Goal: Communication & Community: Answer question/provide support

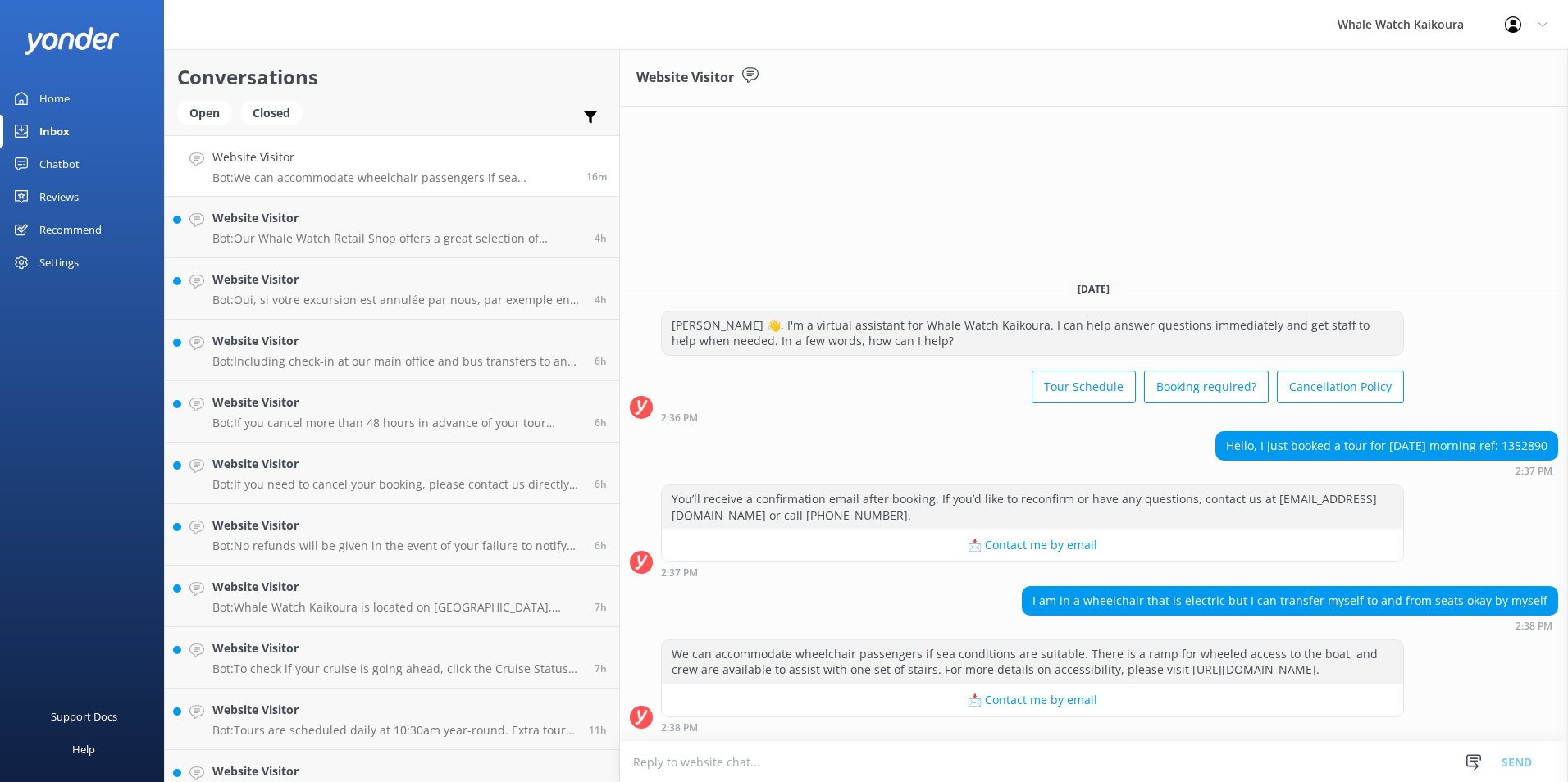
drag, startPoint x: 338, startPoint y: 167, endPoint x: 325, endPoint y: 150, distance: 21.4
click at [325, 150] on h4 "Website Visitor" at bounding box center [393, 158] width 362 height 18
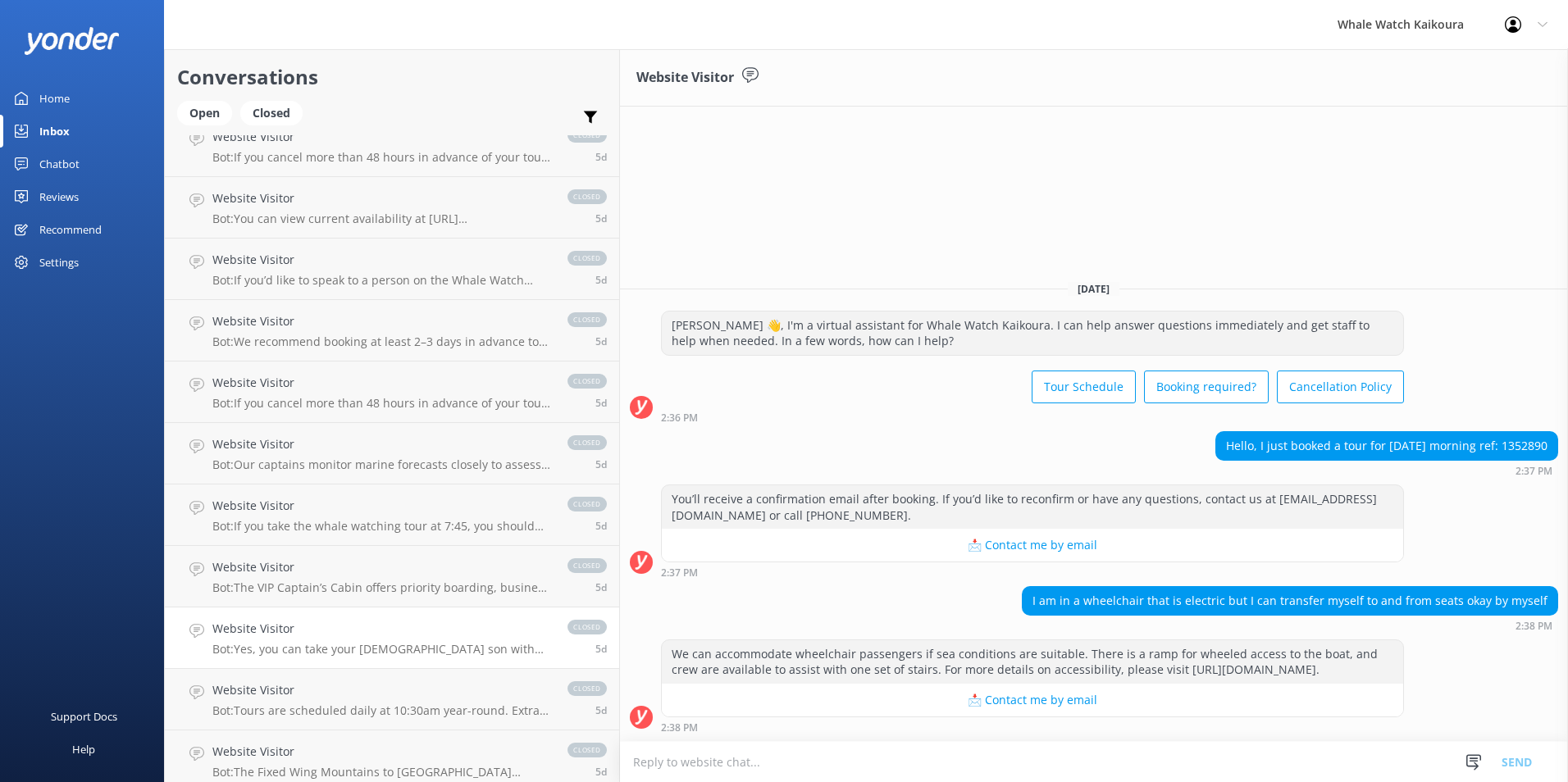
scroll to position [4337, 0]
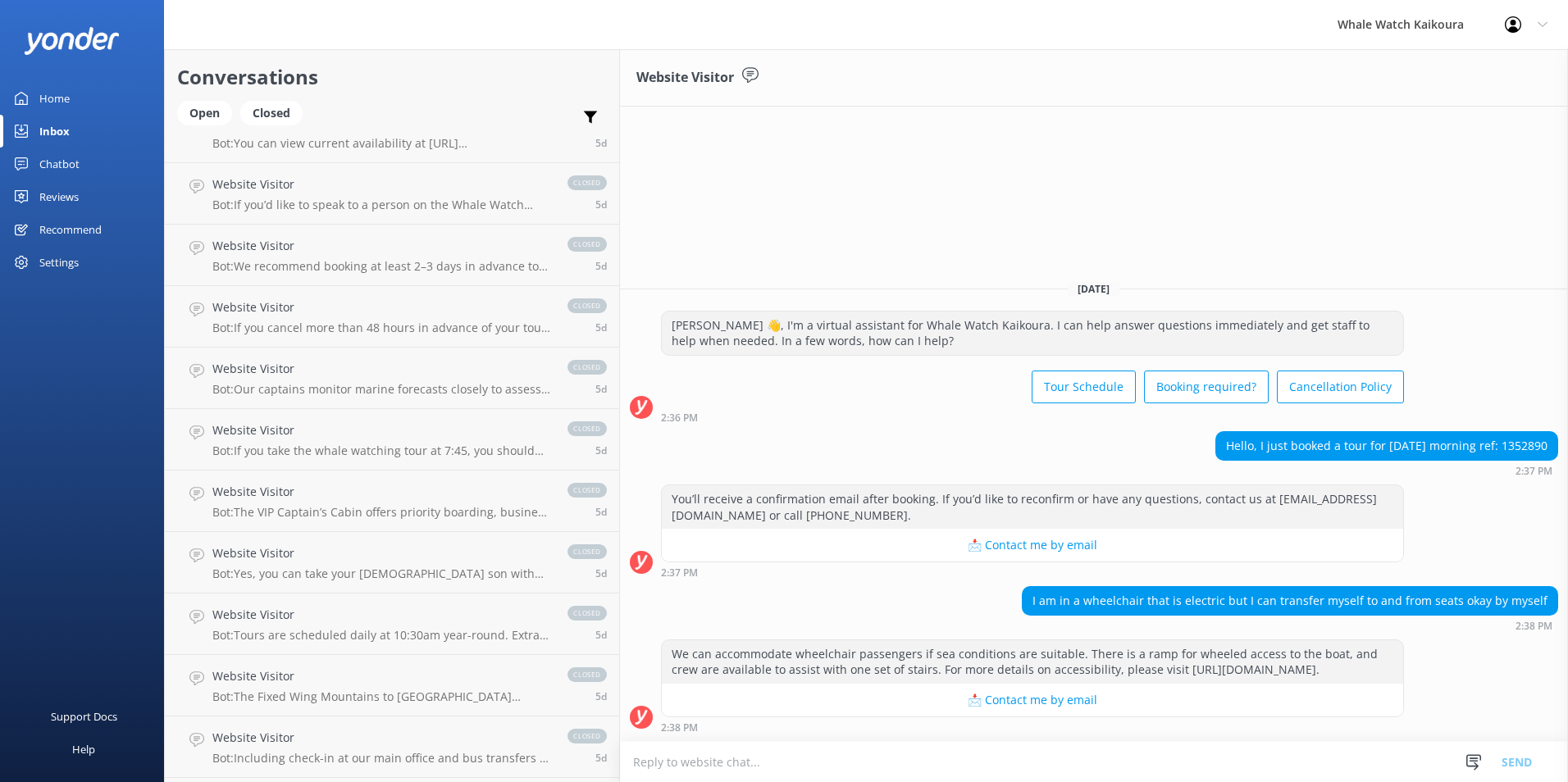
drag, startPoint x: 202, startPoint y: 114, endPoint x: 206, endPoint y: 134, distance: 20.4
click at [202, 114] on div "Open" at bounding box center [204, 113] width 55 height 25
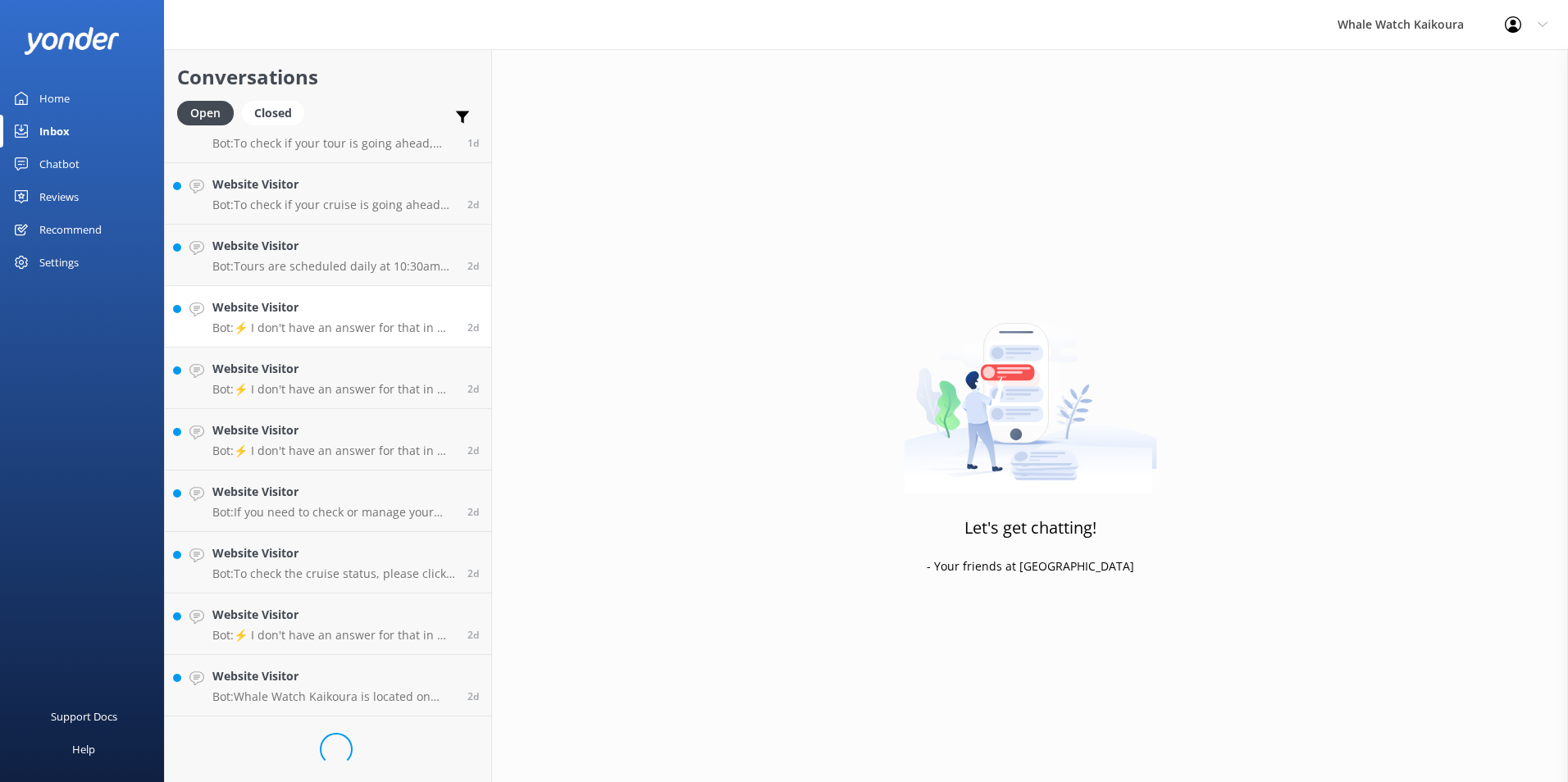
scroll to position [1813, 0]
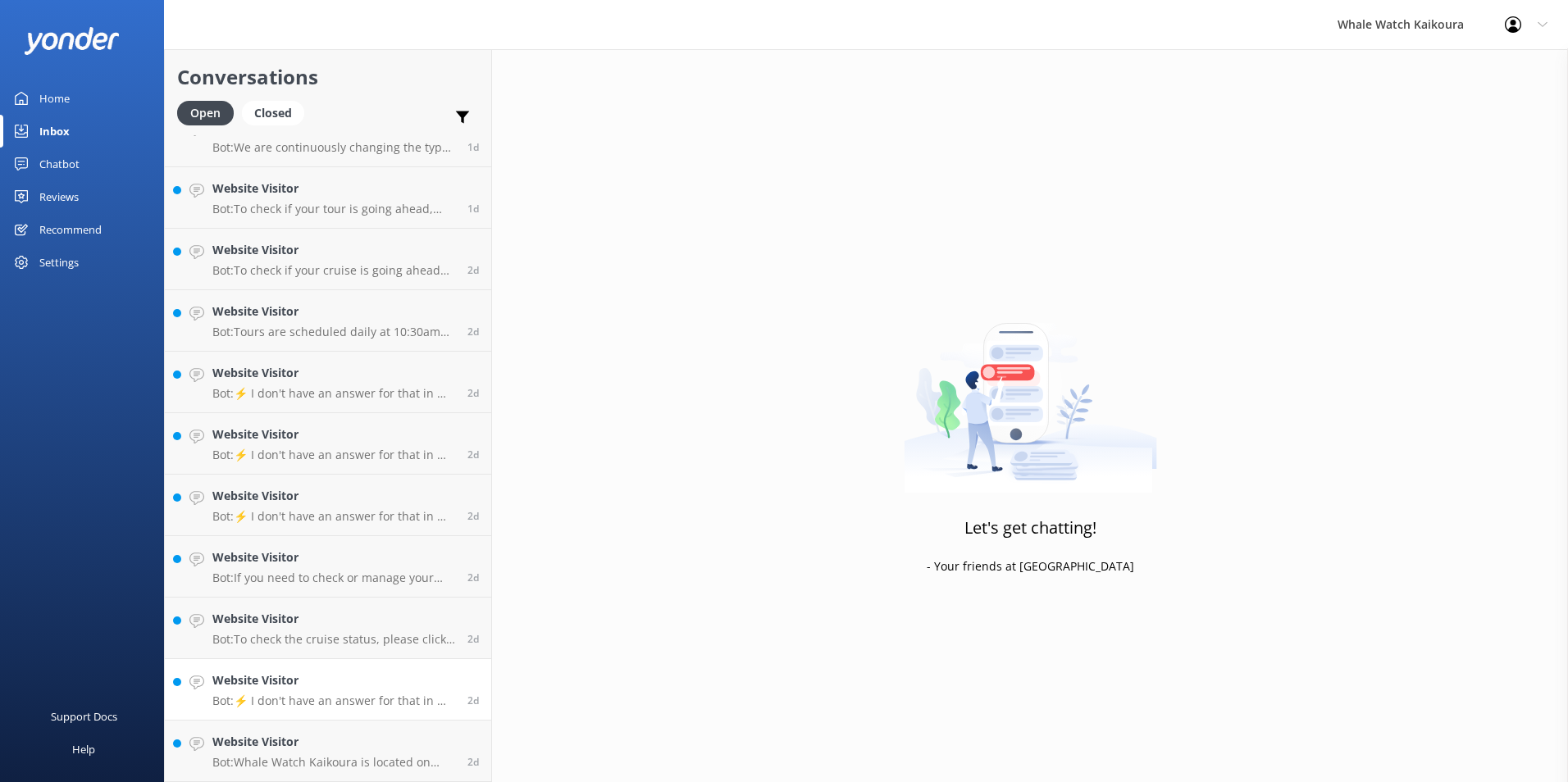
click at [339, 696] on p "Bot: ⚡ I don't have an answer for that in my knowledge base. Please try and rep…" at bounding box center [334, 701] width 242 height 15
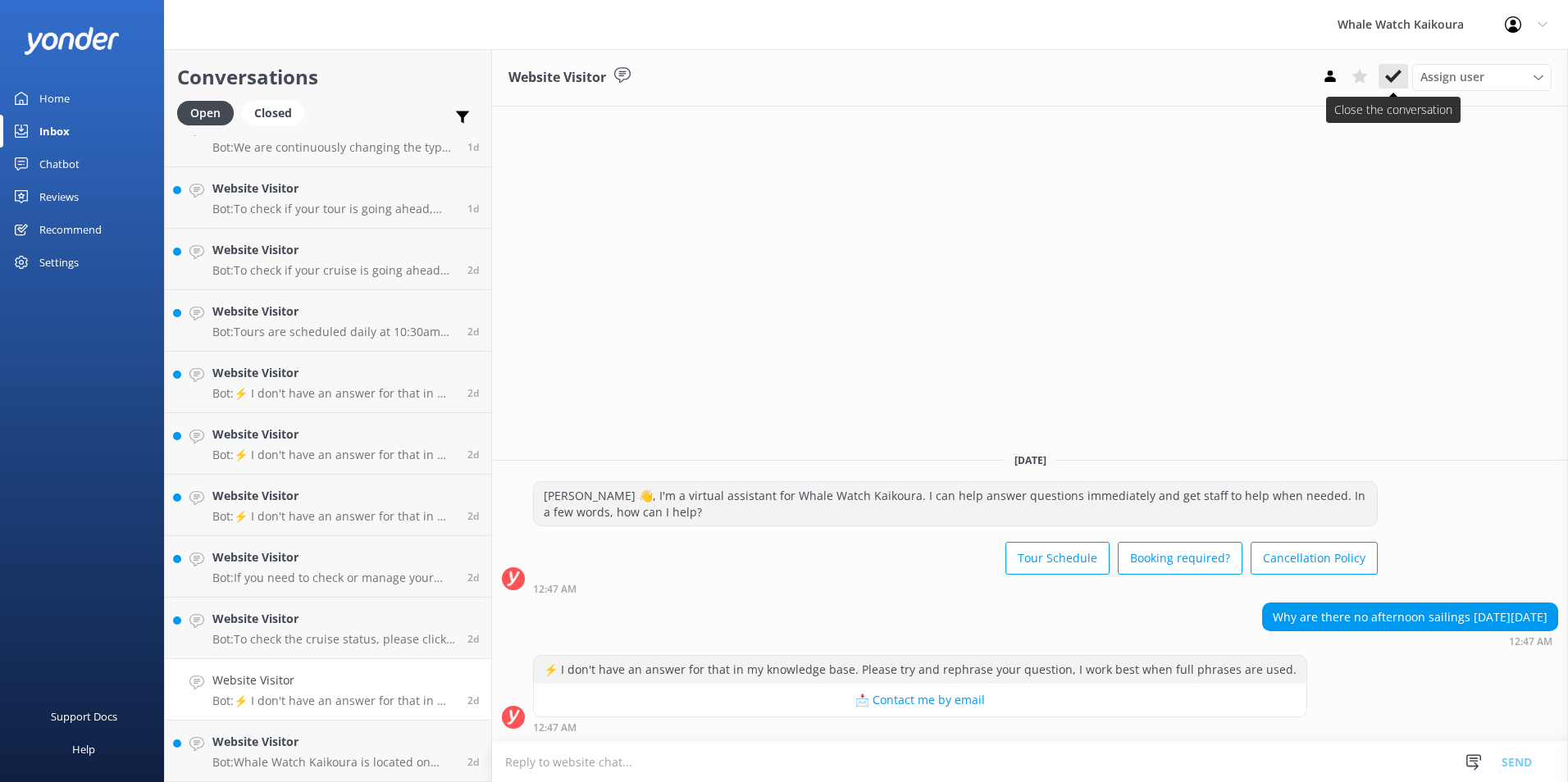
click at [1398, 83] on icon at bounding box center [1393, 77] width 16 height 16
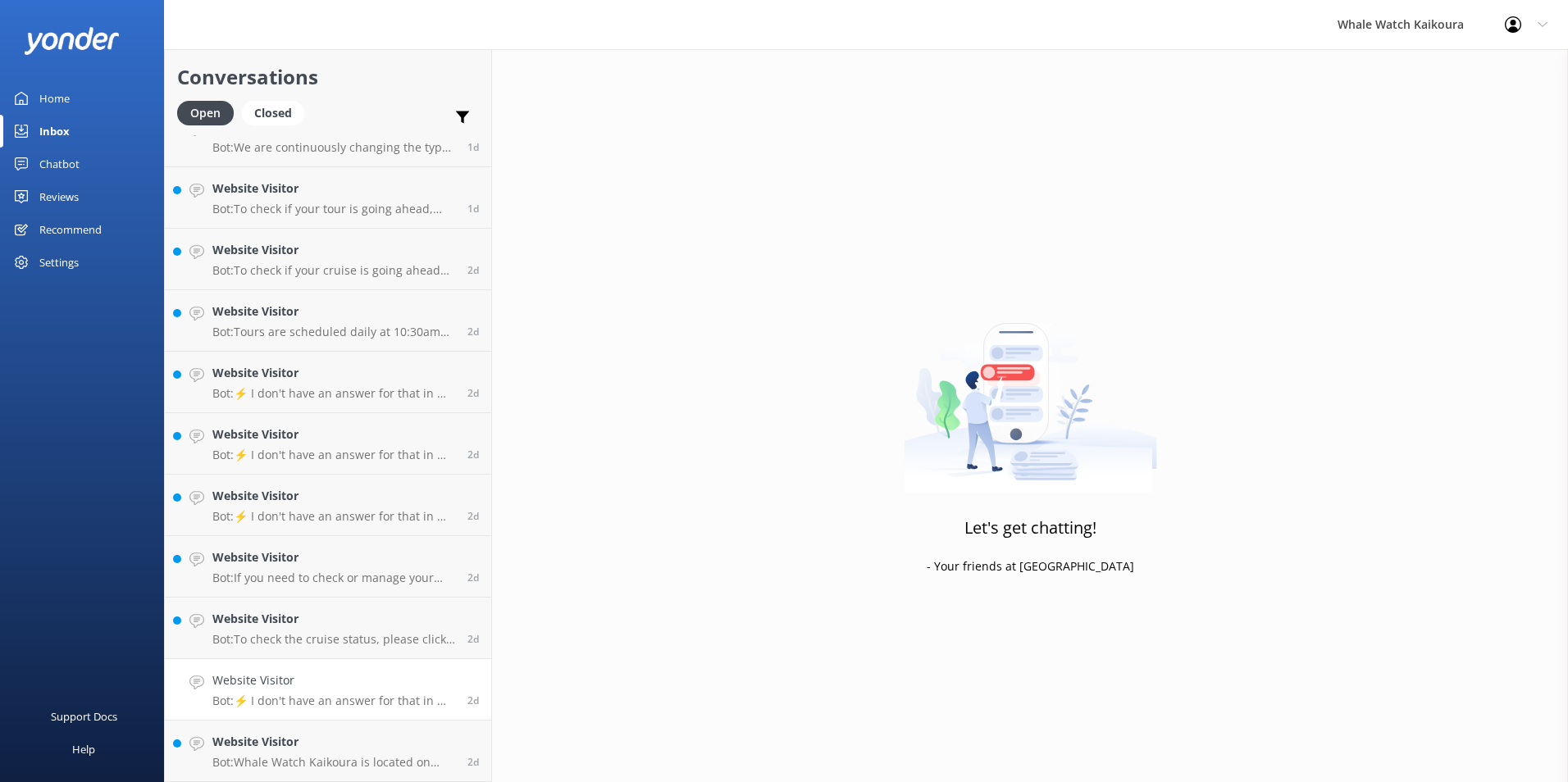
scroll to position [1751, 0]
click at [359, 700] on p "Bot: To check the cruise status, please click the Cruise Status button at the t…" at bounding box center [334, 701] width 242 height 15
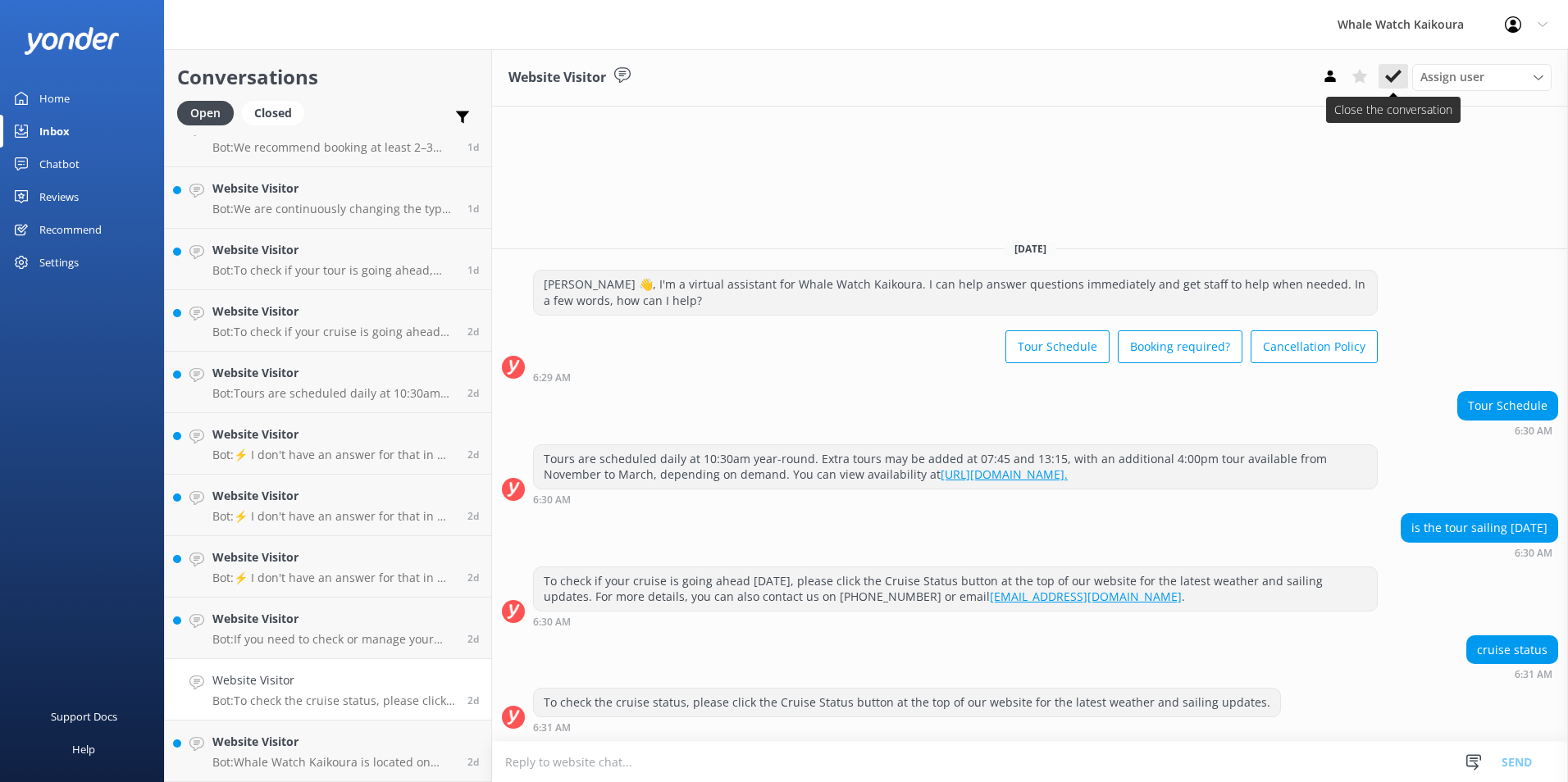
click at [1386, 69] on icon at bounding box center [1393, 77] width 16 height 16
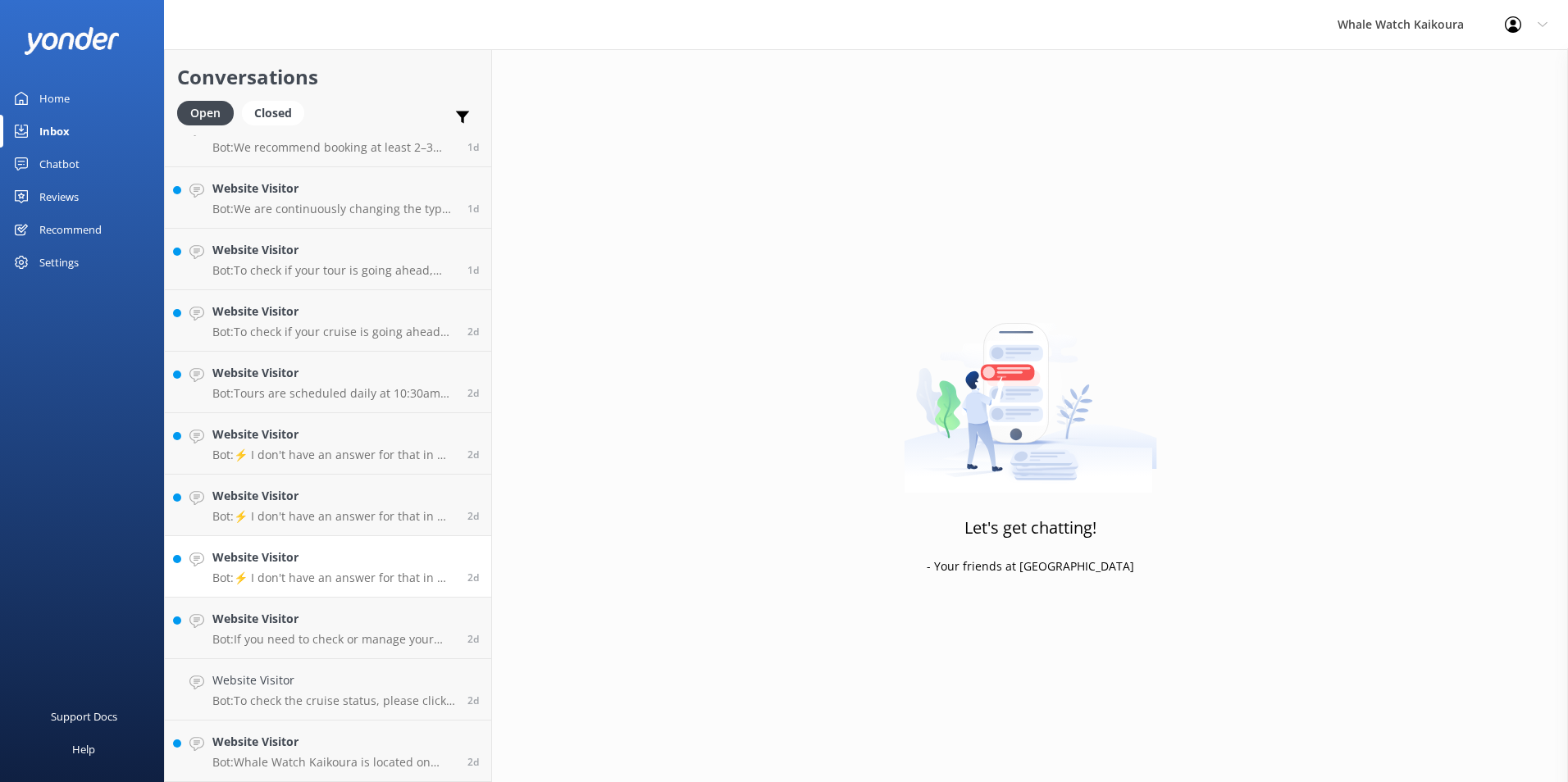
scroll to position [1690, 0]
click at [346, 698] on p "Bot: If you need to check or manage your booking, please refer to the "MANAGE B…" at bounding box center [334, 701] width 242 height 15
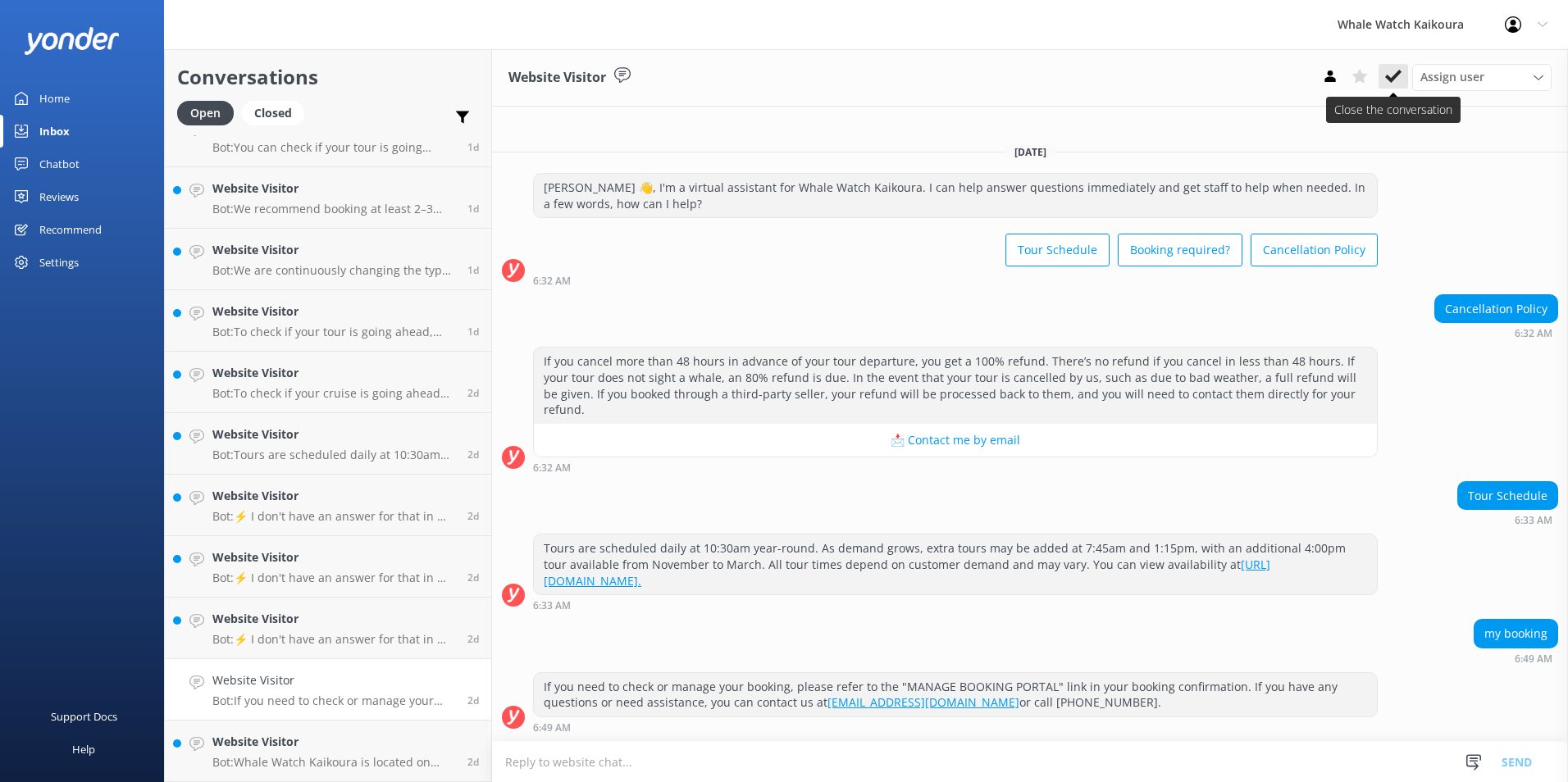
click at [1393, 76] on icon at bounding box center [1393, 77] width 16 height 16
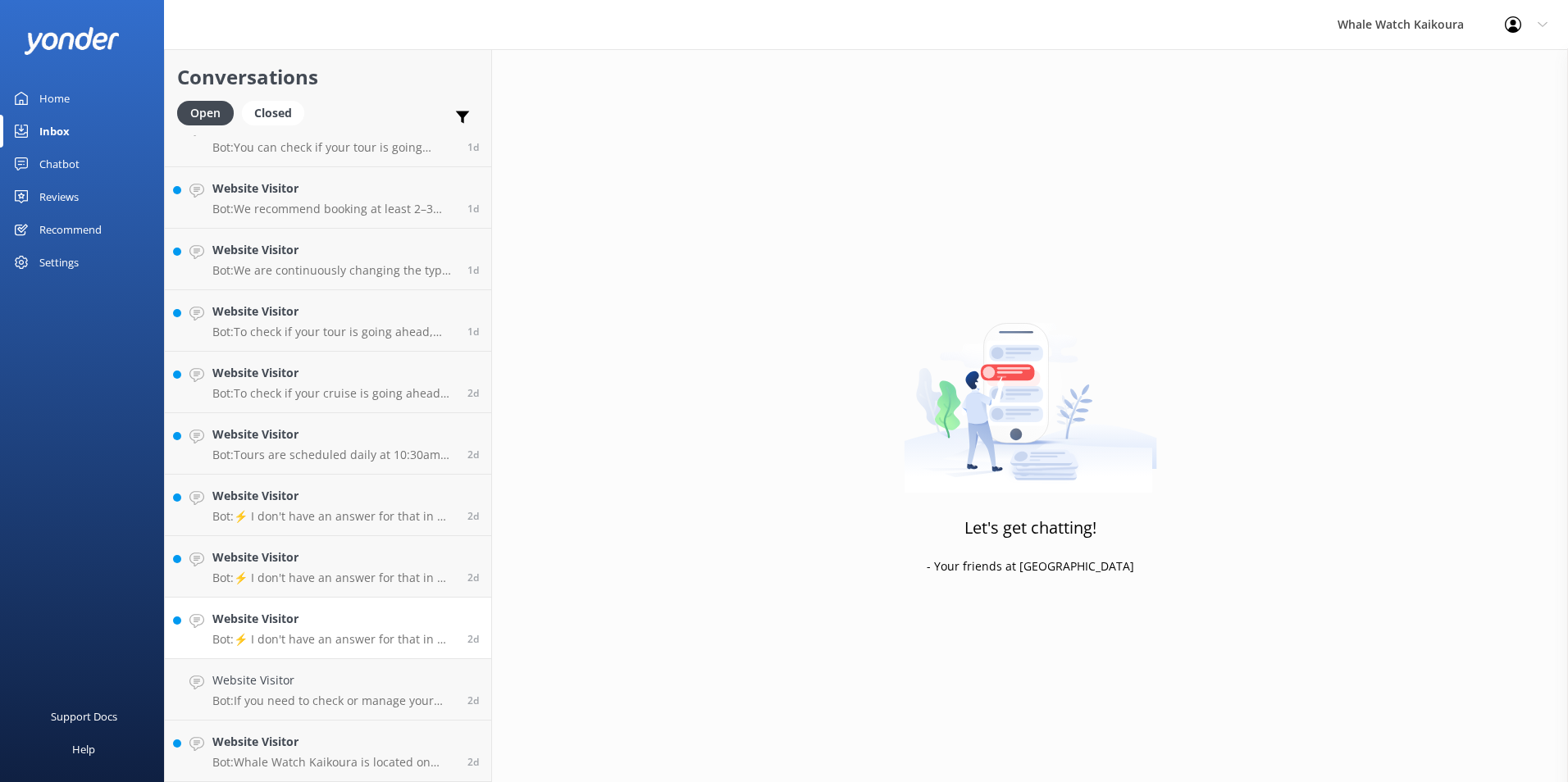
scroll to position [1628, 0]
click at [342, 705] on p "Bot: ⚡ I don't have an answer for that in my knowledge base. Please try and rep…" at bounding box center [334, 701] width 242 height 15
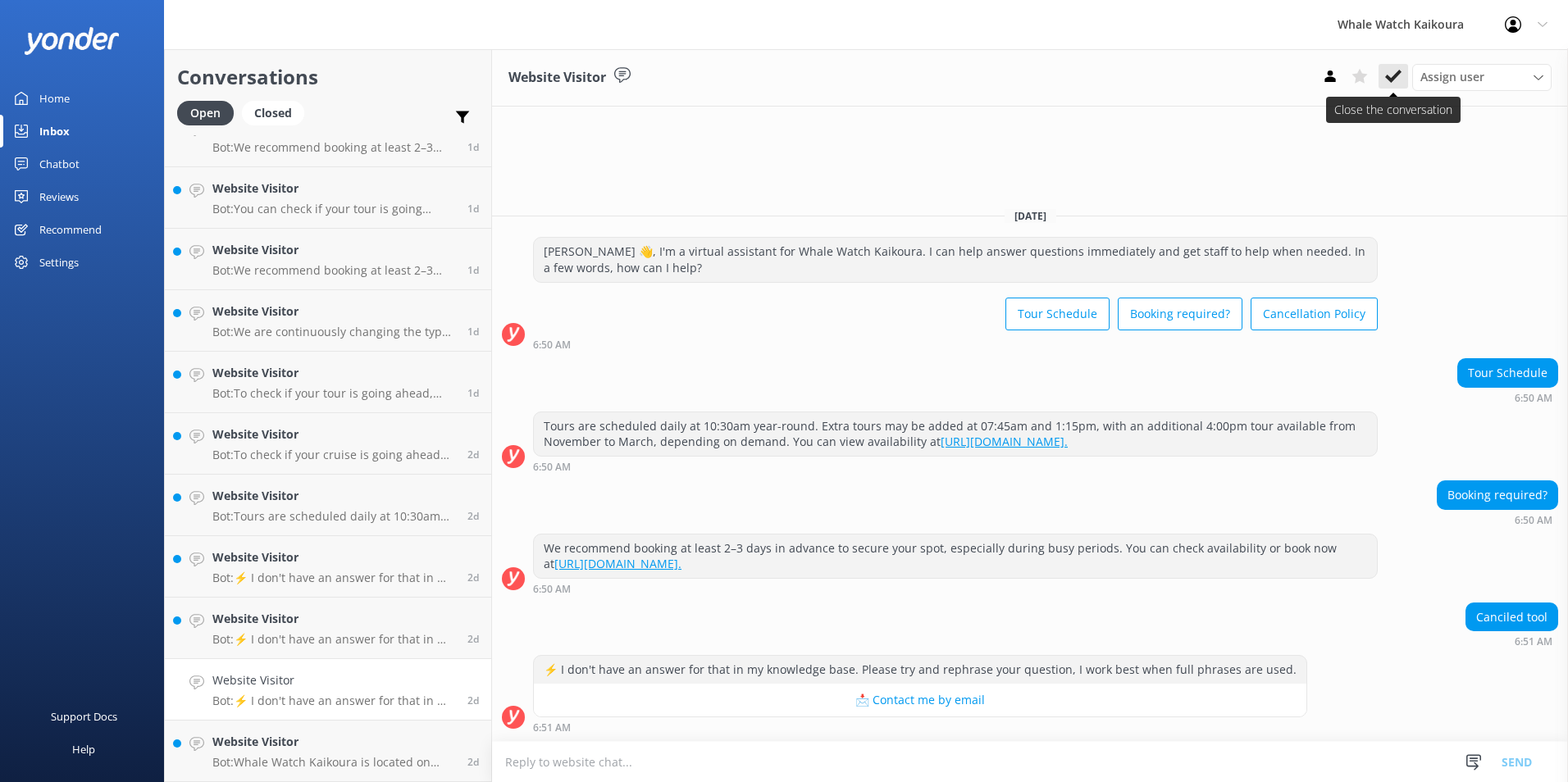
click at [1398, 76] on icon at bounding box center [1393, 77] width 16 height 16
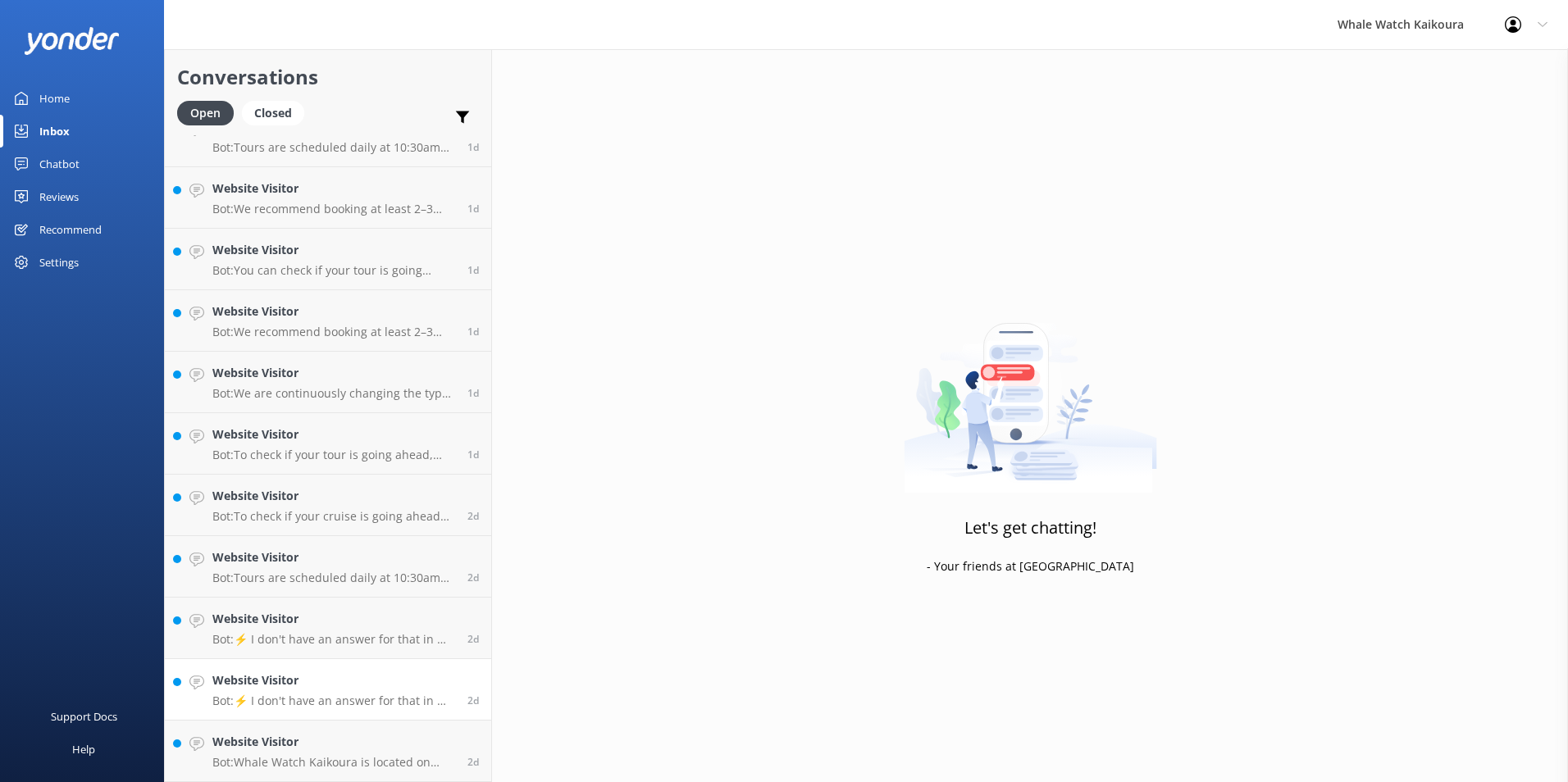
scroll to position [1567, 0]
click at [350, 704] on p "Bot: ⚡ I don't have an answer for that in my knowledge base. Please try and rep…" at bounding box center [334, 701] width 242 height 15
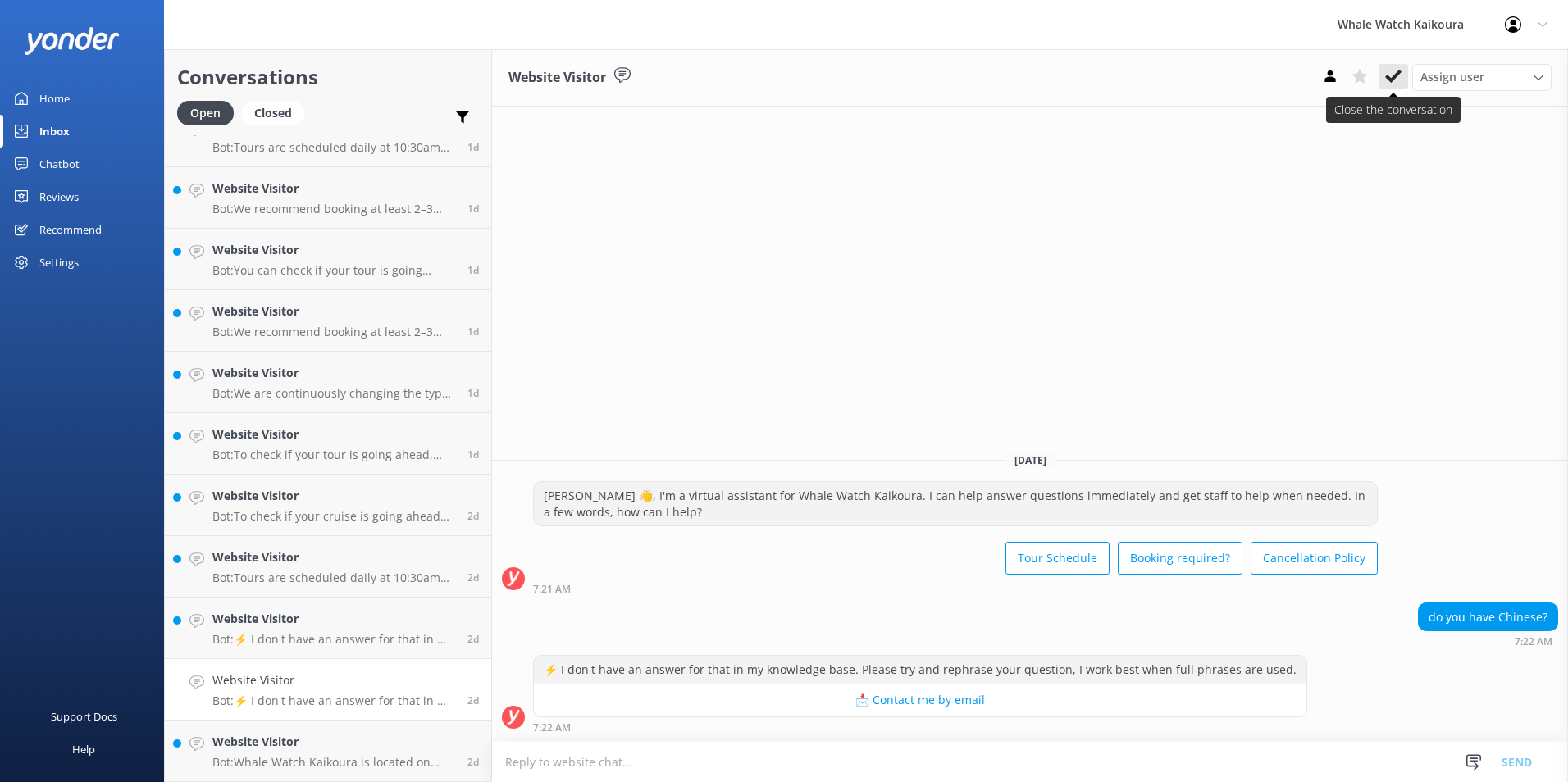
click at [1396, 81] on icon at bounding box center [1393, 77] width 16 height 16
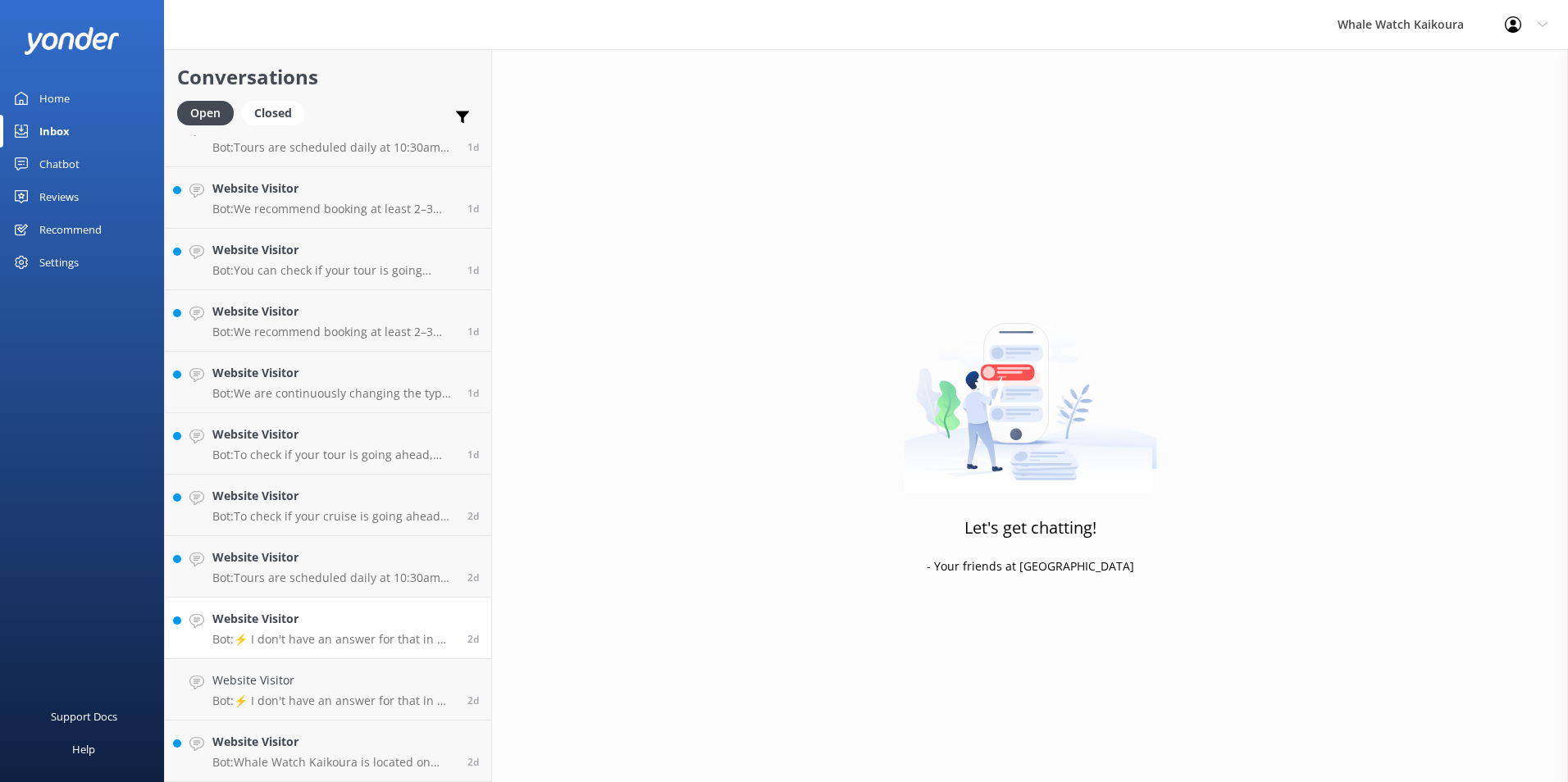
scroll to position [1505, 0]
click at [322, 705] on p "Bot: ⚡ I don't have an answer for that in my knowledge base. Please try and rep…" at bounding box center [334, 701] width 242 height 15
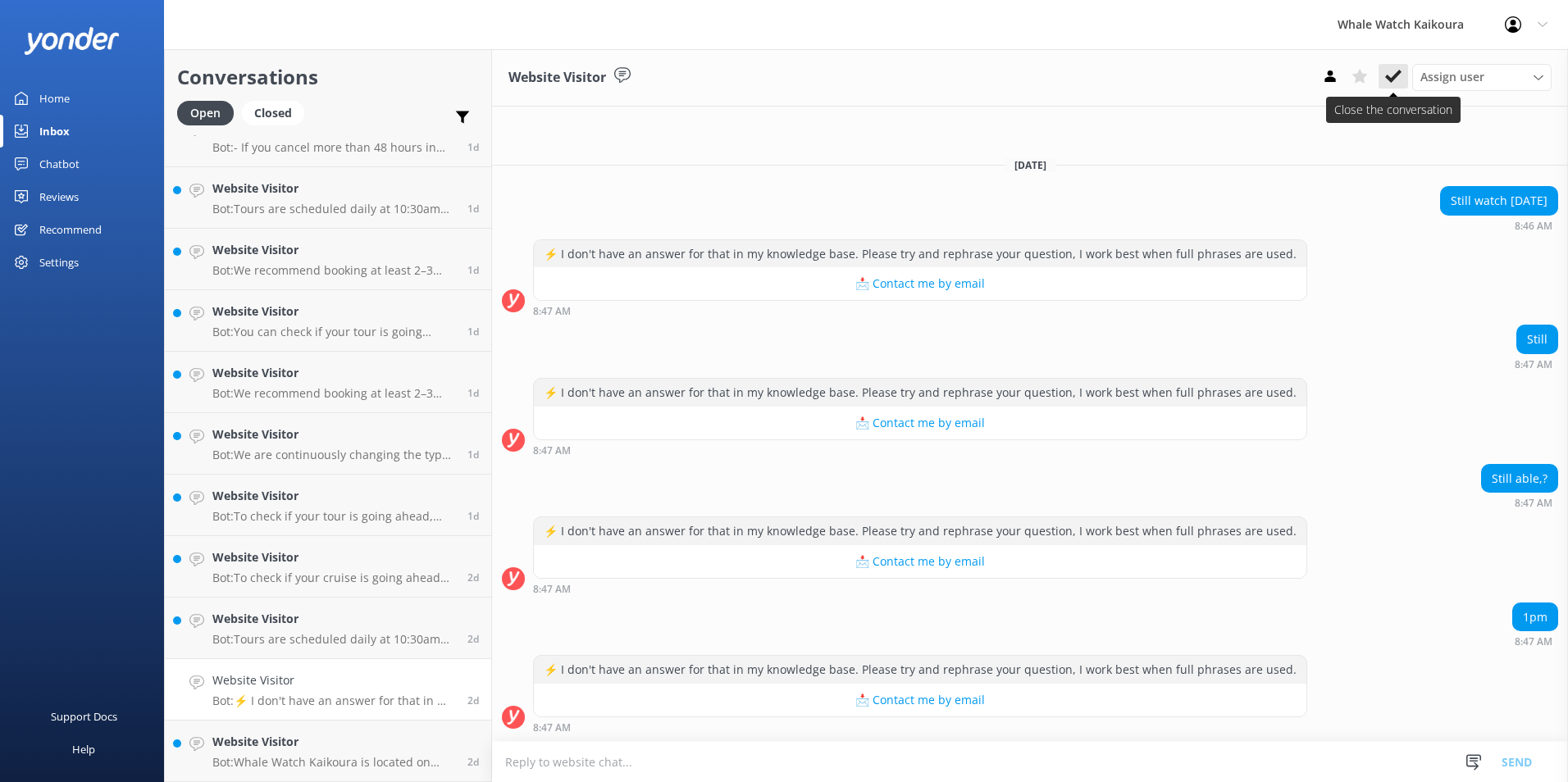
click at [1398, 85] on icon at bounding box center [1393, 77] width 16 height 16
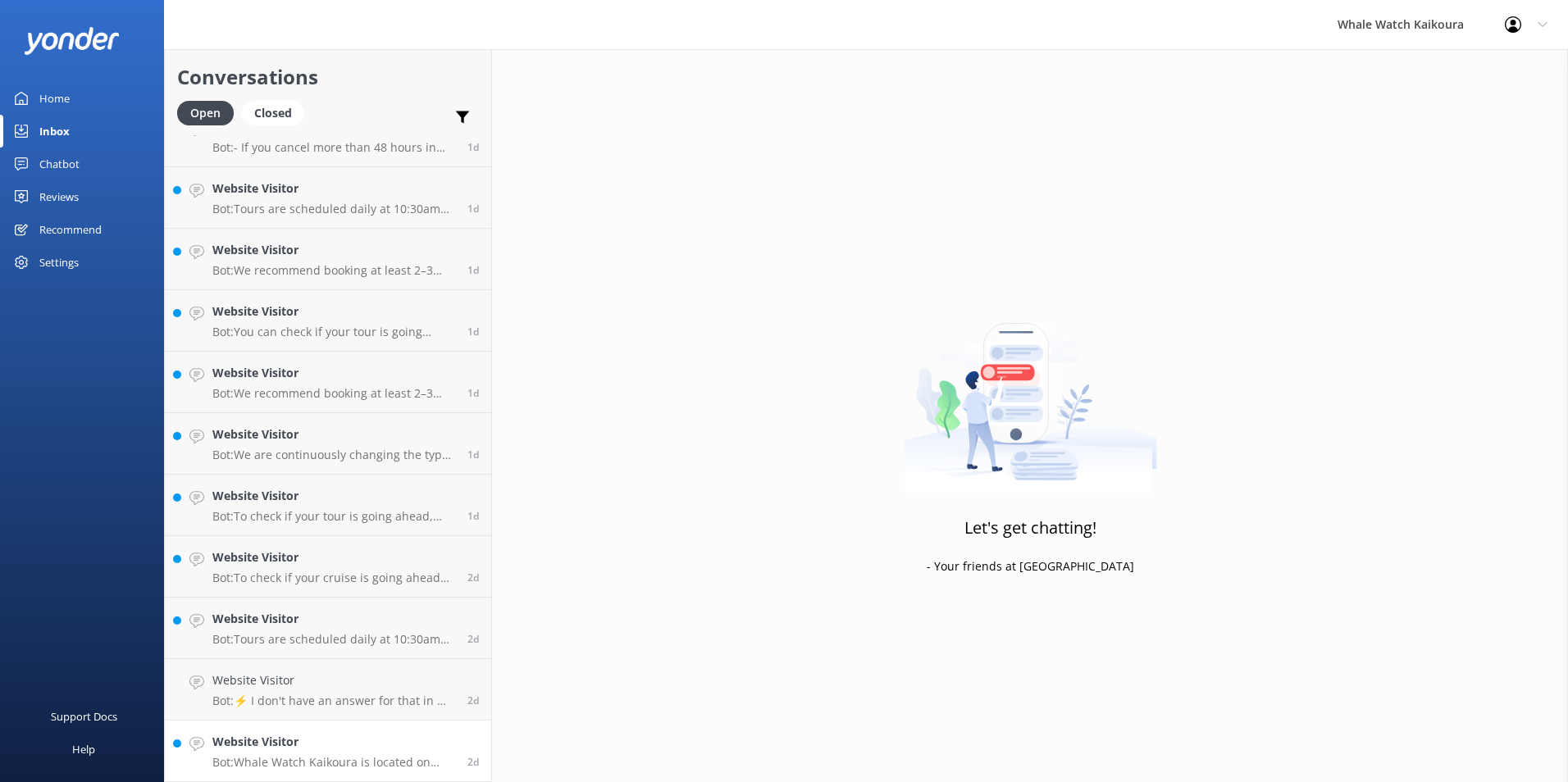
scroll to position [1444, 0]
click at [349, 737] on h4 "Website Visitor" at bounding box center [334, 742] width 242 height 18
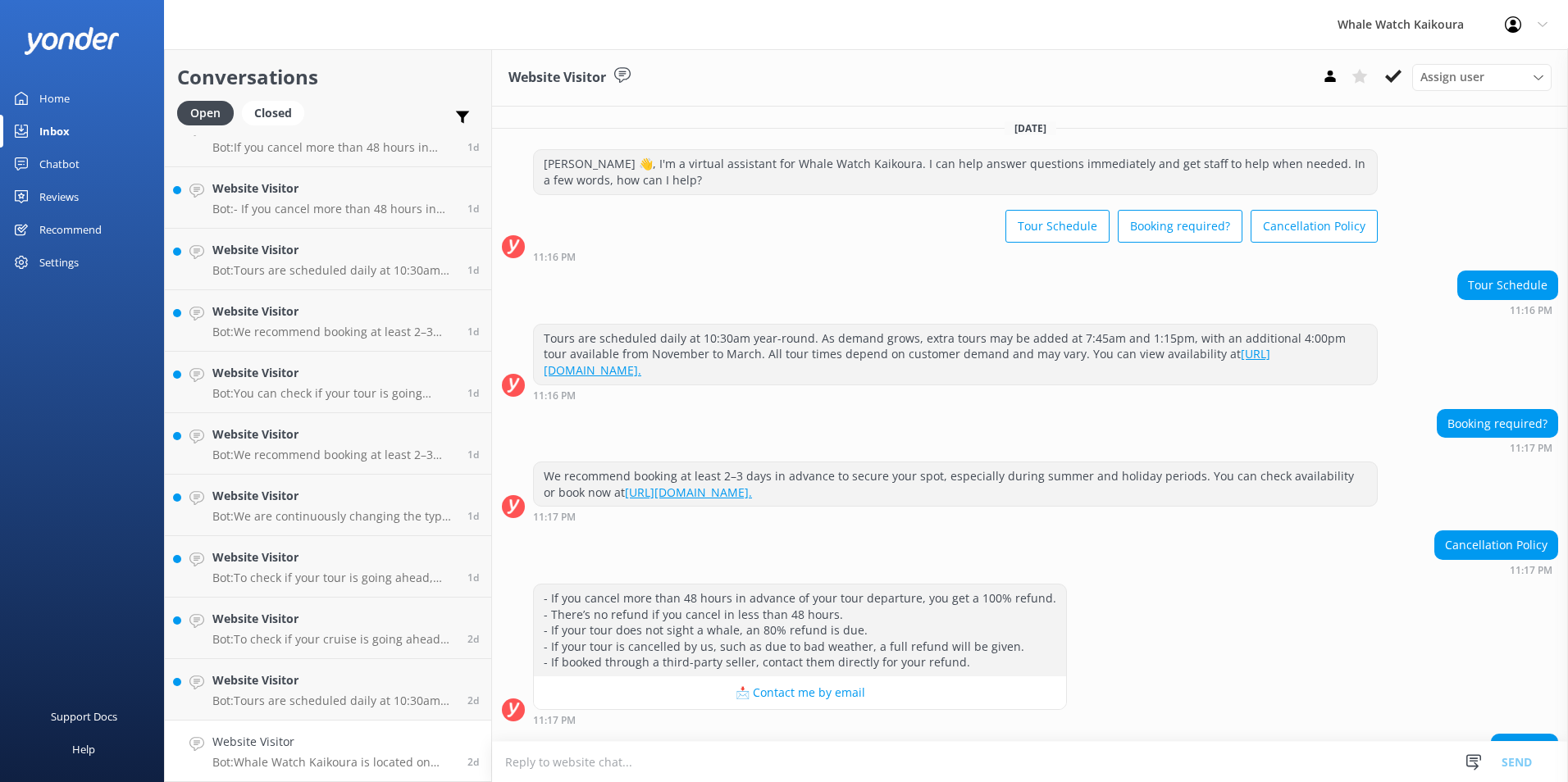
scroll to position [115, 0]
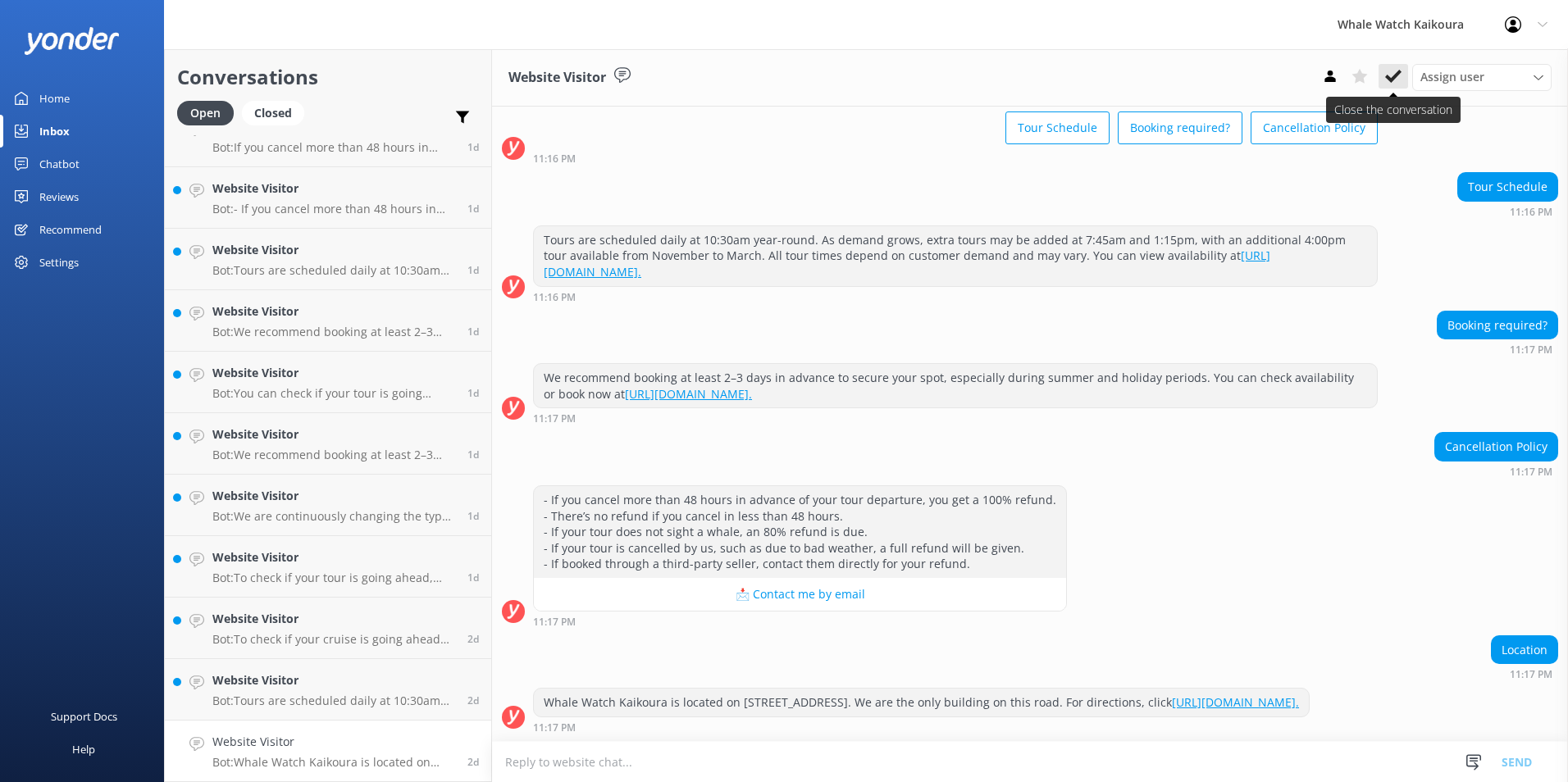
click at [1392, 76] on icon at bounding box center [1393, 77] width 16 height 16
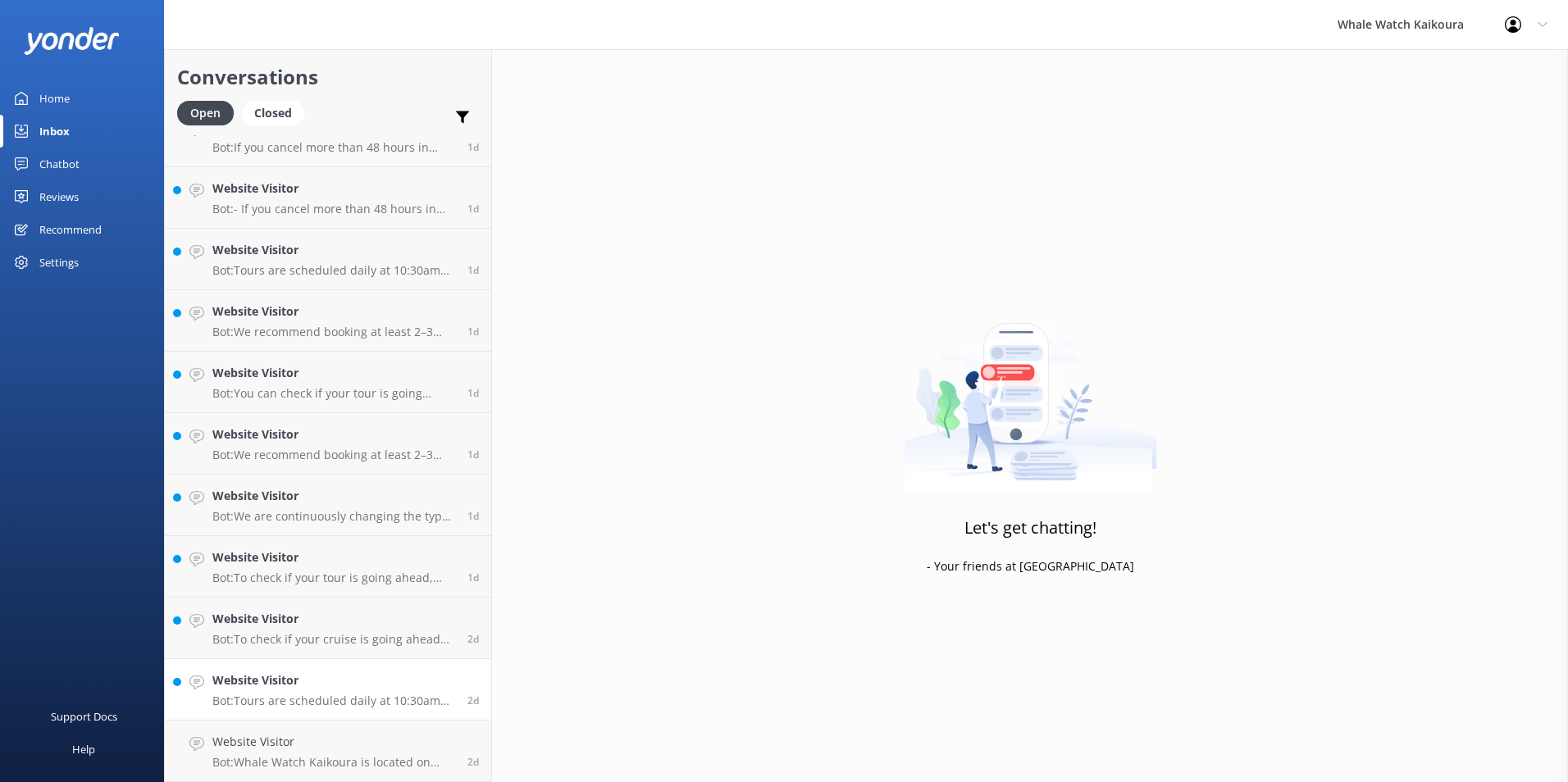
scroll to position [1382, 0]
click at [361, 751] on h4 "Website Visitor" at bounding box center [334, 742] width 242 height 18
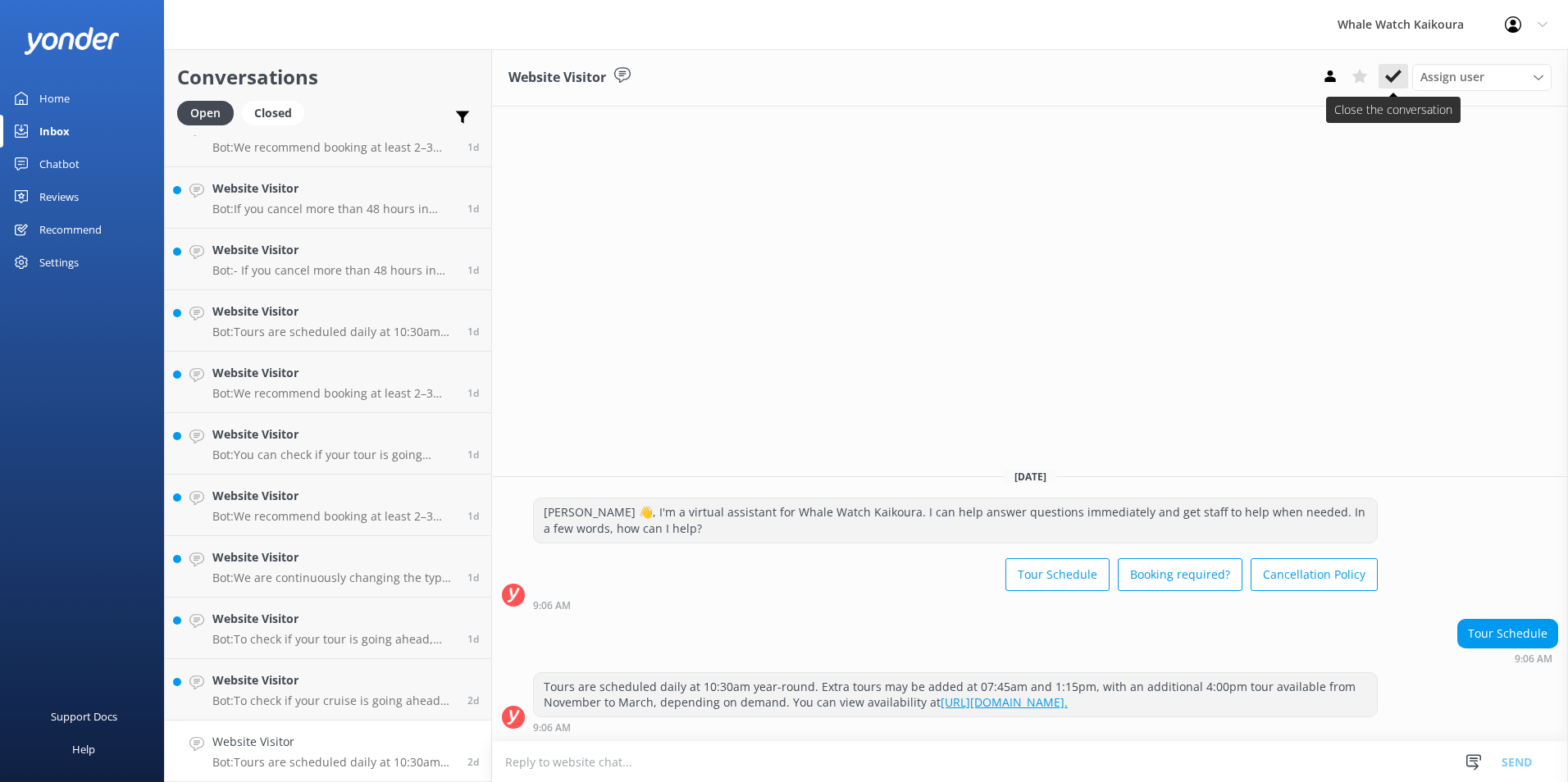
click at [1390, 76] on icon at bounding box center [1393, 77] width 16 height 16
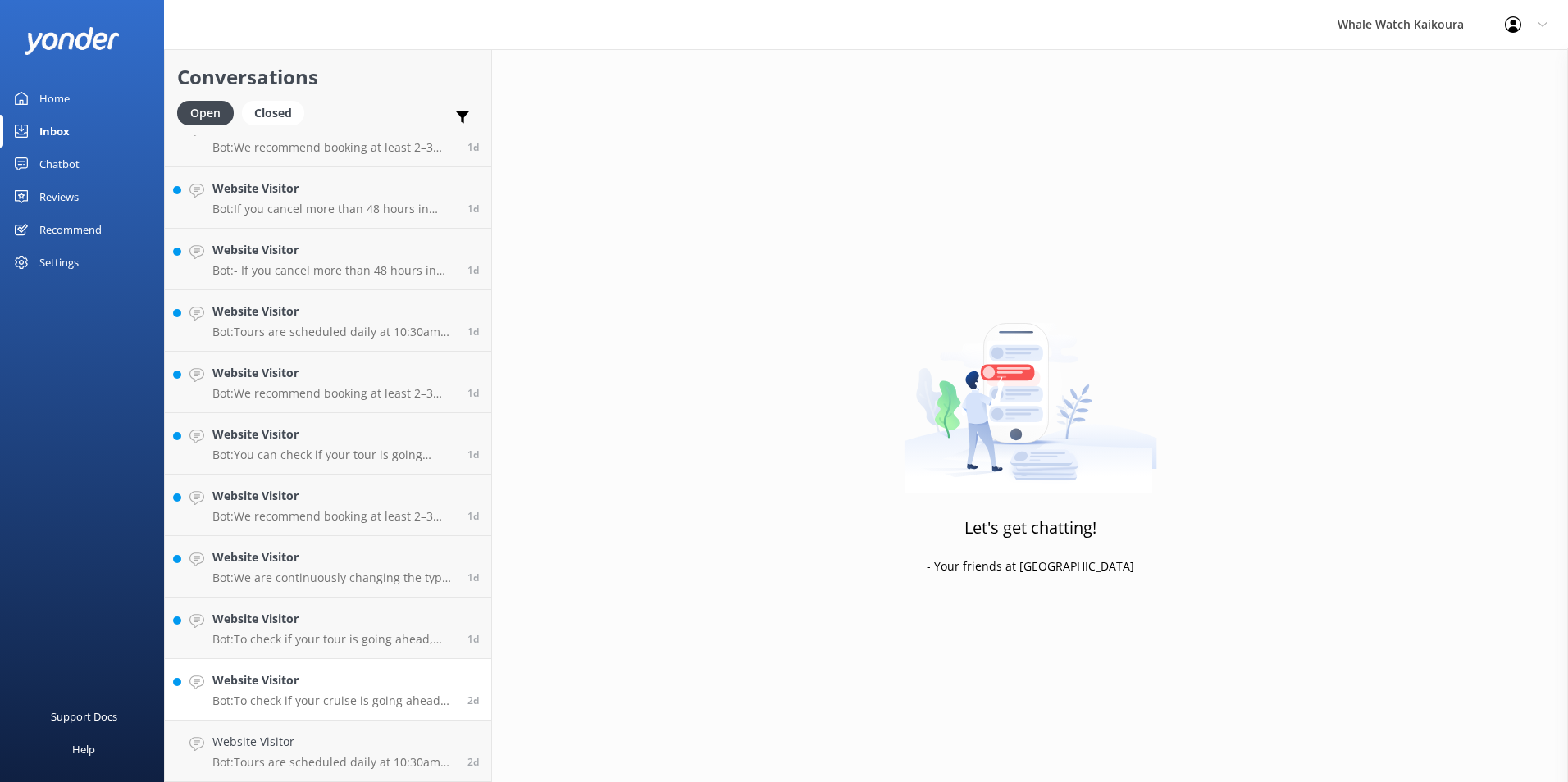
scroll to position [1321, 0]
click at [349, 750] on h4 "Website Visitor" at bounding box center [334, 742] width 242 height 18
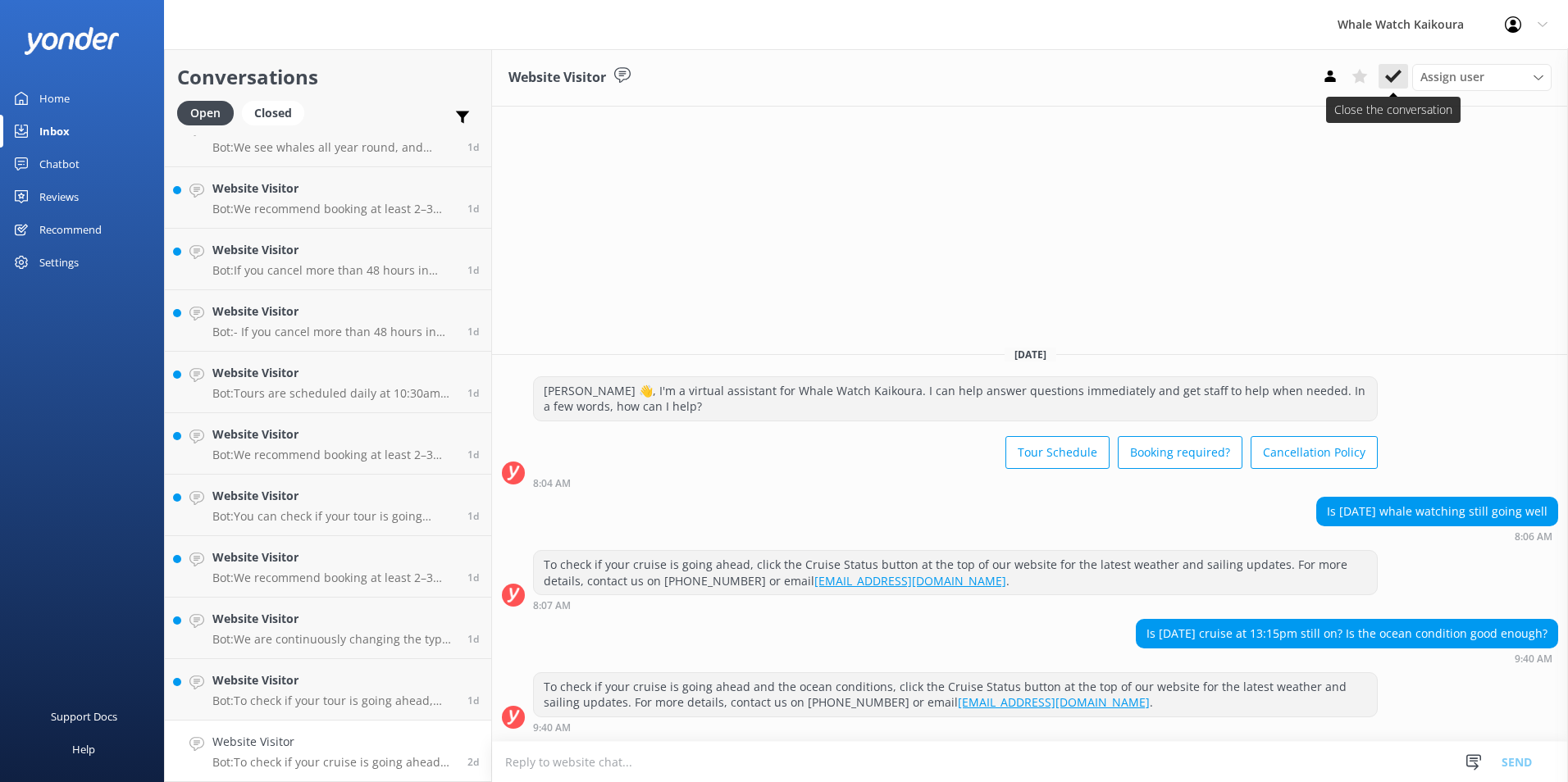
click at [1386, 77] on use at bounding box center [1393, 76] width 16 height 13
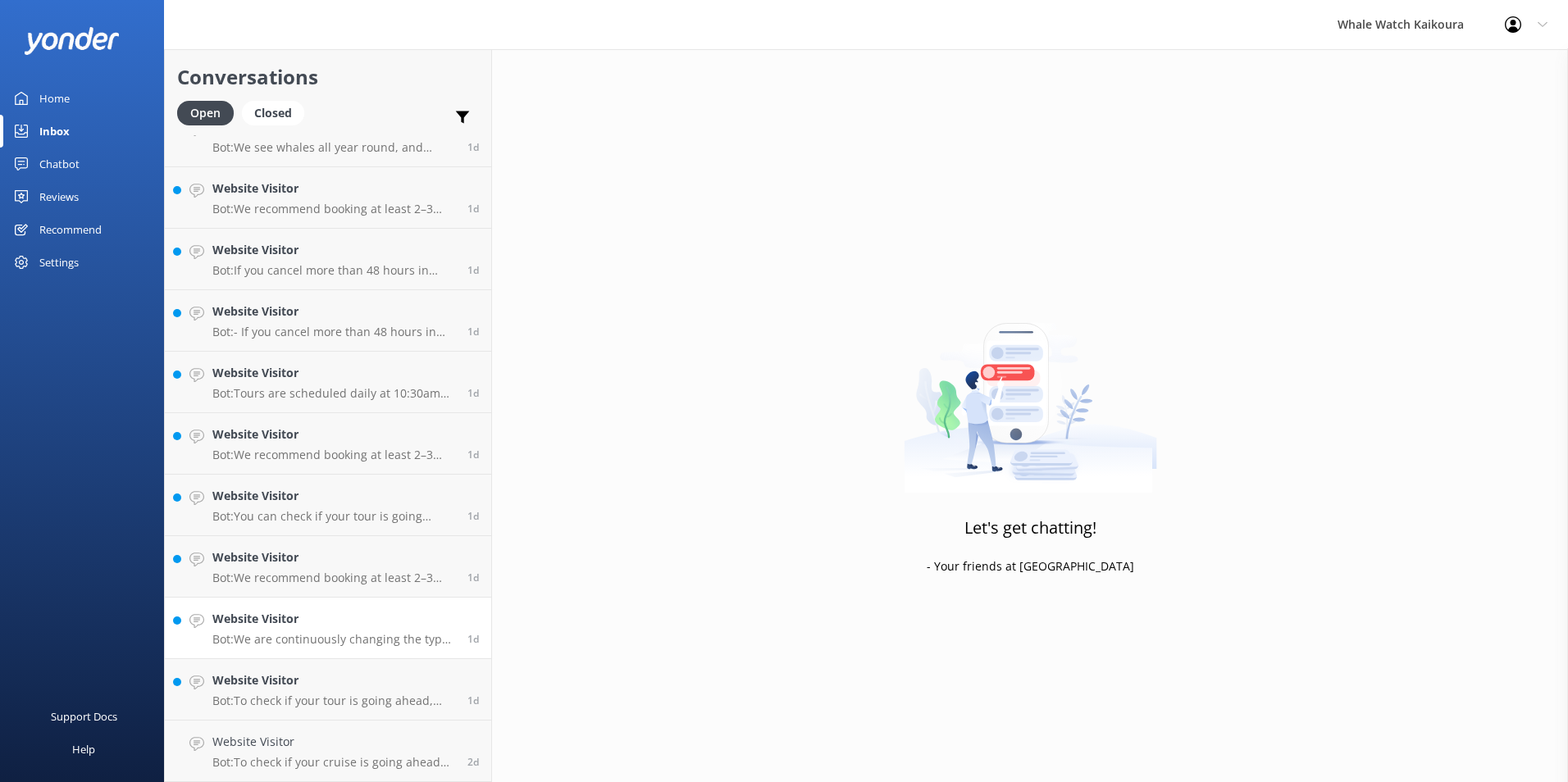
scroll to position [1260, 0]
click at [344, 750] on h4 "Website Visitor" at bounding box center [334, 742] width 242 height 18
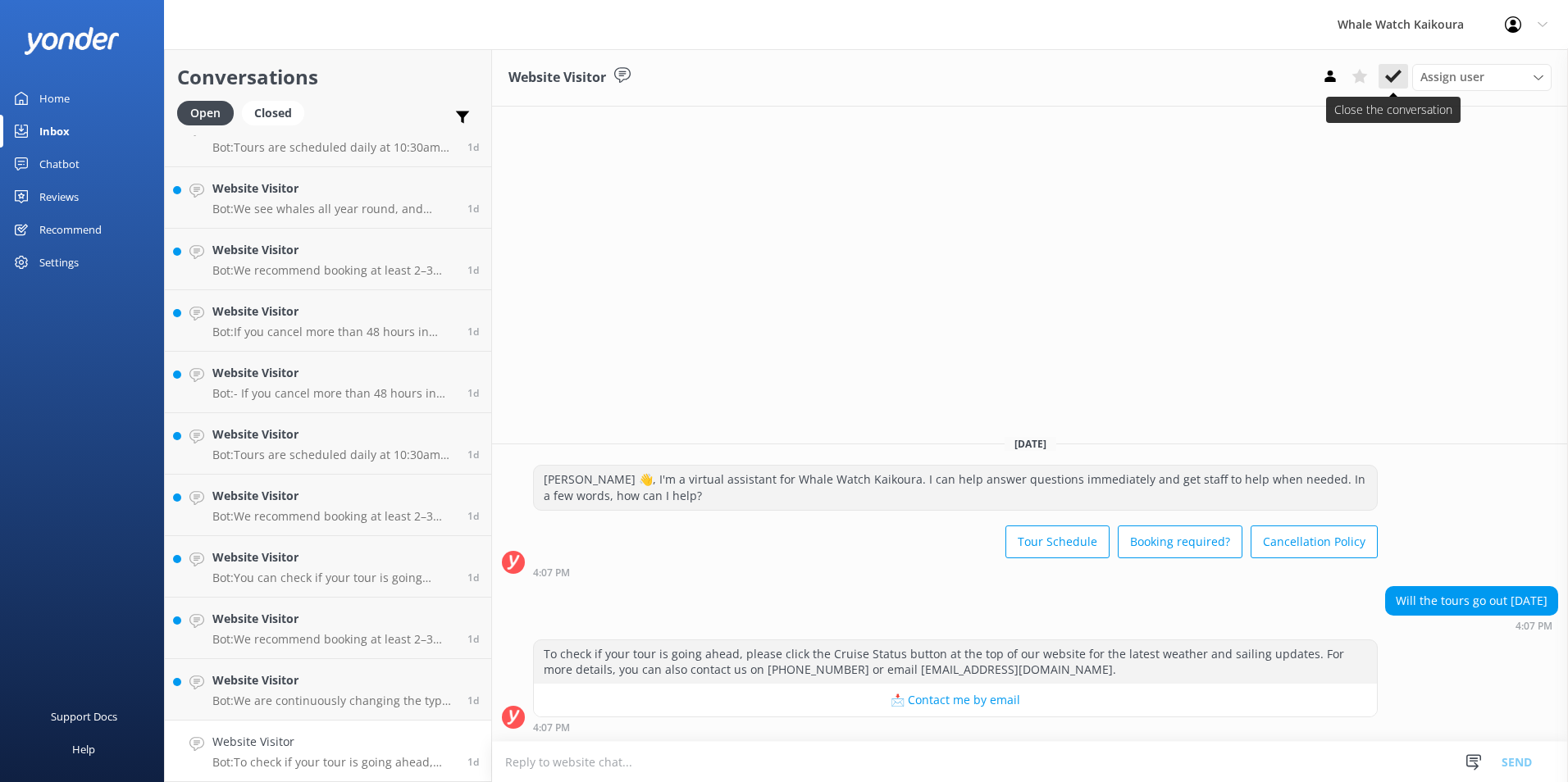
click at [1395, 77] on use at bounding box center [1393, 76] width 16 height 13
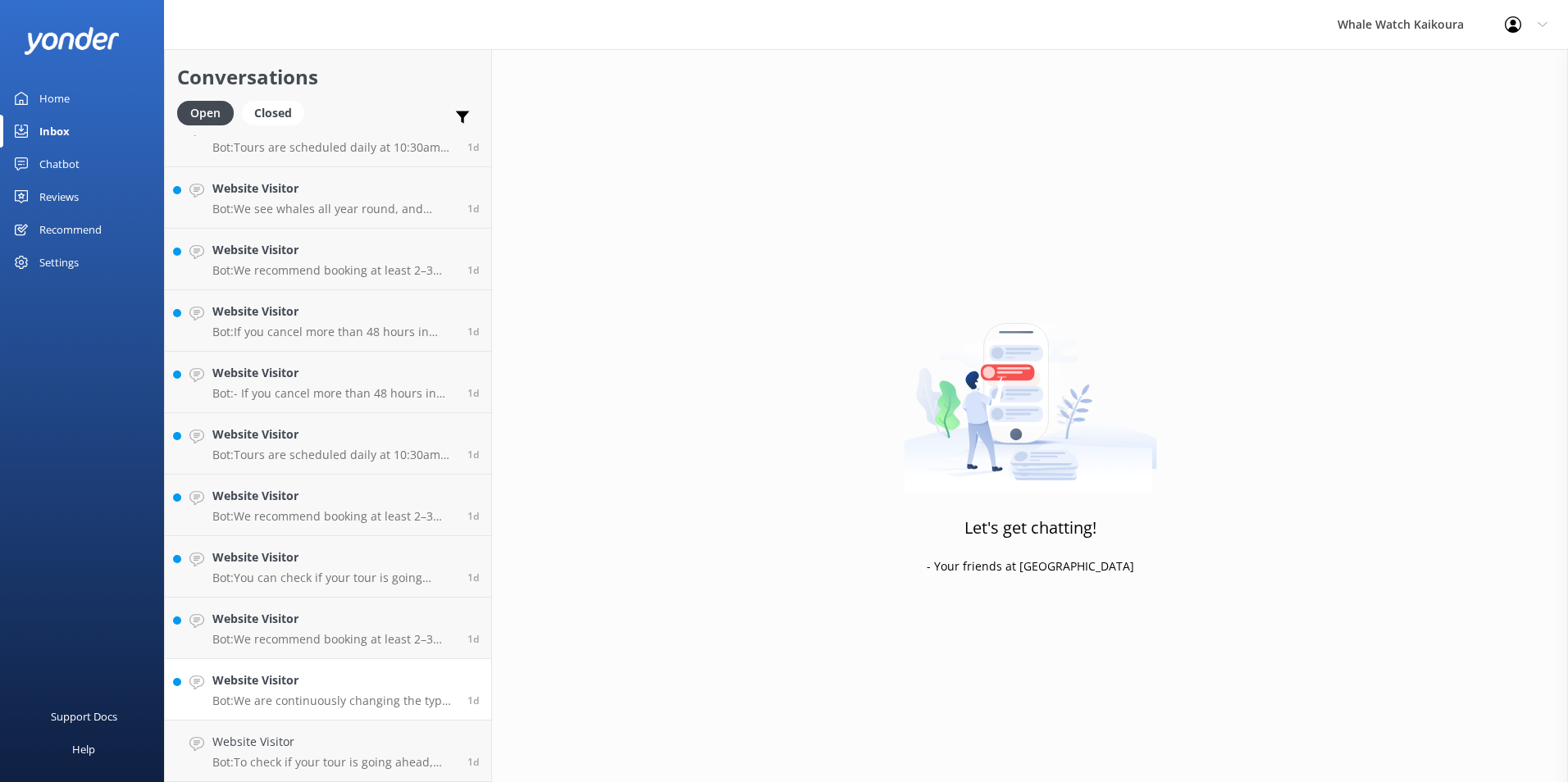
scroll to position [1198, 0]
click at [347, 748] on h4 "Website Visitor" at bounding box center [334, 742] width 242 height 18
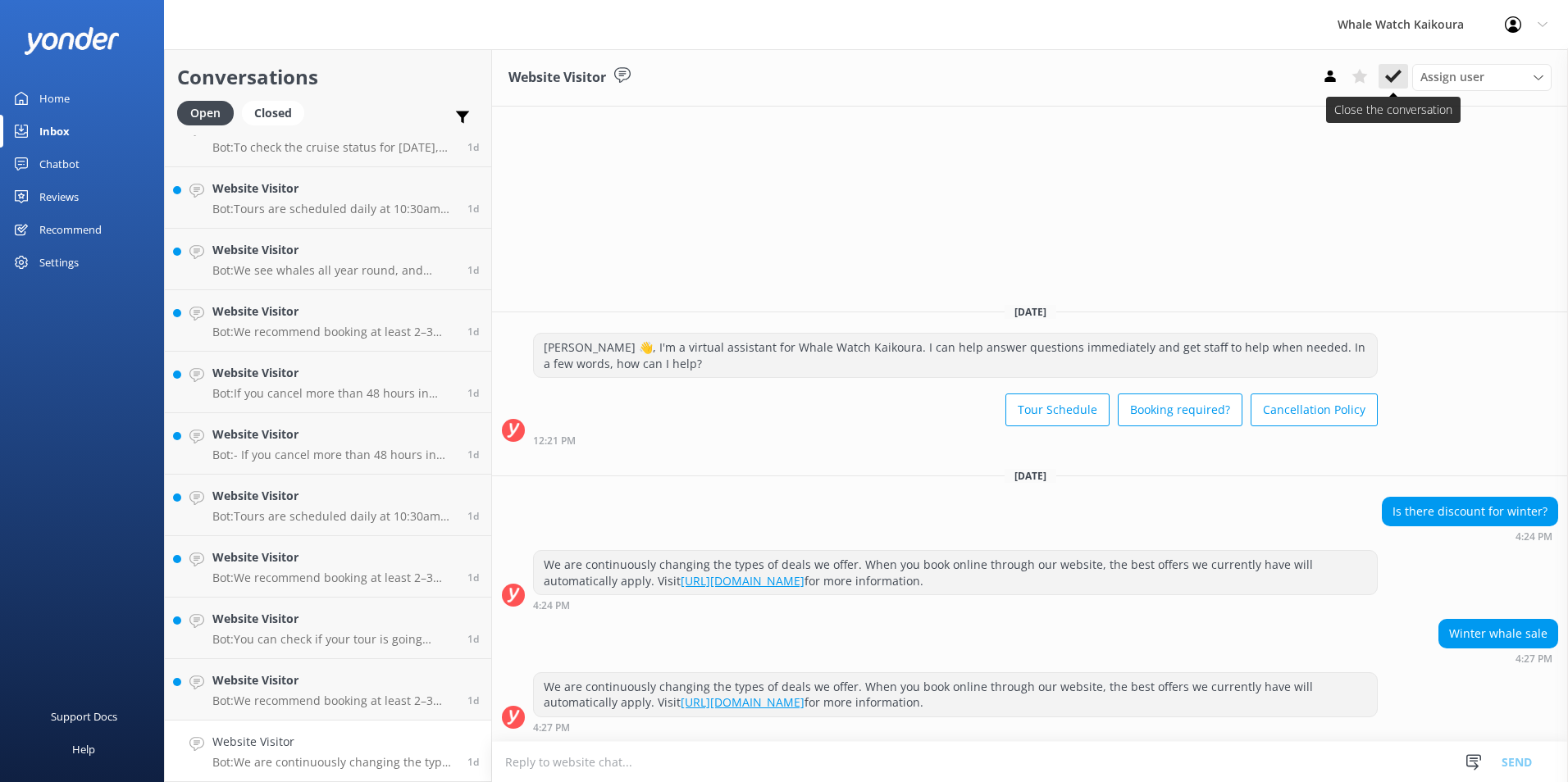
click at [1398, 72] on use at bounding box center [1393, 76] width 16 height 13
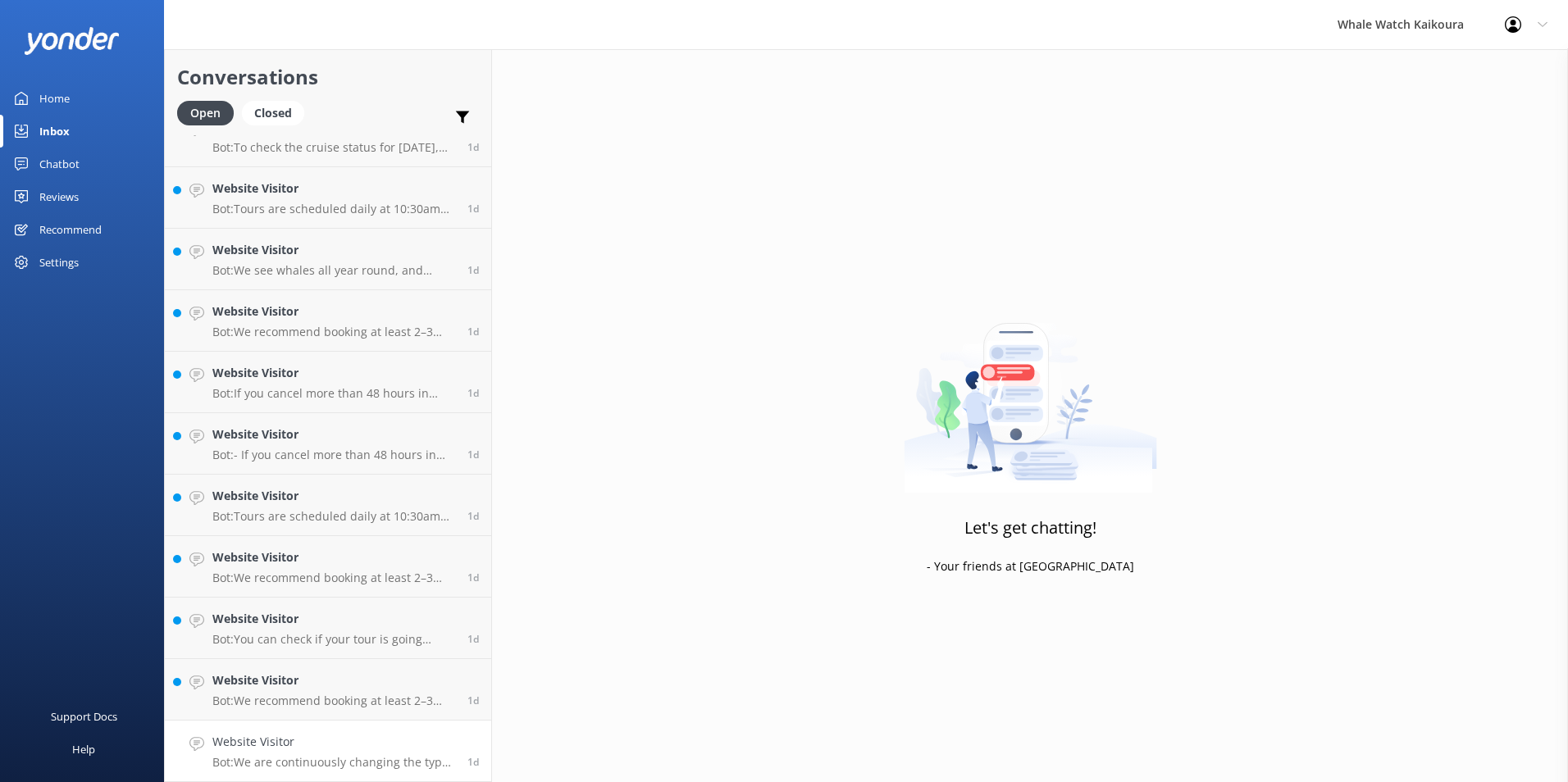
click at [363, 758] on p "Bot: We are continuously changing the types of deals we offer. When you book on…" at bounding box center [334, 762] width 242 height 15
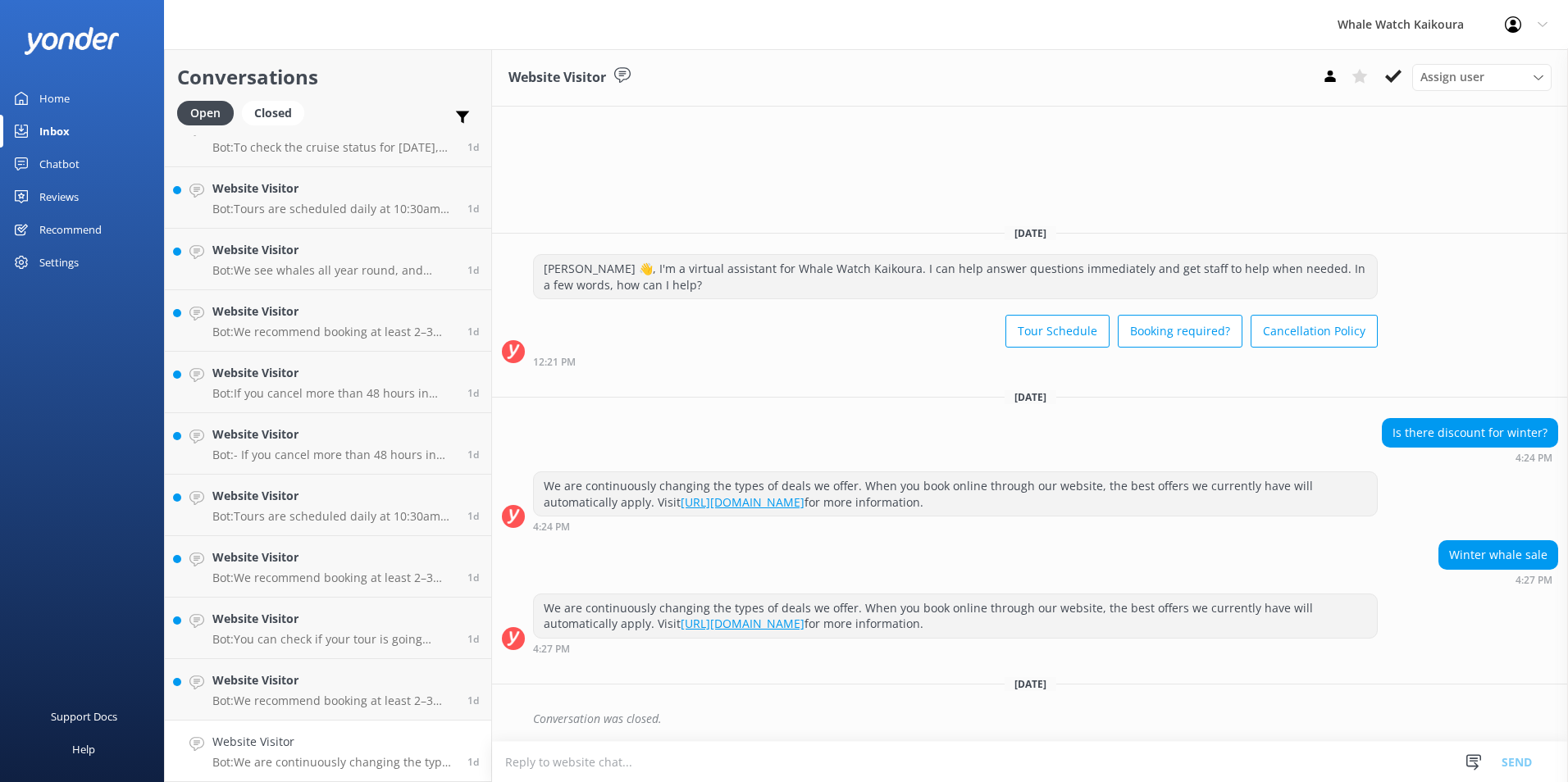
scroll to position [1137, 0]
click at [1381, 77] on button at bounding box center [1393, 76] width 29 height 25
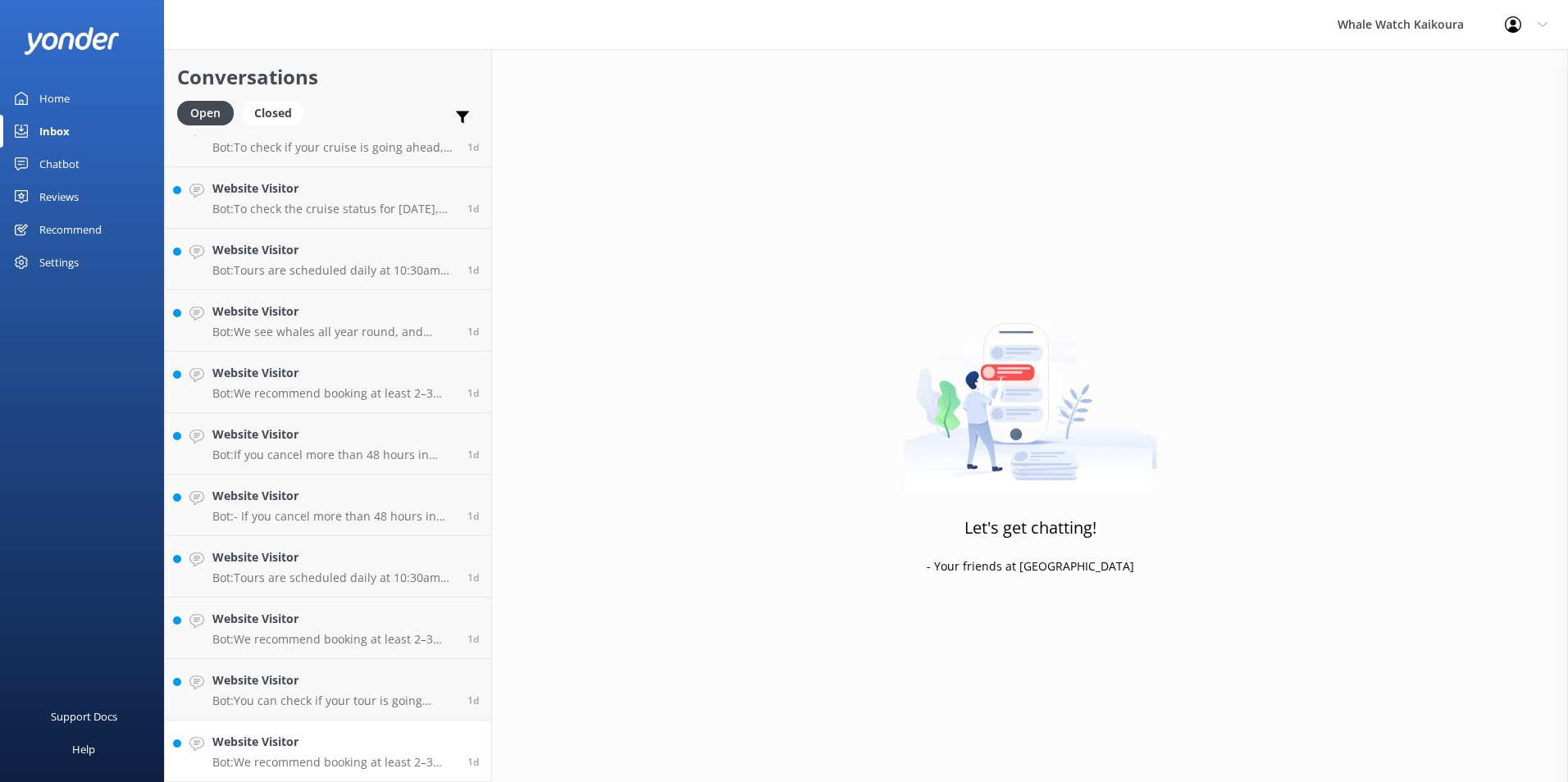
click at [306, 747] on h4 "Website Visitor" at bounding box center [334, 742] width 242 height 18
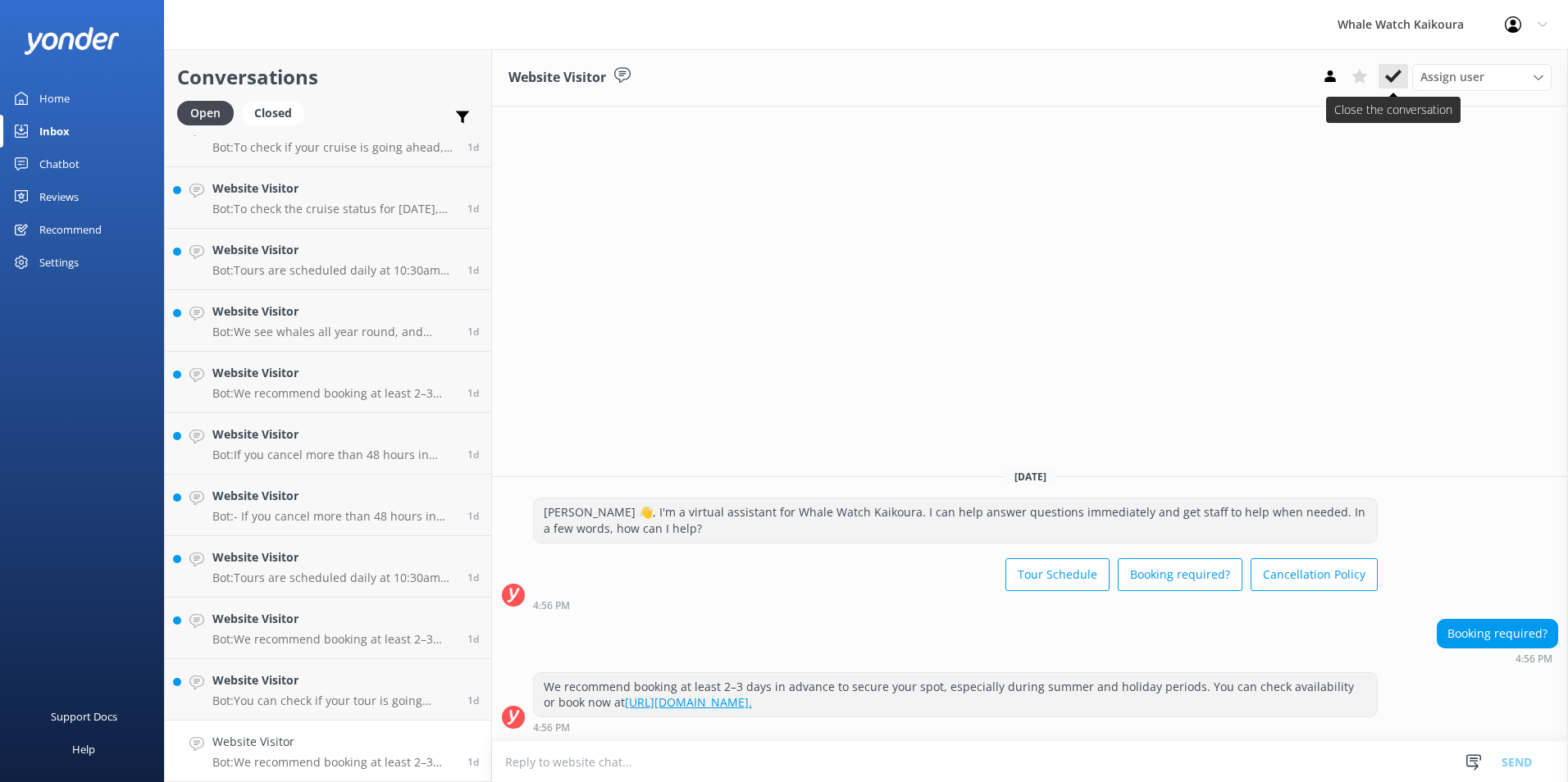
click at [1398, 74] on use at bounding box center [1393, 76] width 16 height 13
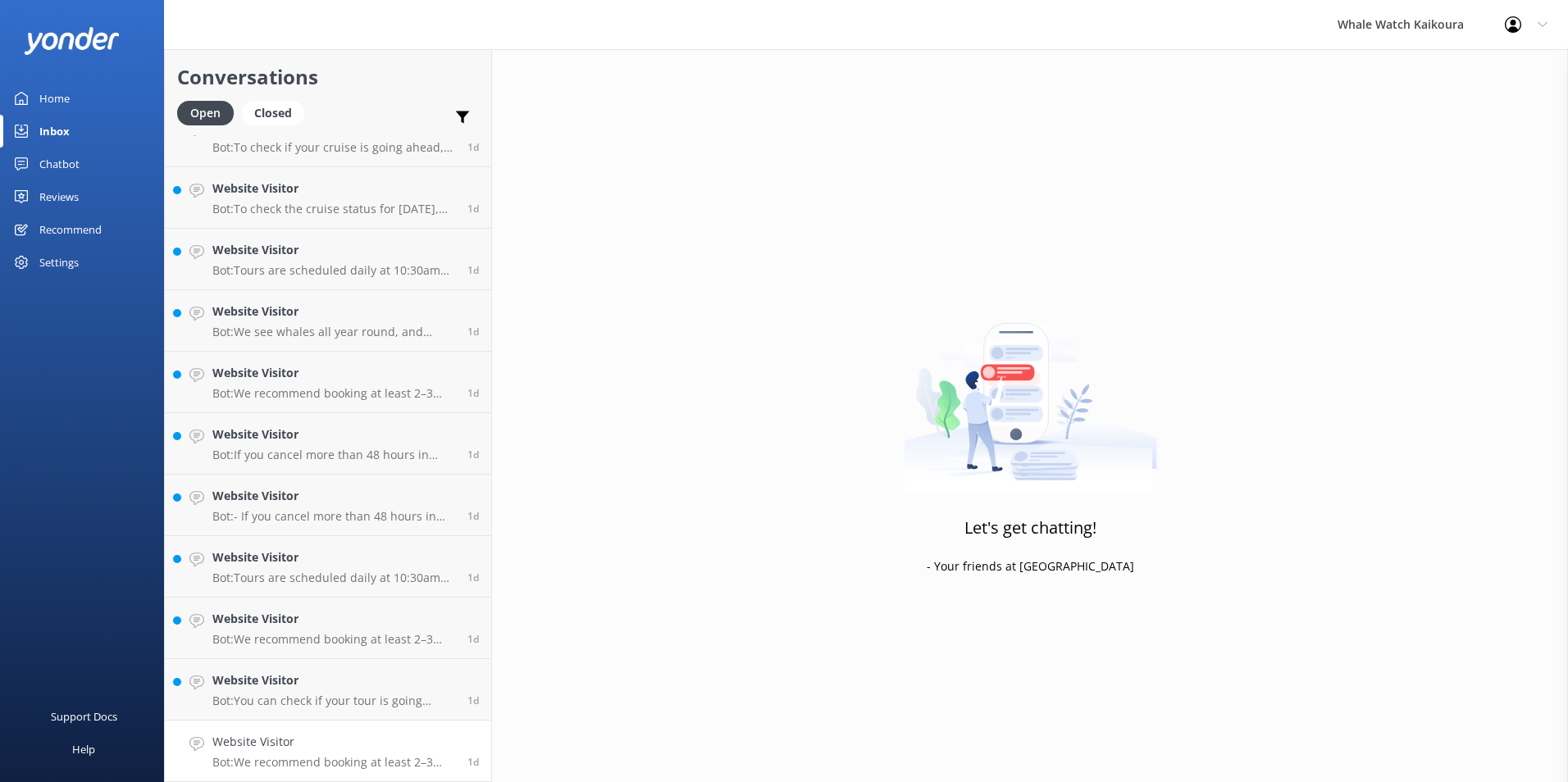
scroll to position [1075, 0]
click at [330, 741] on h4 "Website Visitor" at bounding box center [334, 742] width 242 height 18
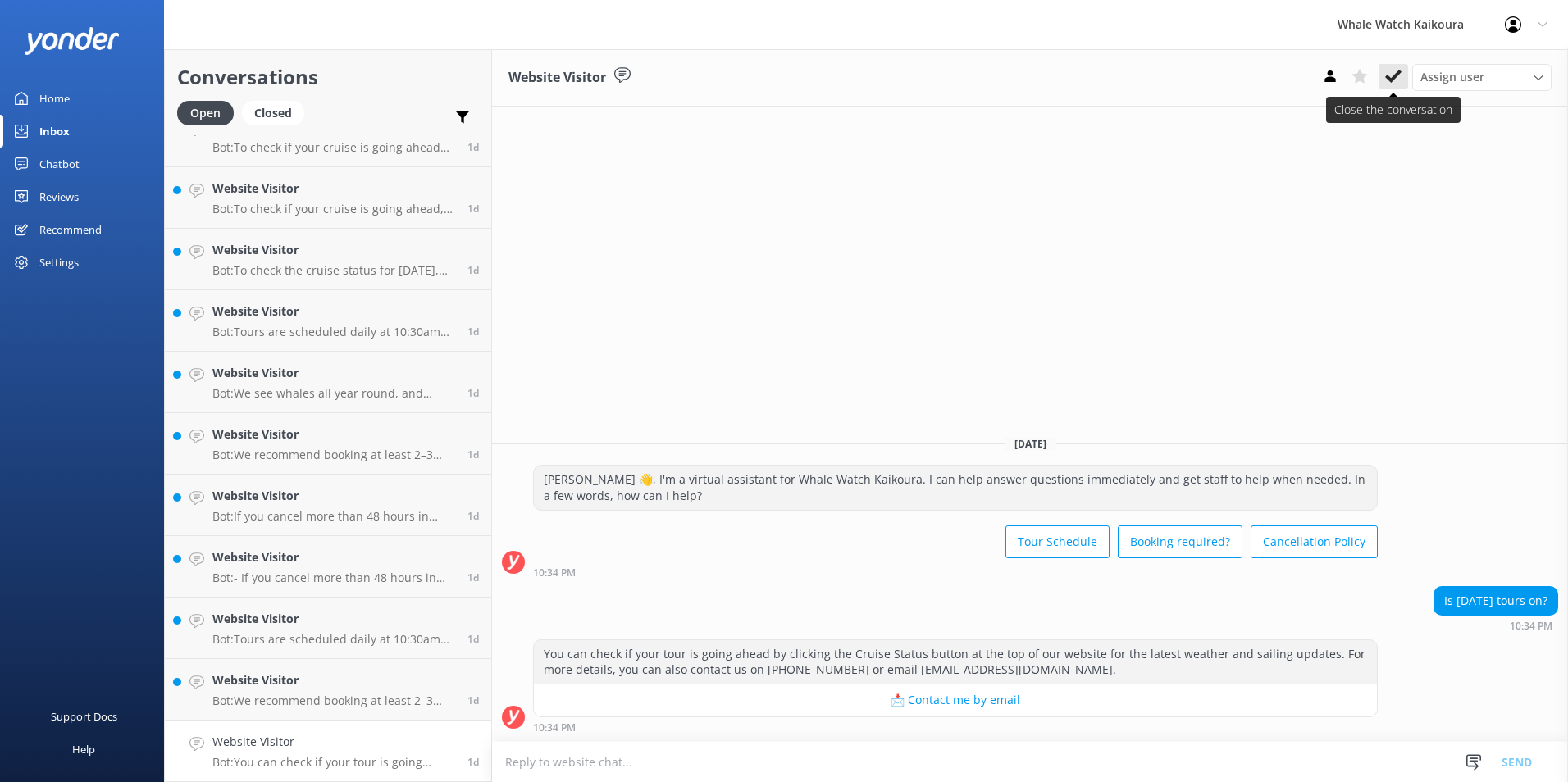
click at [1392, 75] on icon at bounding box center [1393, 77] width 16 height 16
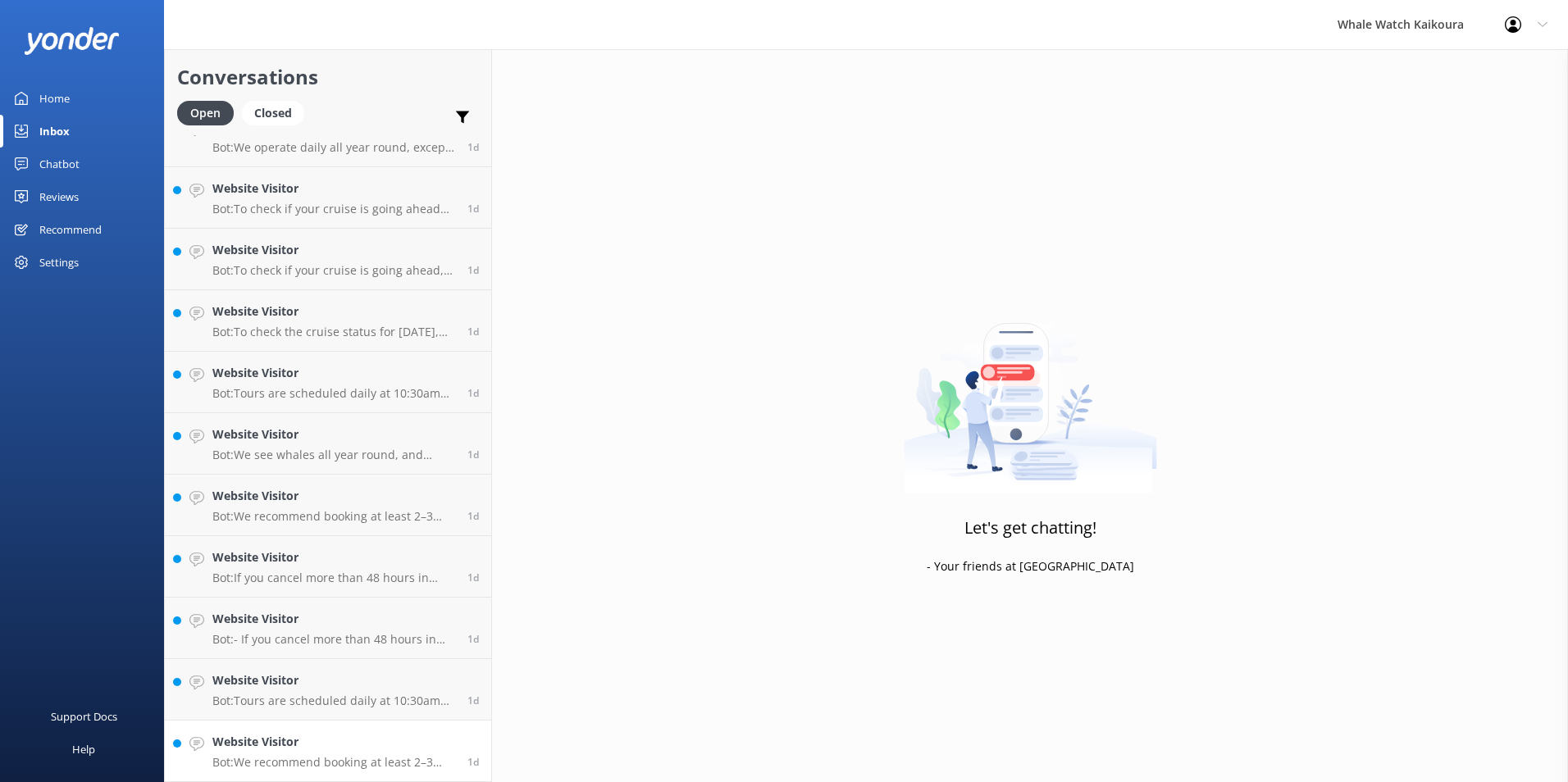
scroll to position [1014, 0]
click at [296, 726] on link "Website Visitor Bot: We recommend booking at least 2–3 days in advance to secur…" at bounding box center [328, 751] width 326 height 61
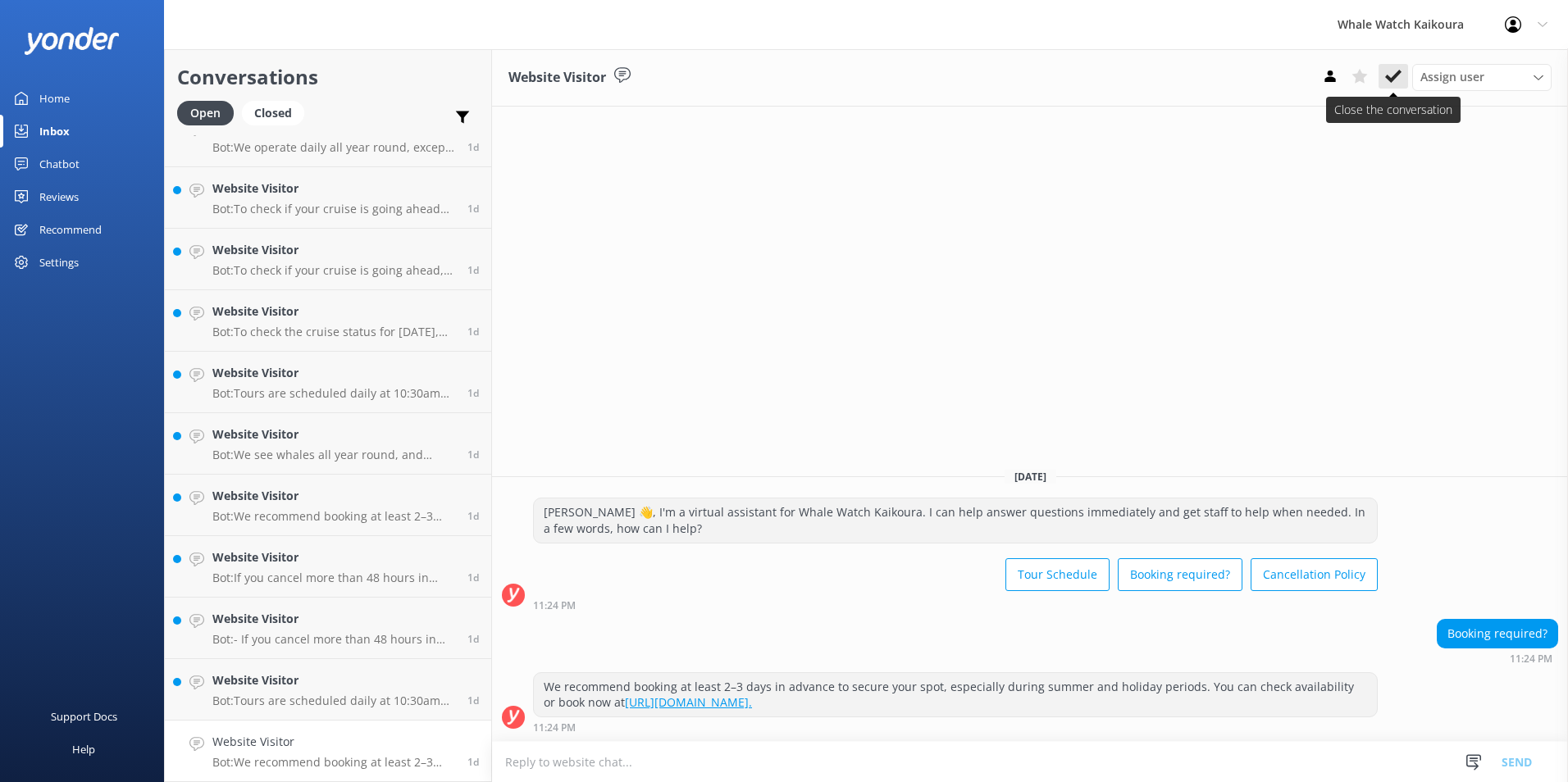
click at [1387, 76] on use at bounding box center [1393, 76] width 16 height 13
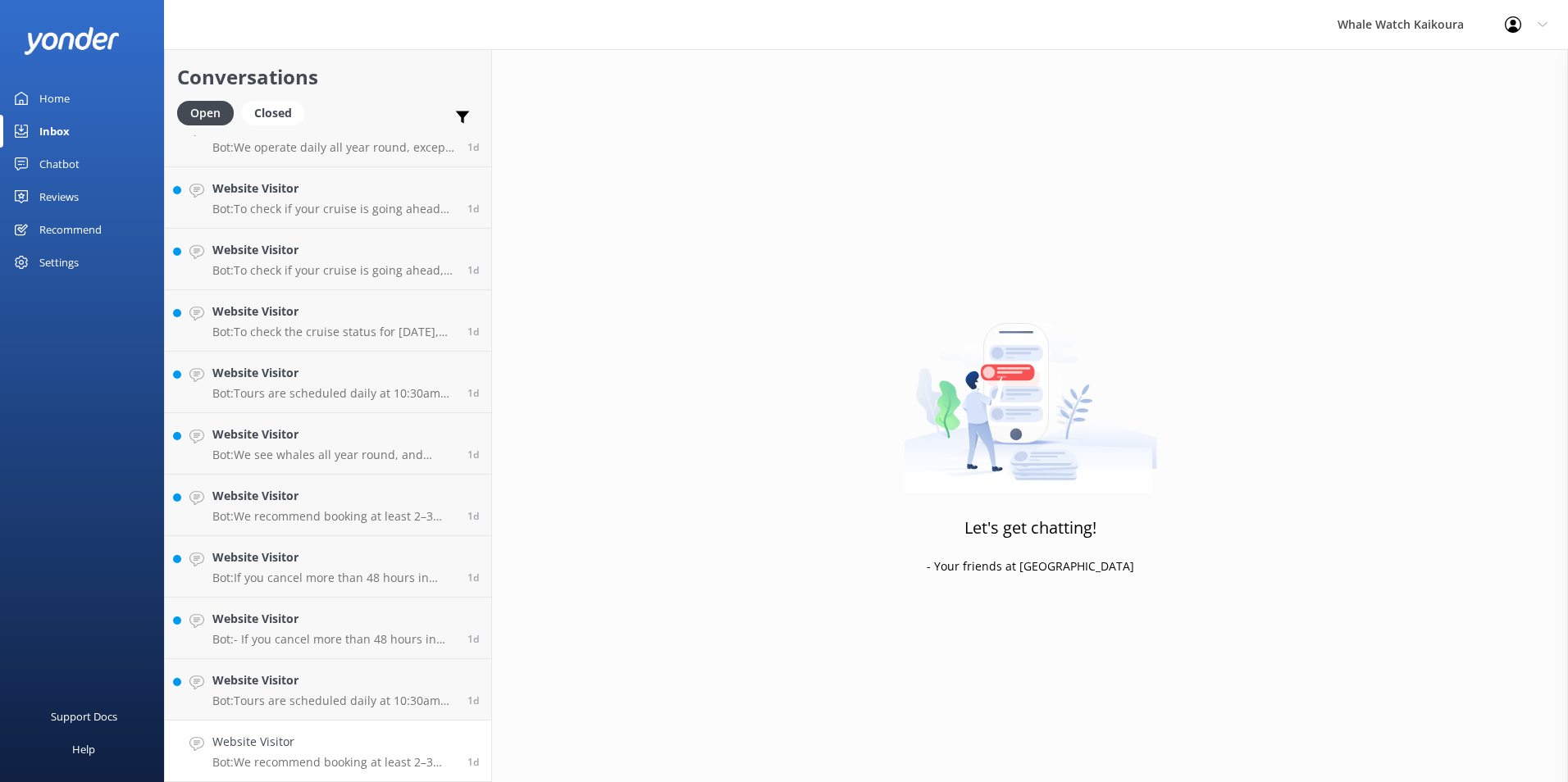
scroll to position [952, 0]
click at [314, 737] on h4 "Website Visitor" at bounding box center [334, 742] width 242 height 18
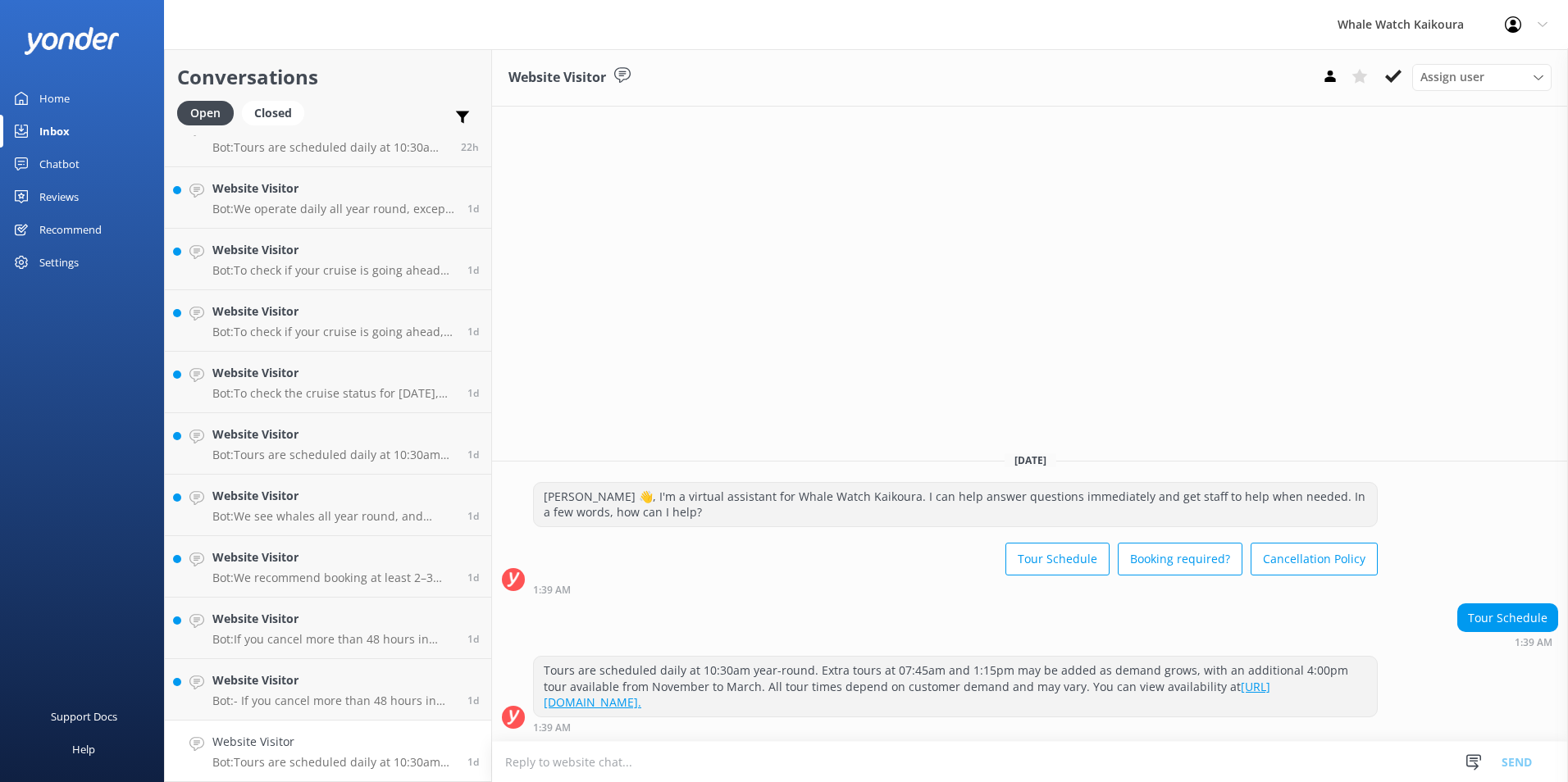
drag, startPoint x: 1399, startPoint y: 75, endPoint x: 1341, endPoint y: 99, distance: 62.8
click at [1398, 75] on icon at bounding box center [1393, 77] width 16 height 16
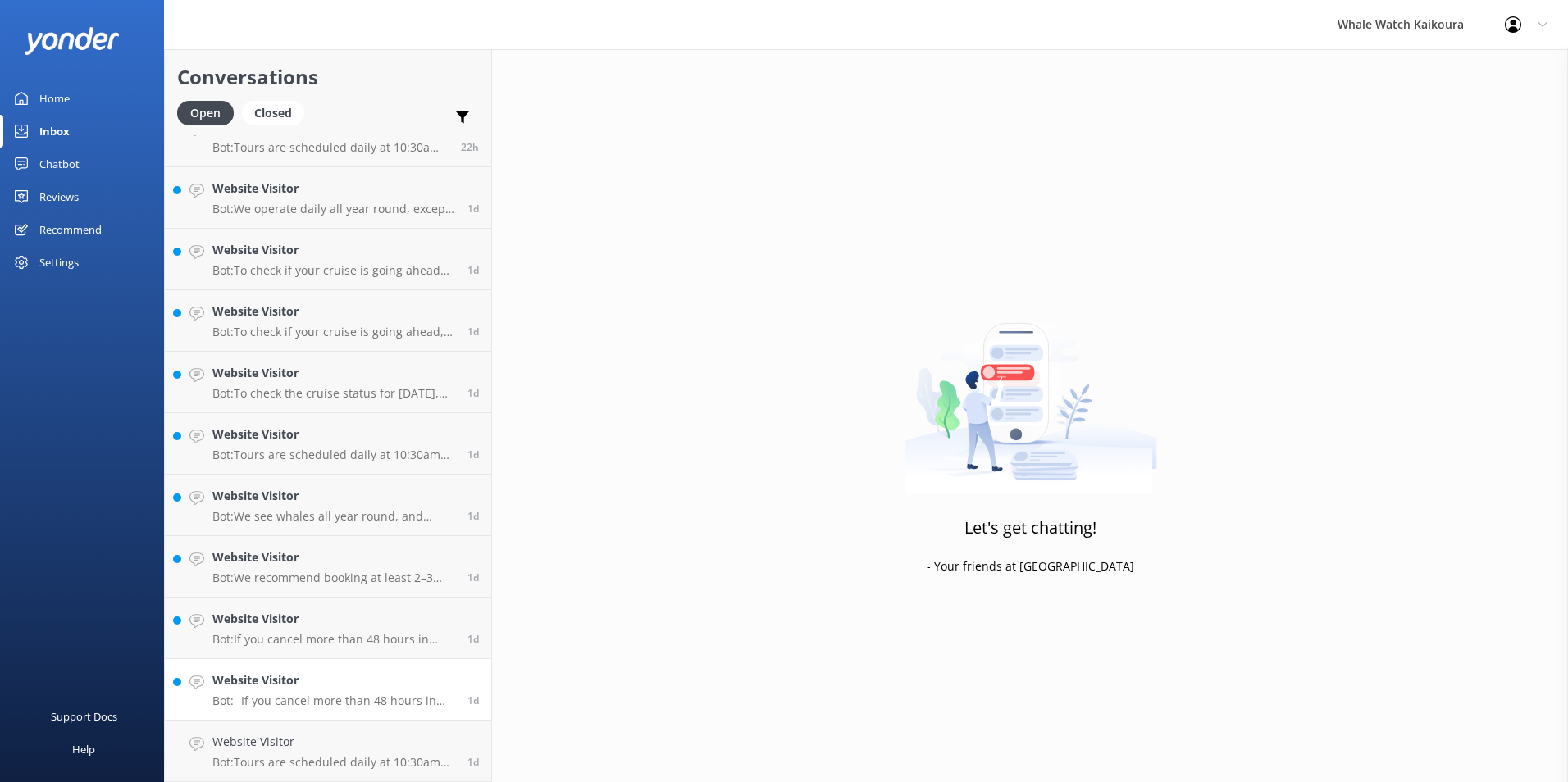
scroll to position [890, 0]
click at [347, 743] on h4 "Website Visitor" at bounding box center [334, 742] width 242 height 18
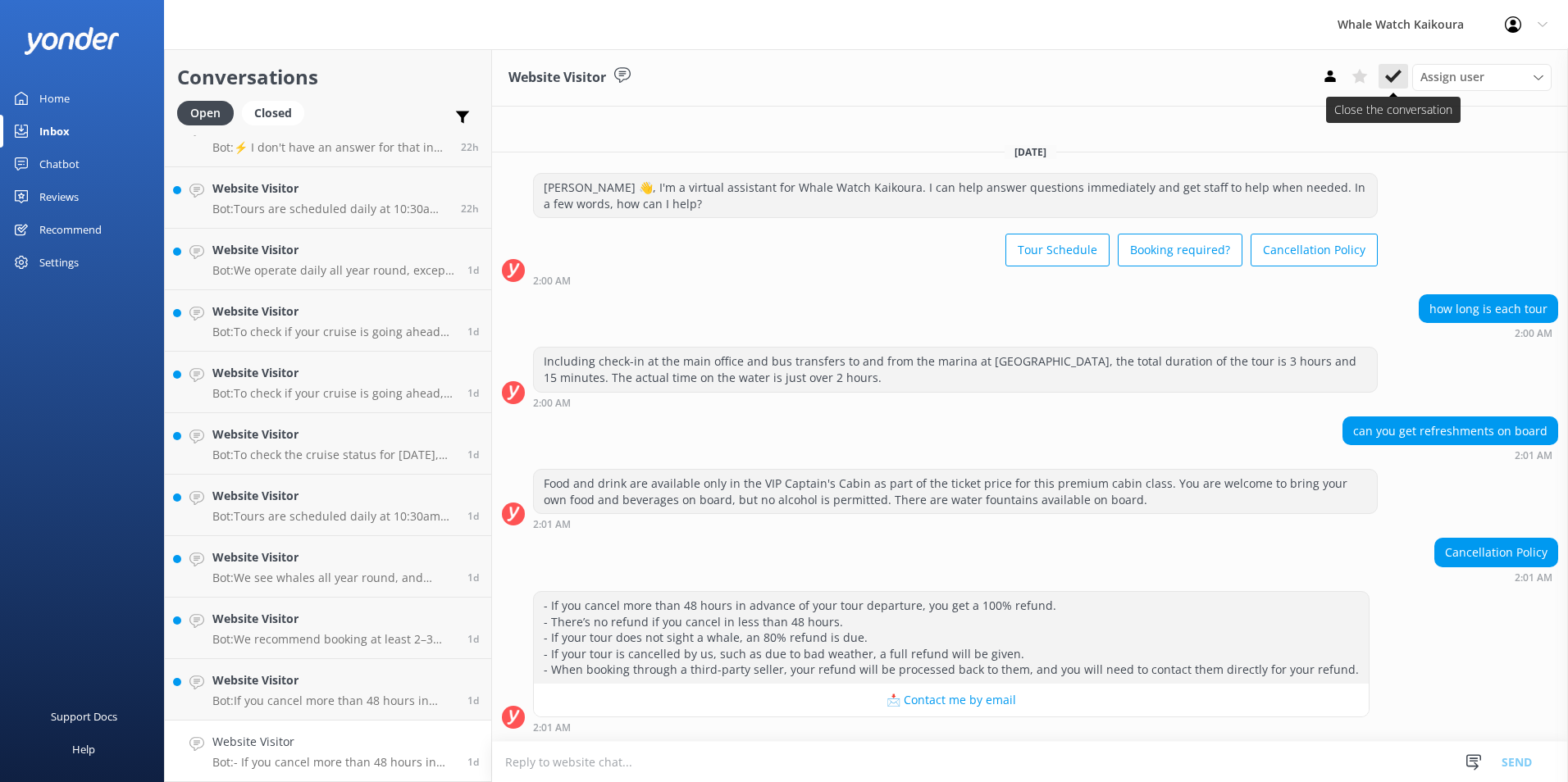
click at [1390, 83] on icon at bounding box center [1393, 77] width 16 height 16
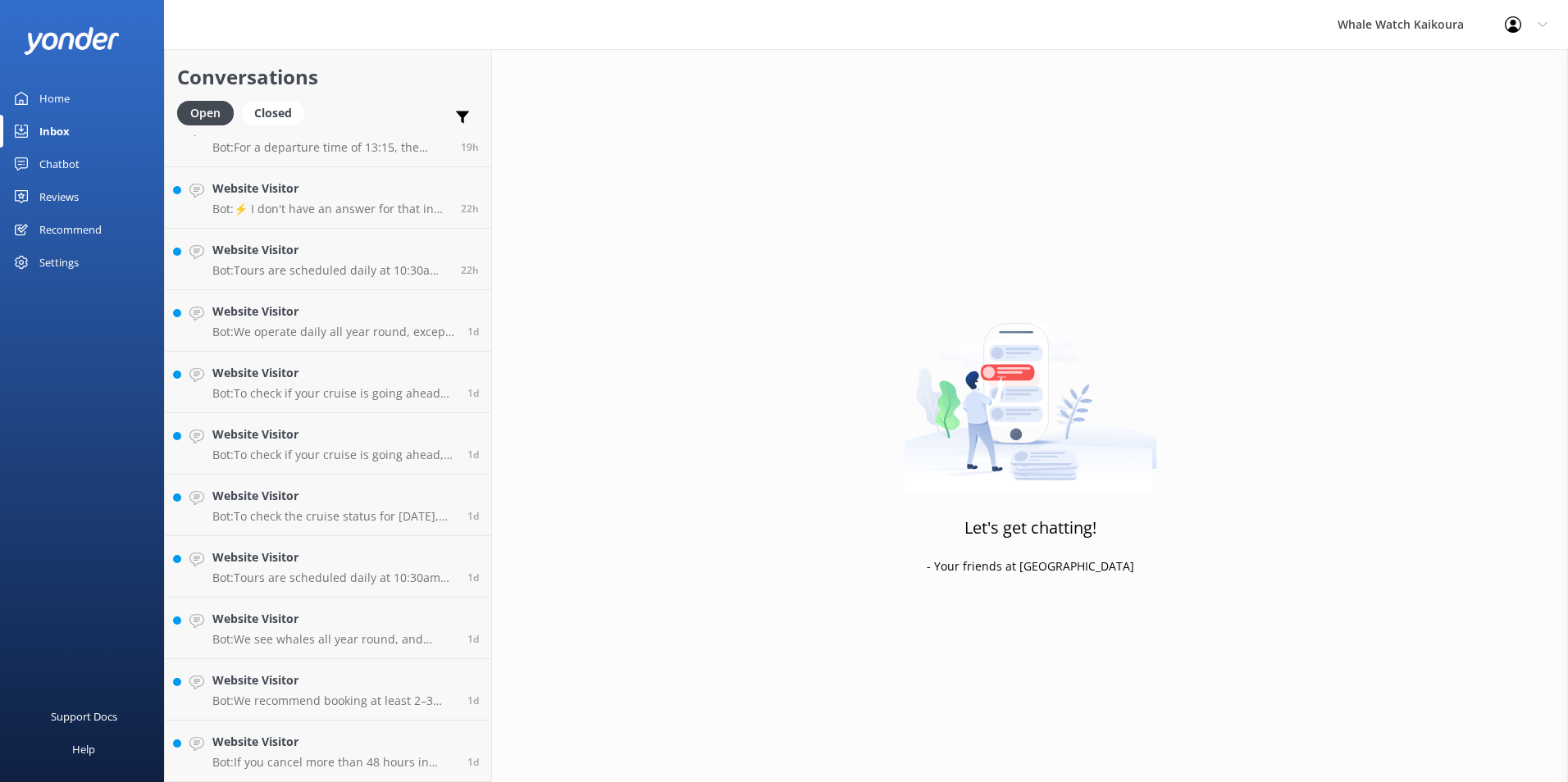
scroll to position [828, 0]
click at [314, 750] on h4 "Website Visitor" at bounding box center [334, 742] width 242 height 18
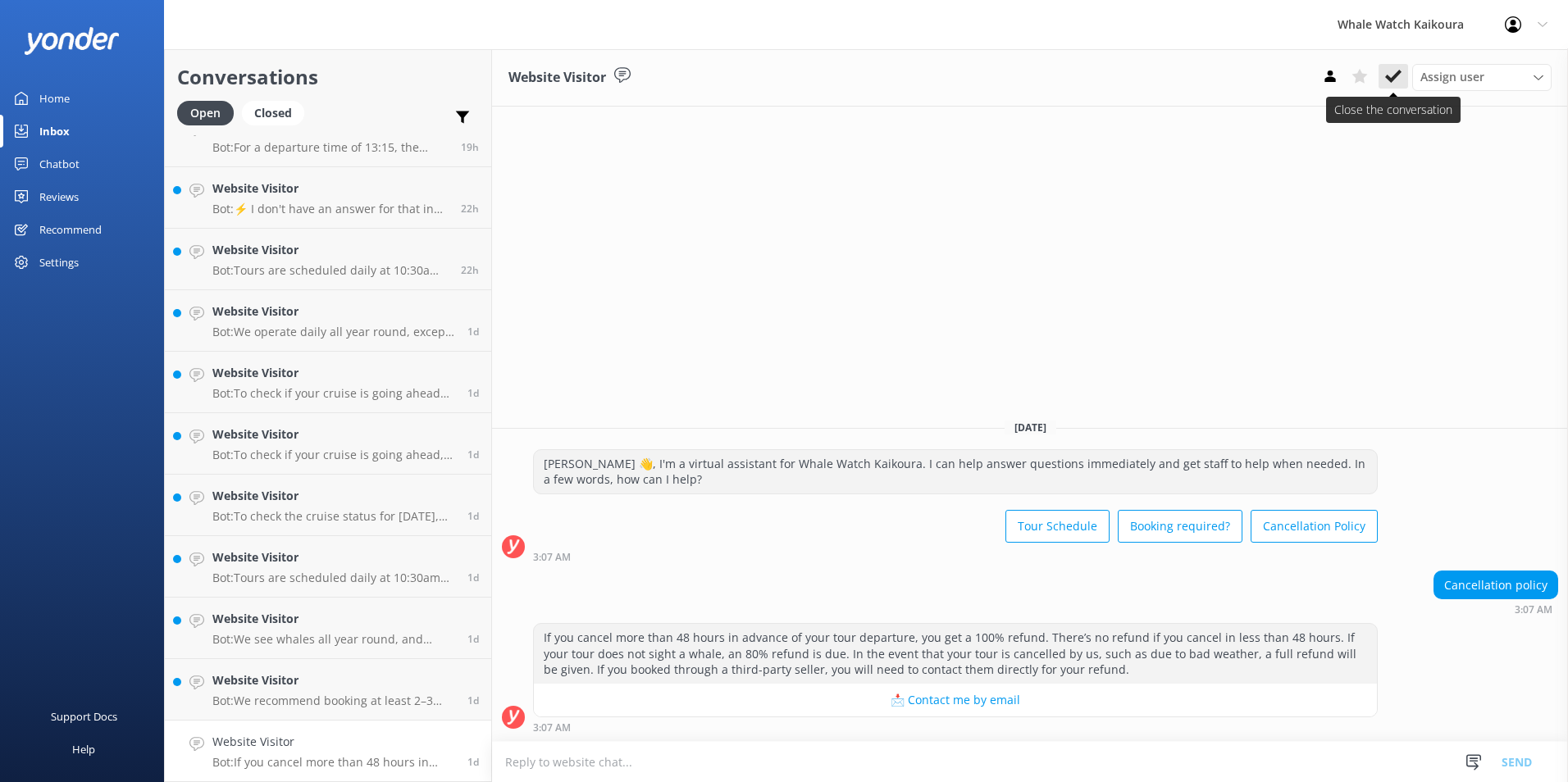
click at [1386, 74] on icon at bounding box center [1393, 77] width 16 height 16
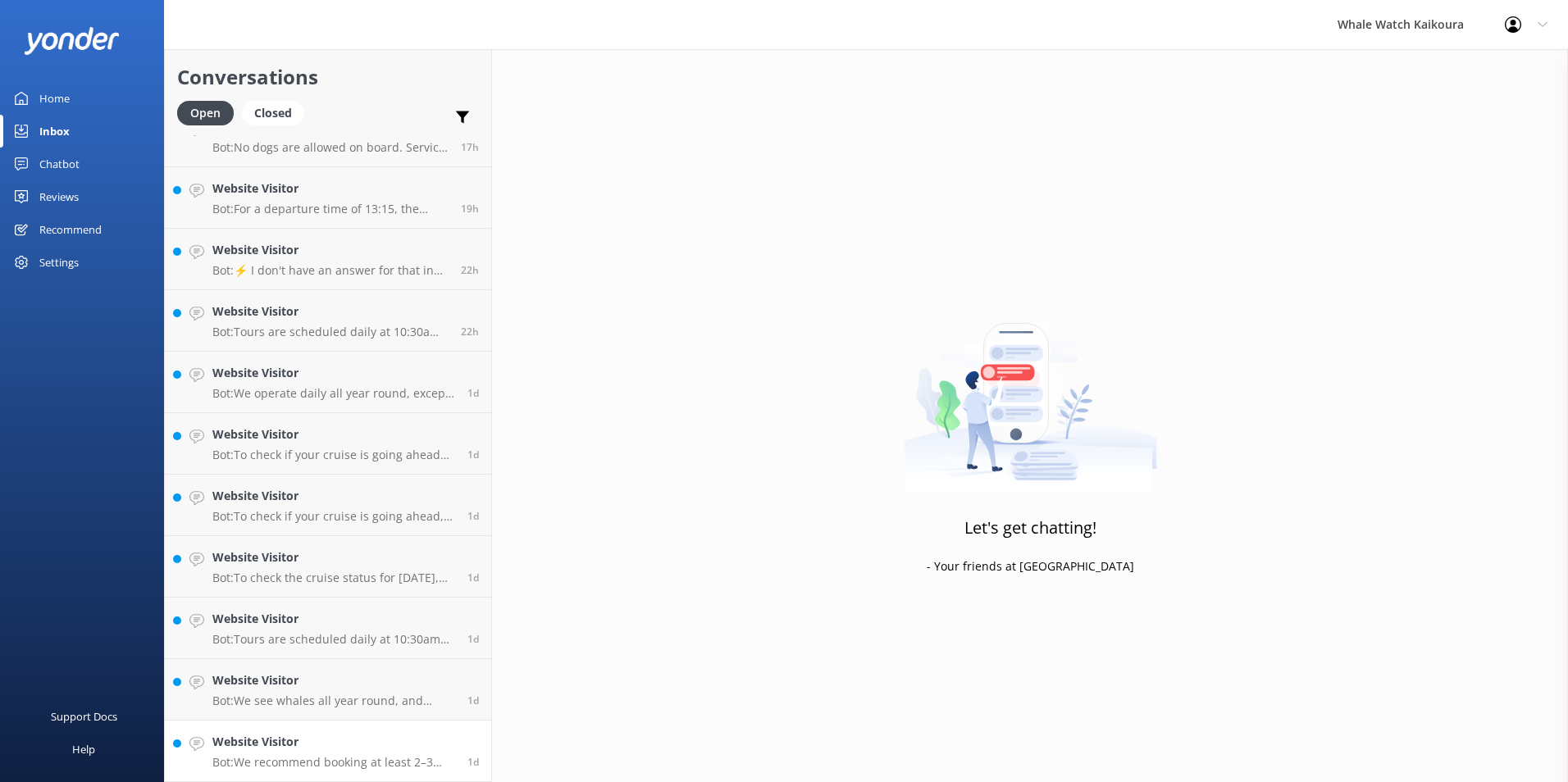
scroll to position [767, 0]
click at [331, 744] on h4 "Website Visitor" at bounding box center [334, 742] width 242 height 18
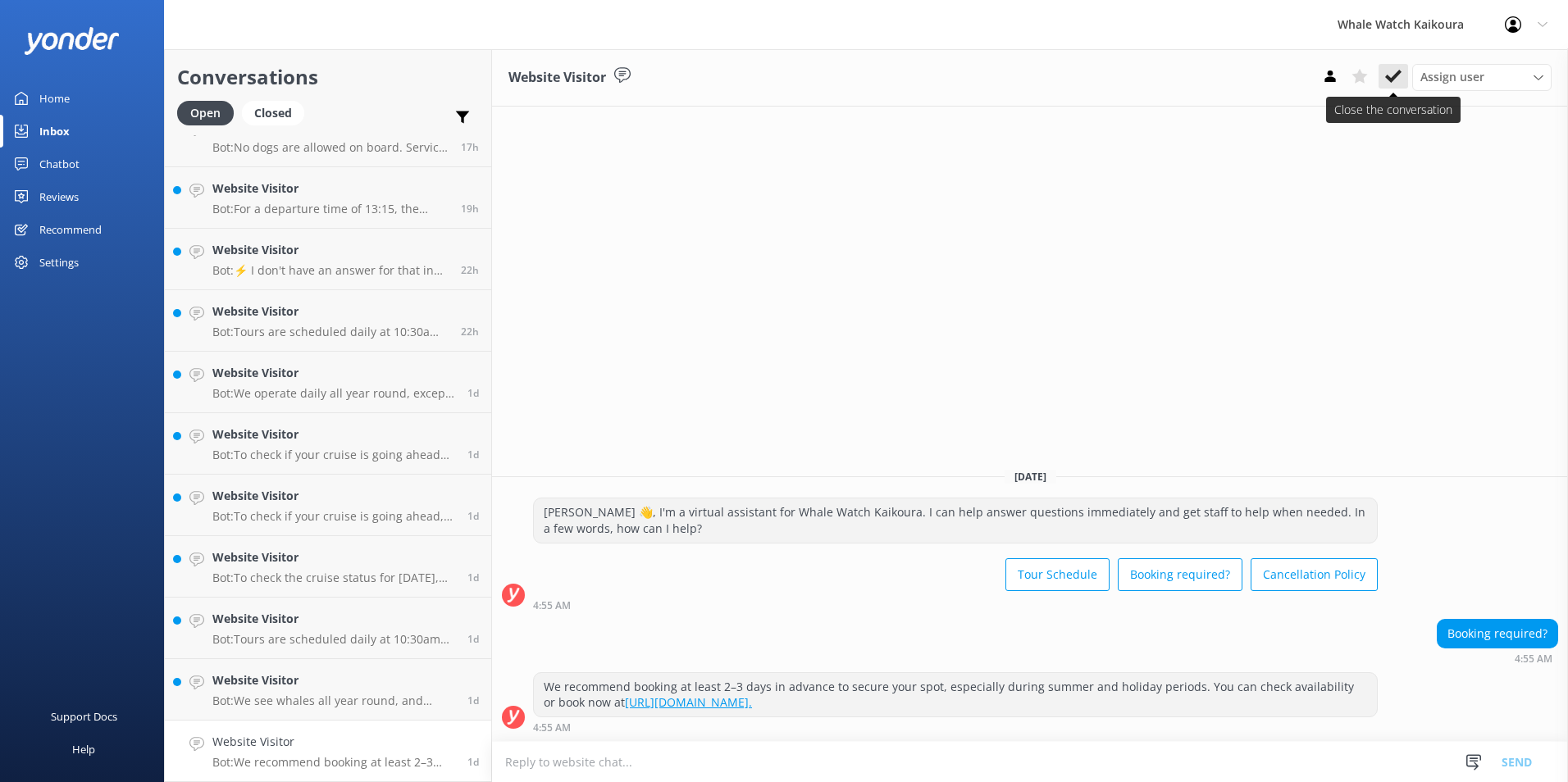
click at [1405, 77] on button at bounding box center [1393, 76] width 29 height 25
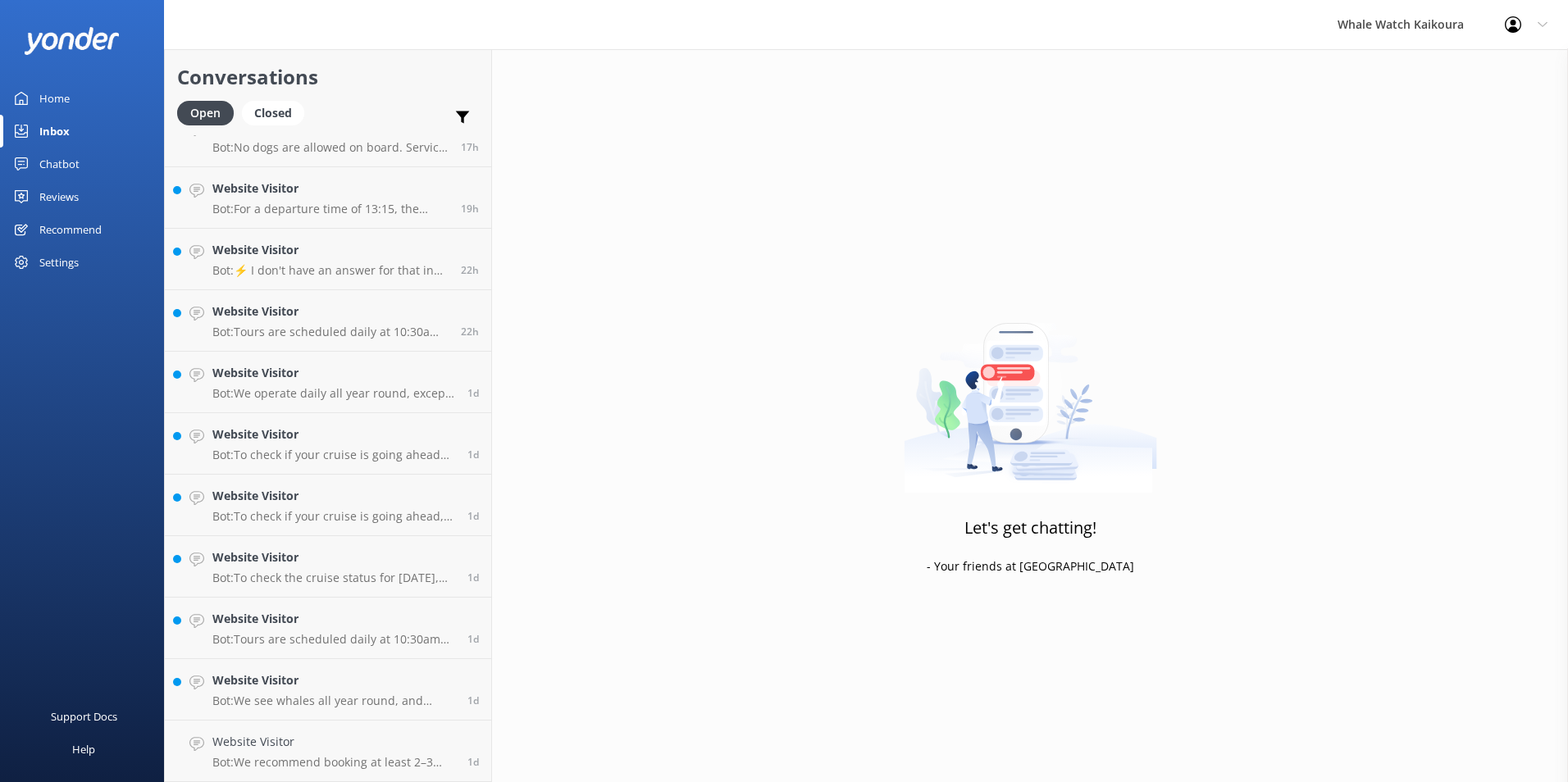
scroll to position [705, 0]
click at [318, 751] on h4 "Website Visitor" at bounding box center [334, 742] width 242 height 18
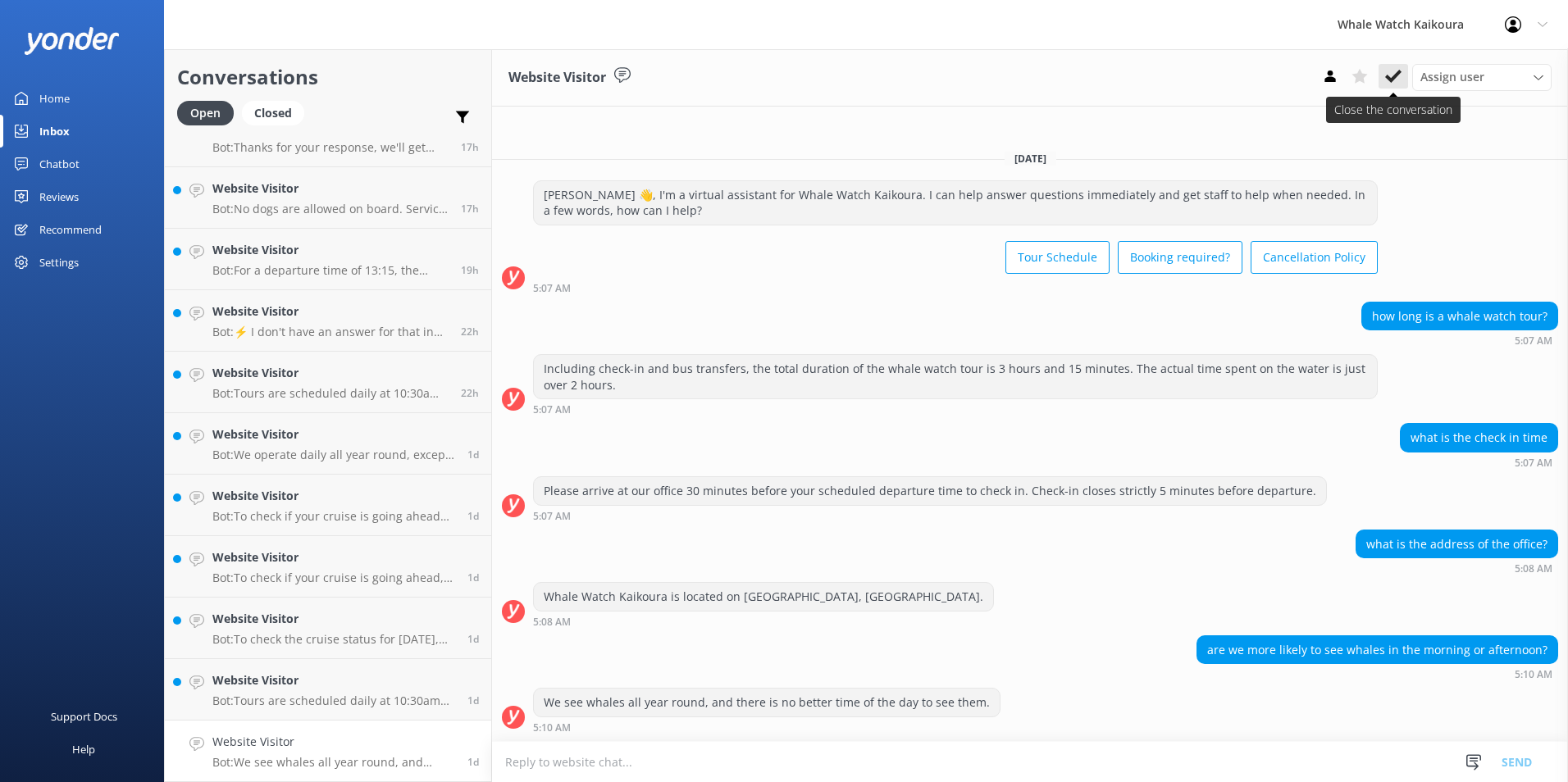
click at [1389, 67] on button at bounding box center [1393, 76] width 29 height 25
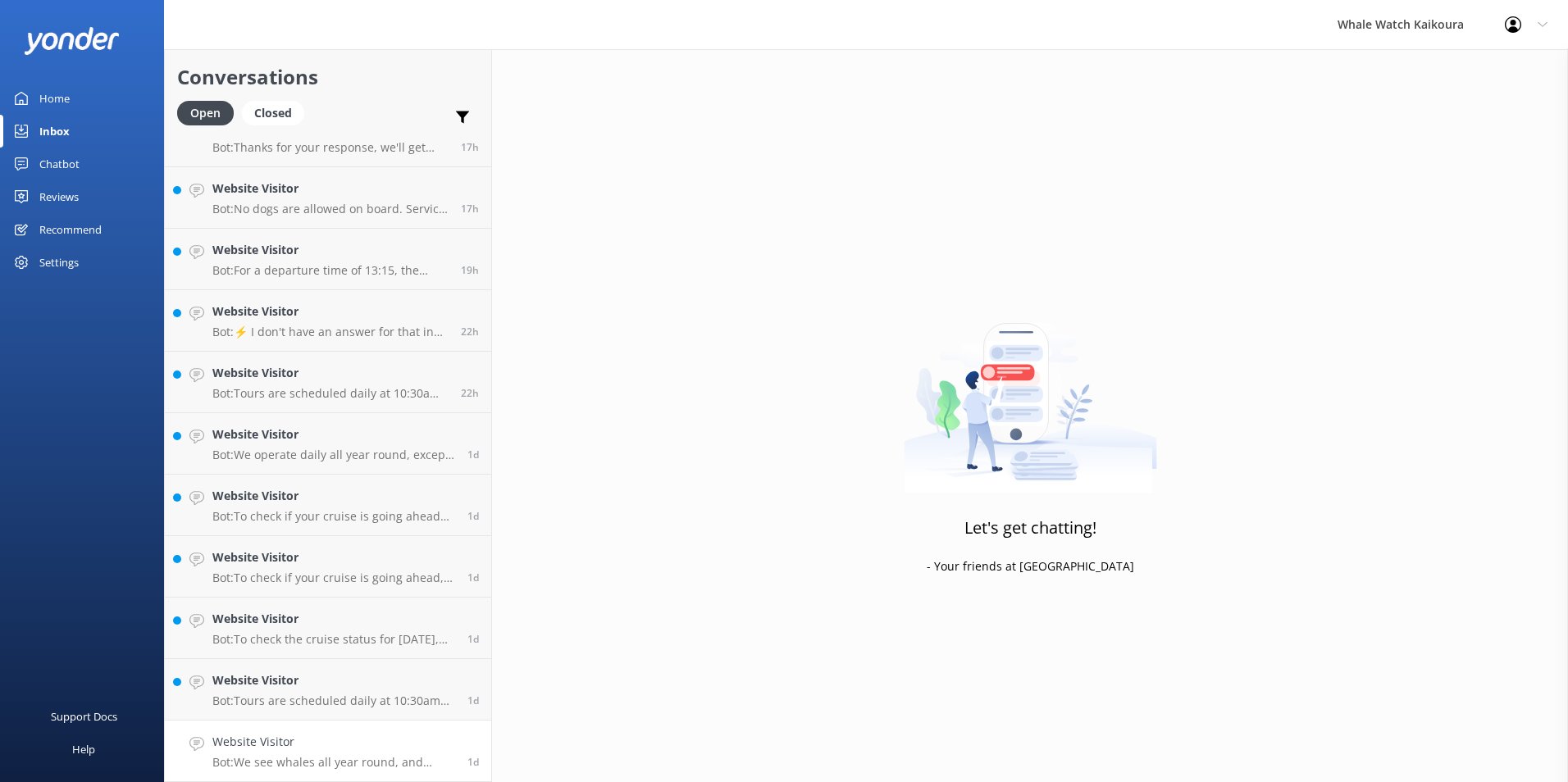
click at [381, 749] on h4 "Website Visitor" at bounding box center [334, 742] width 242 height 18
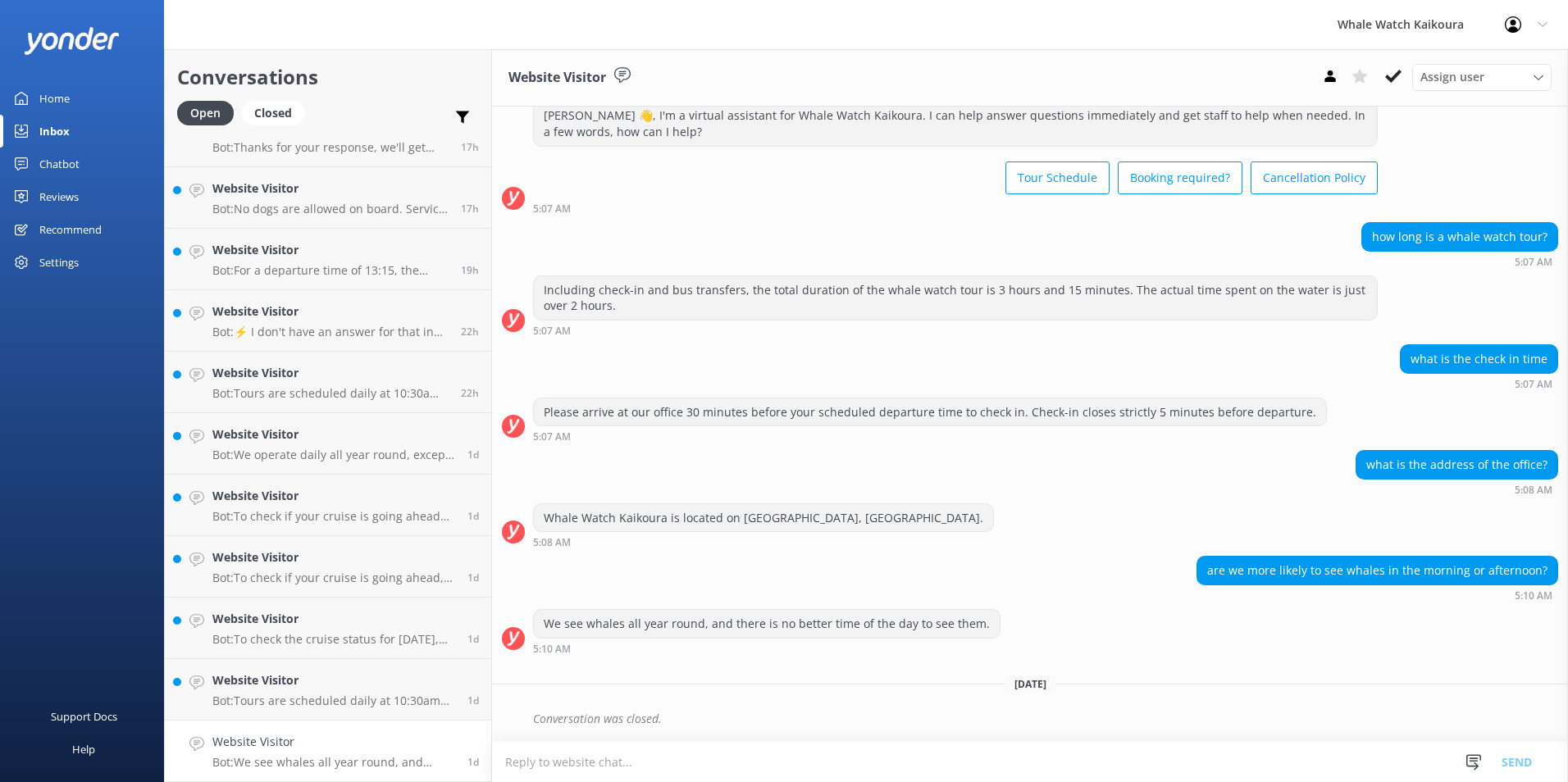
scroll to position [644, 0]
click at [1398, 72] on use at bounding box center [1393, 76] width 16 height 13
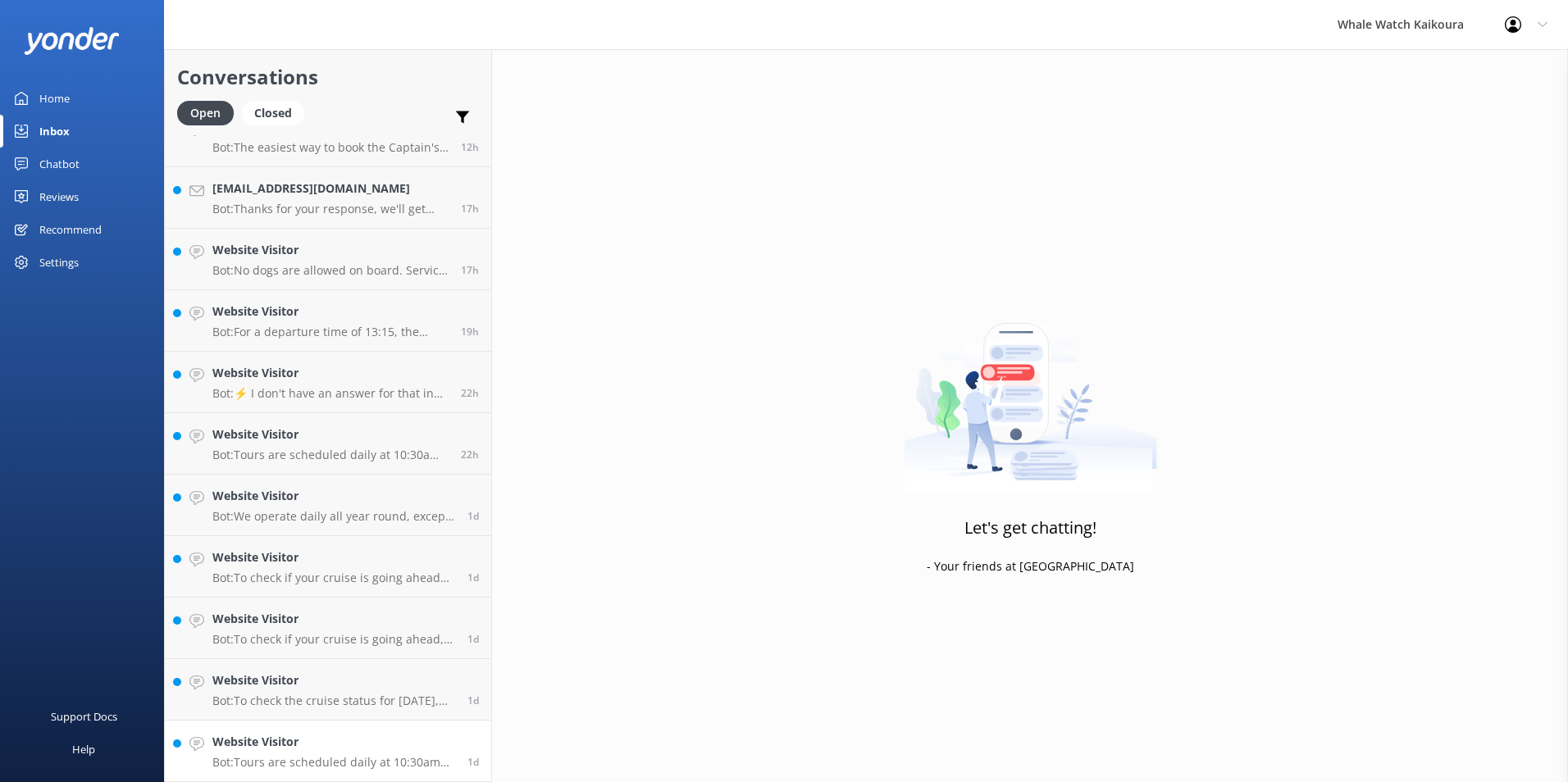
click at [289, 741] on h4 "Website Visitor" at bounding box center [334, 742] width 242 height 18
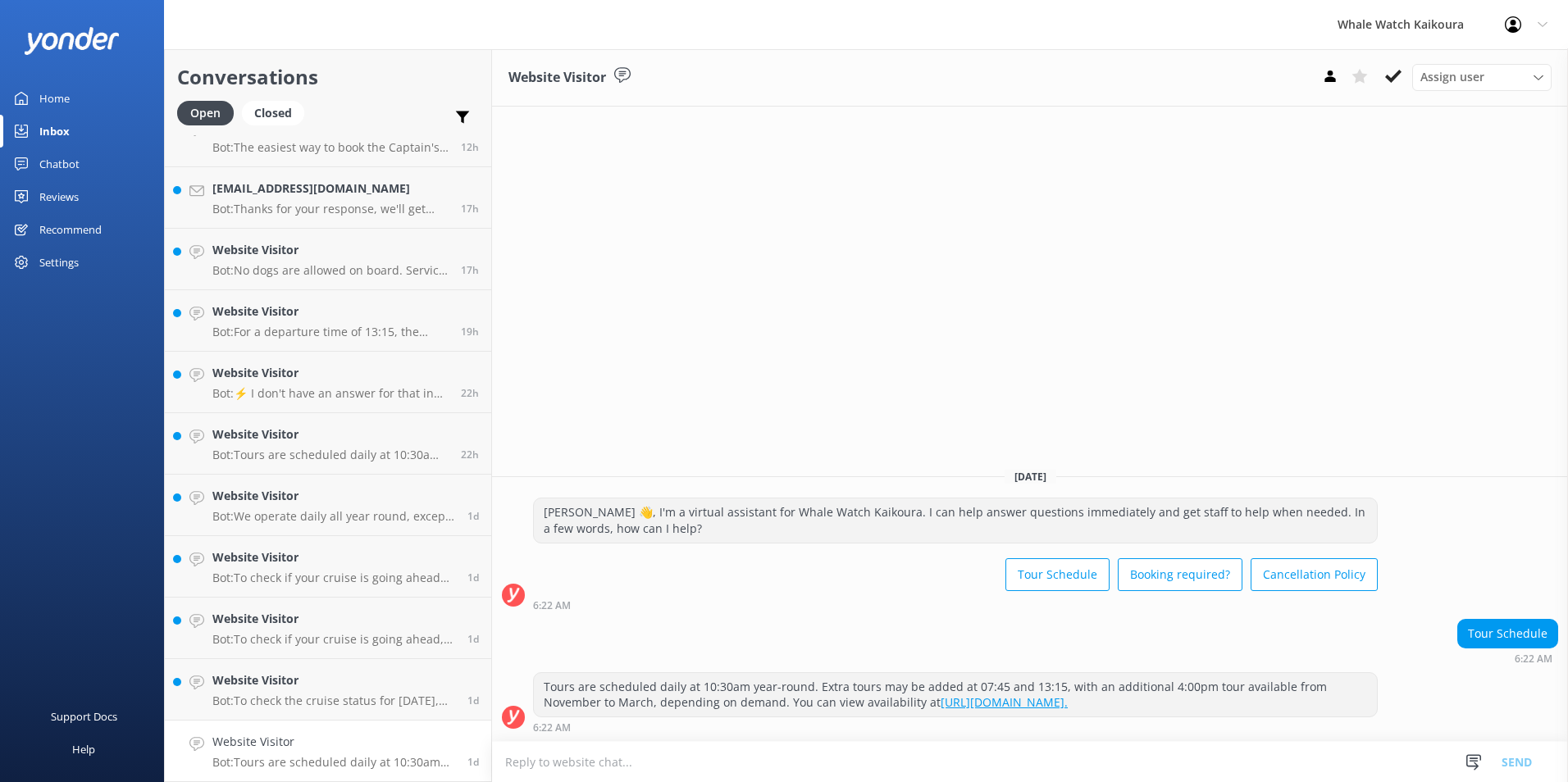
click at [1408, 70] on div "Assign user Customer Support Wiremu Stone Abba kahu [PERSON_NAME] [PERSON_NAME]…" at bounding box center [1433, 77] width 236 height 26
click at [1404, 80] on button at bounding box center [1393, 76] width 29 height 25
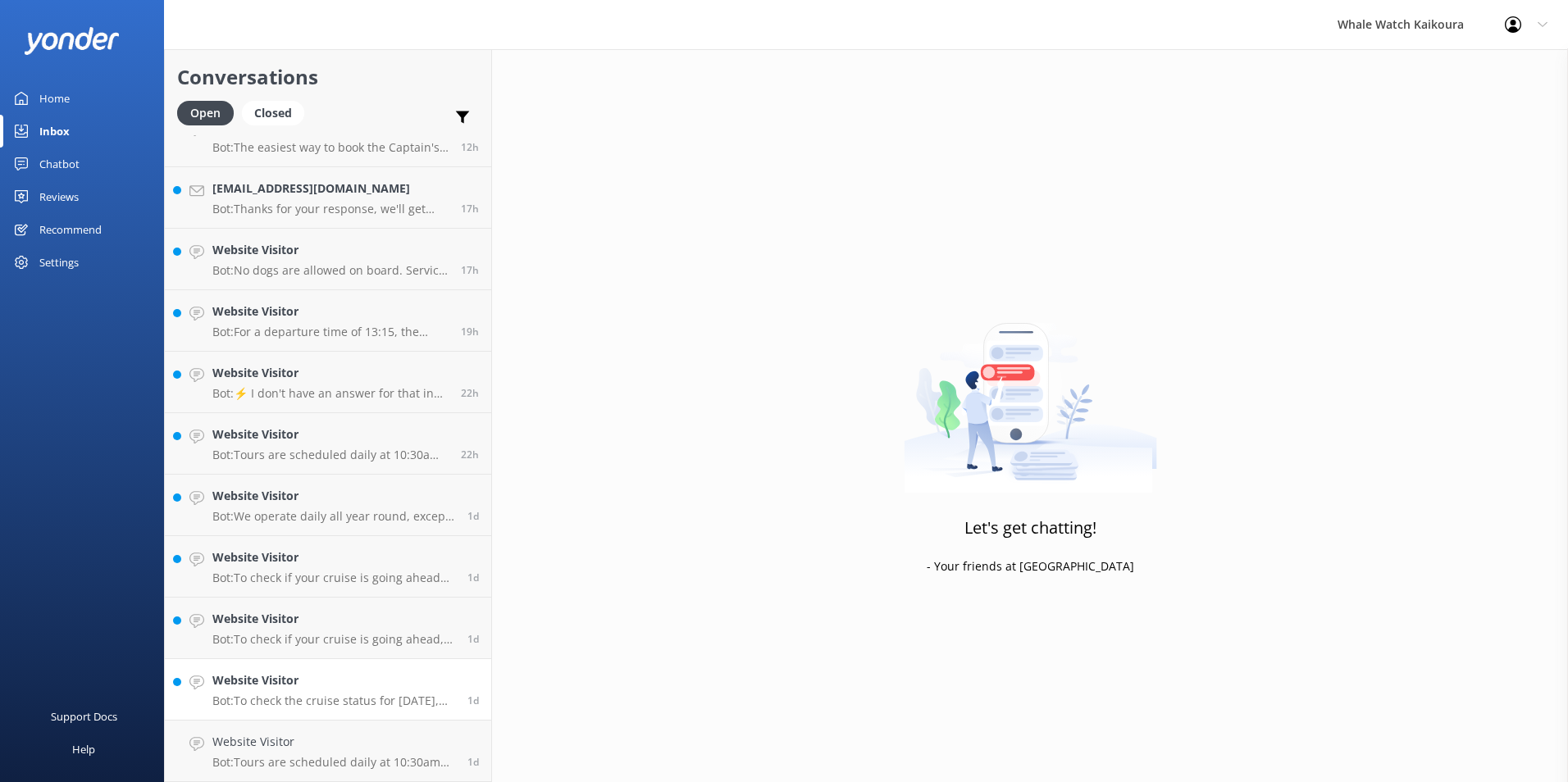
scroll to position [582, 0]
click at [321, 740] on h4 "Website Visitor" at bounding box center [334, 742] width 242 height 18
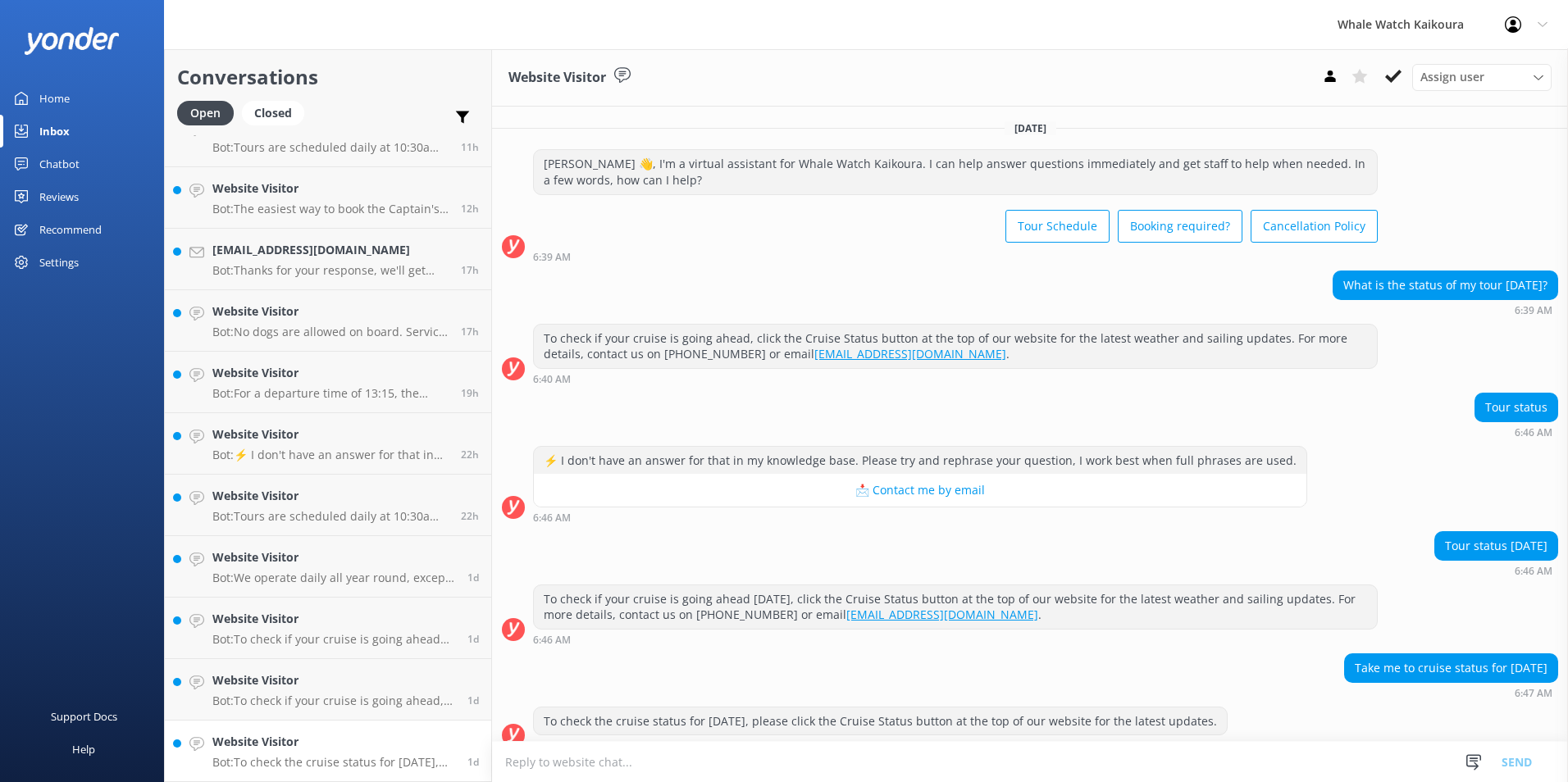
scroll to position [18, 0]
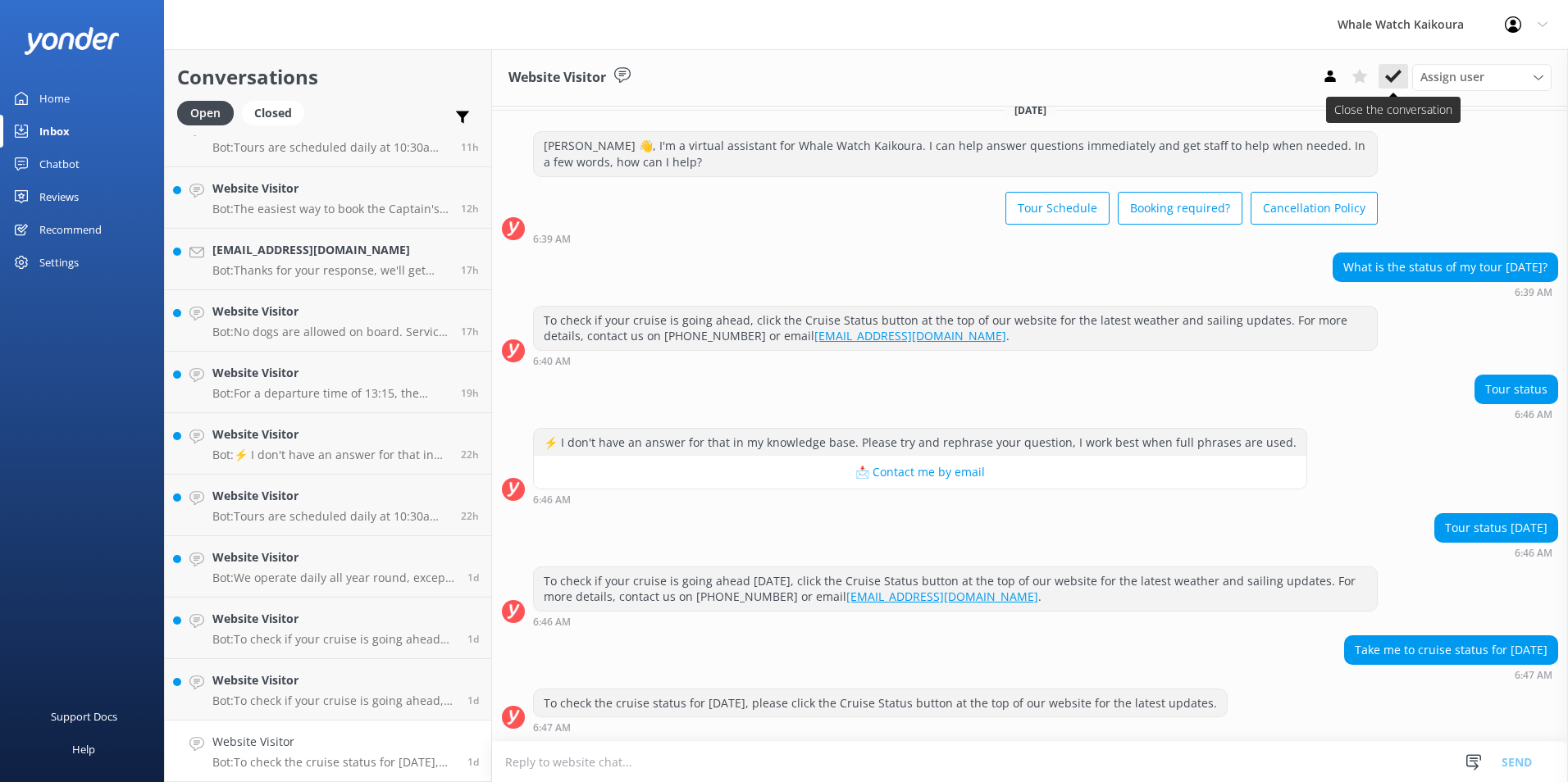
click at [1398, 81] on icon at bounding box center [1393, 77] width 16 height 16
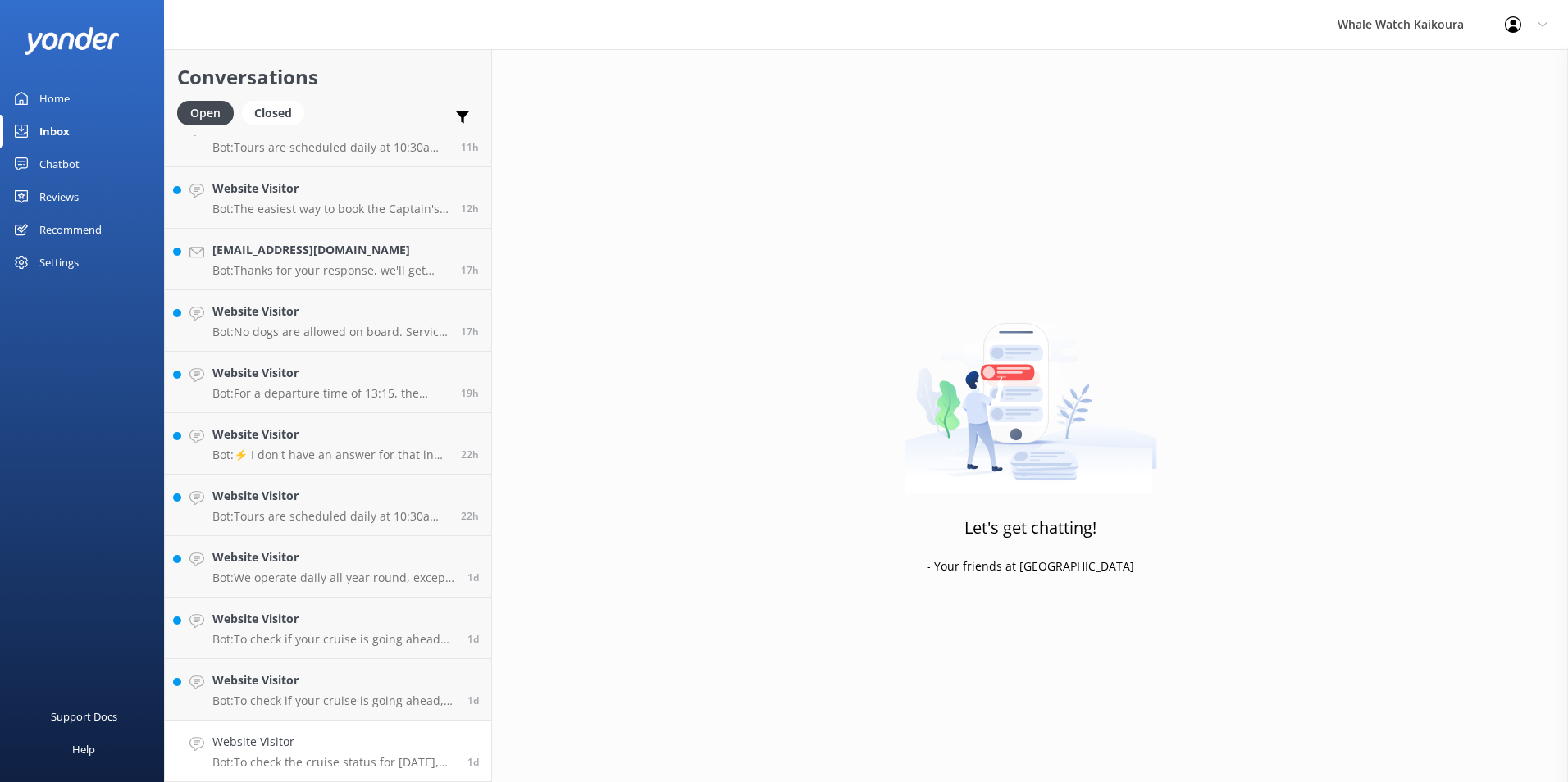
scroll to position [521, 0]
click at [356, 745] on h4 "Website Visitor" at bounding box center [334, 742] width 242 height 18
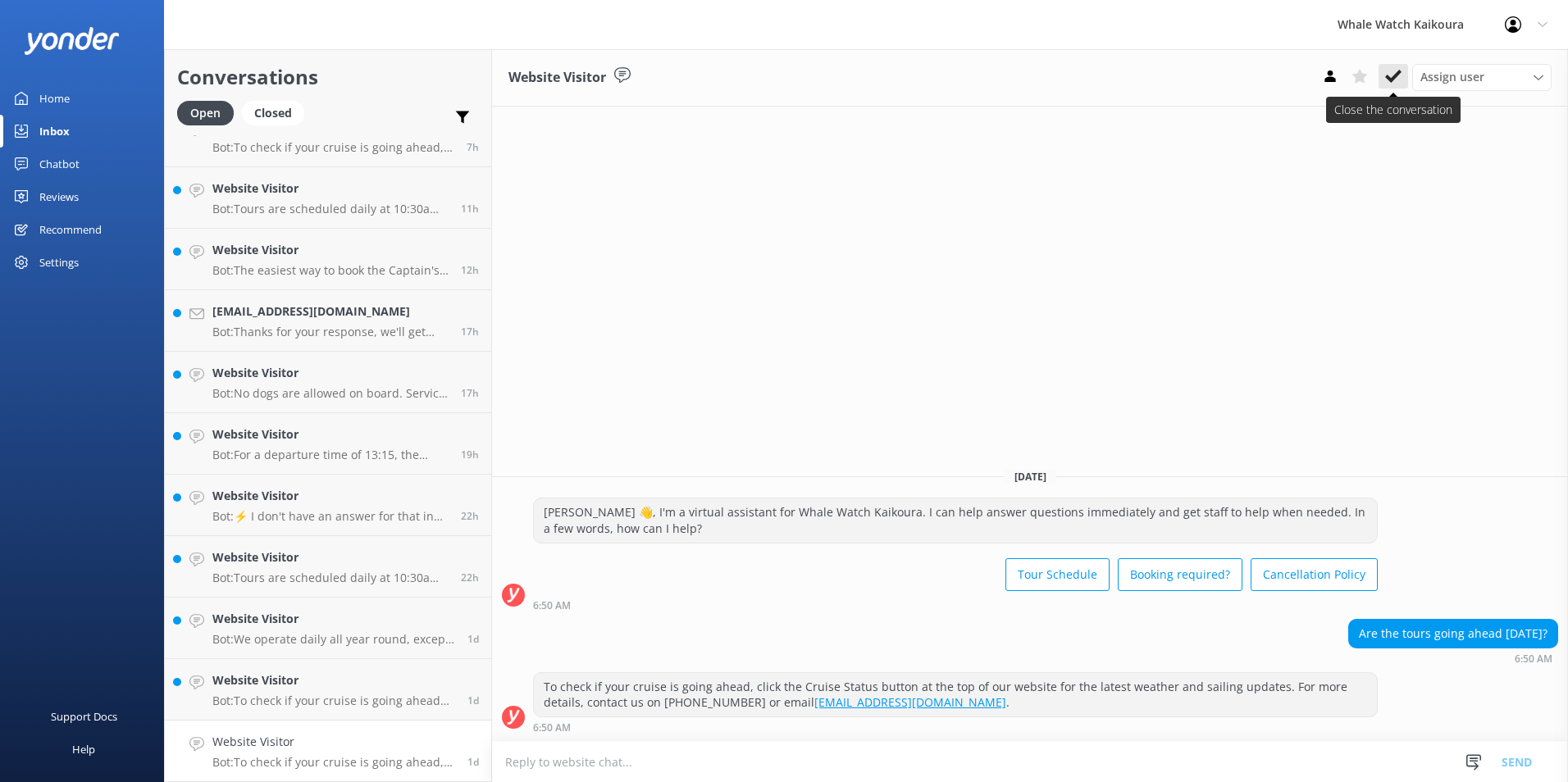
click at [1396, 69] on icon at bounding box center [1393, 77] width 16 height 16
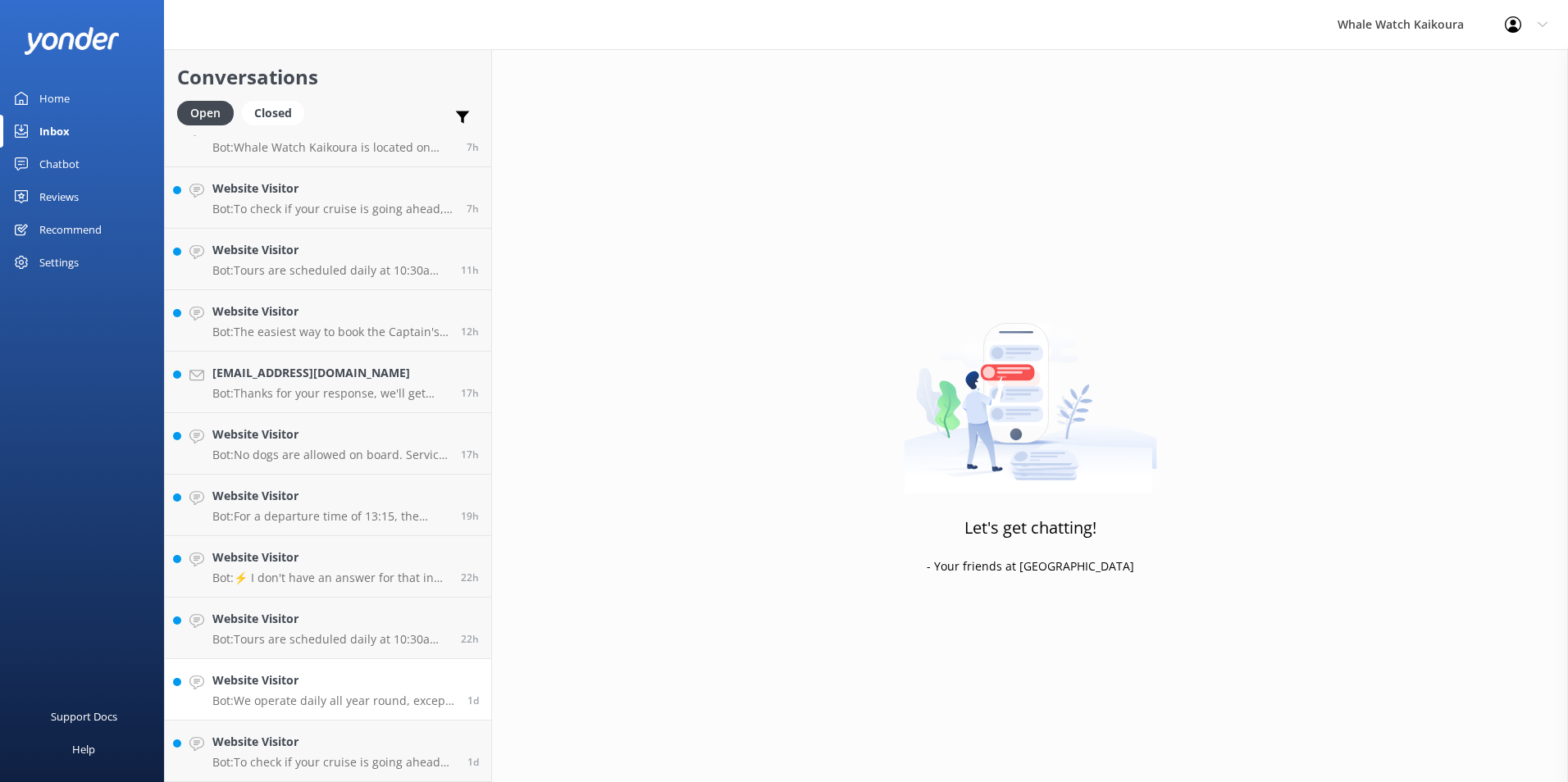
scroll to position [460, 0]
click at [321, 775] on link "Website Visitor Bot: To check if your cruise is going ahead [DATE], please clic…" at bounding box center [328, 751] width 326 height 61
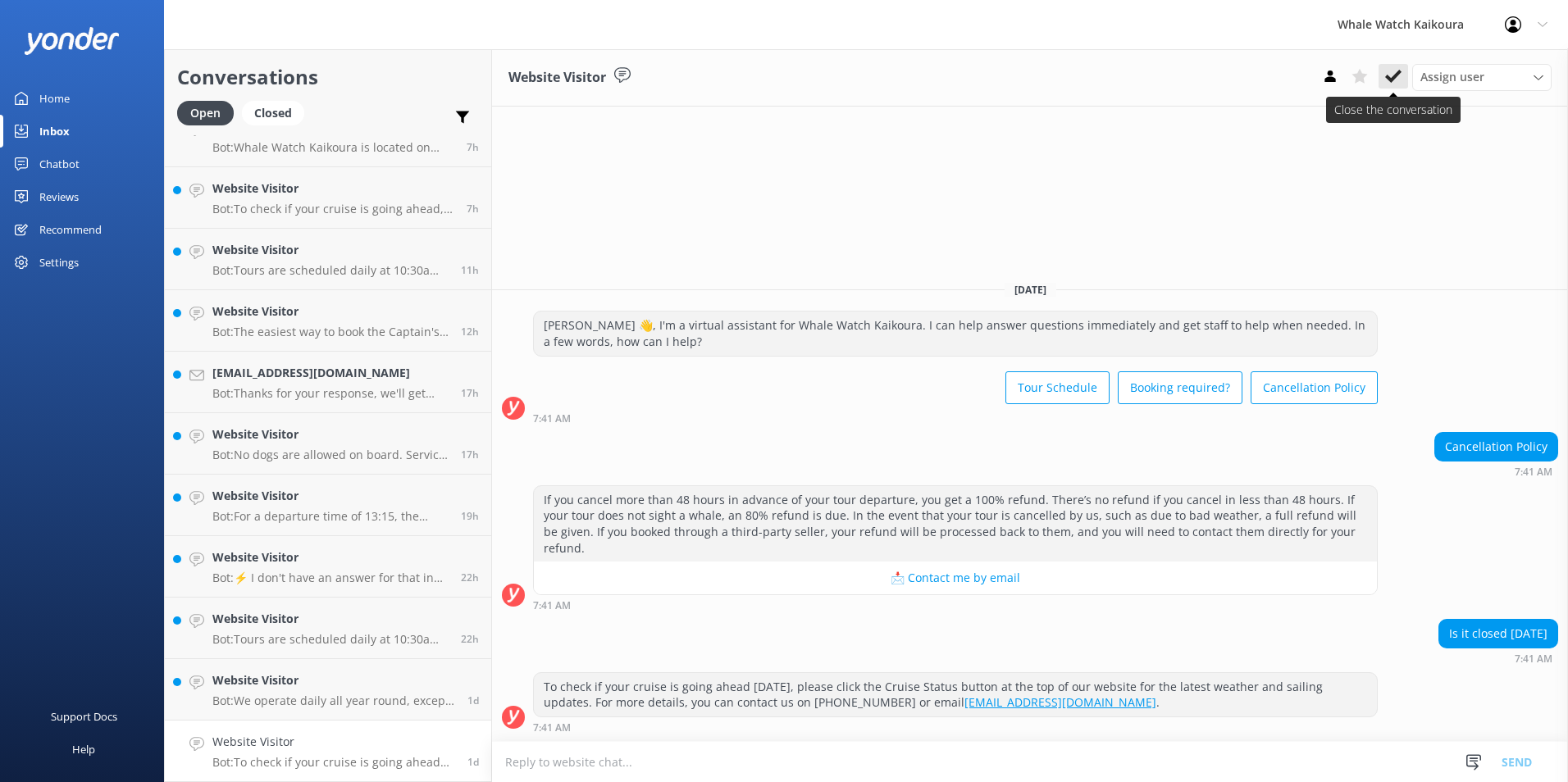
click at [1395, 76] on use at bounding box center [1393, 76] width 16 height 13
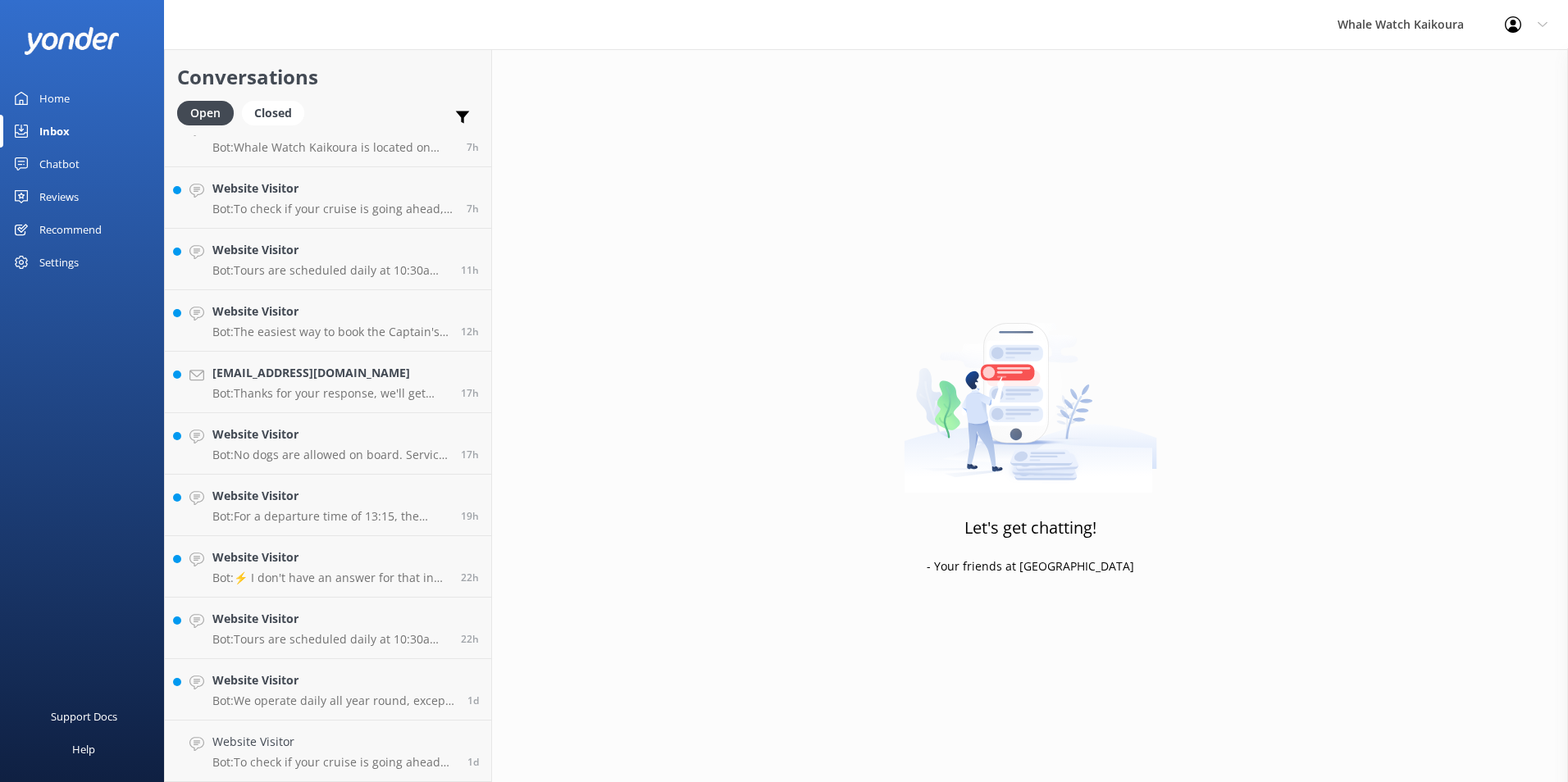
scroll to position [398, 0]
click at [259, 735] on h4 "Website Visitor" at bounding box center [334, 742] width 242 height 18
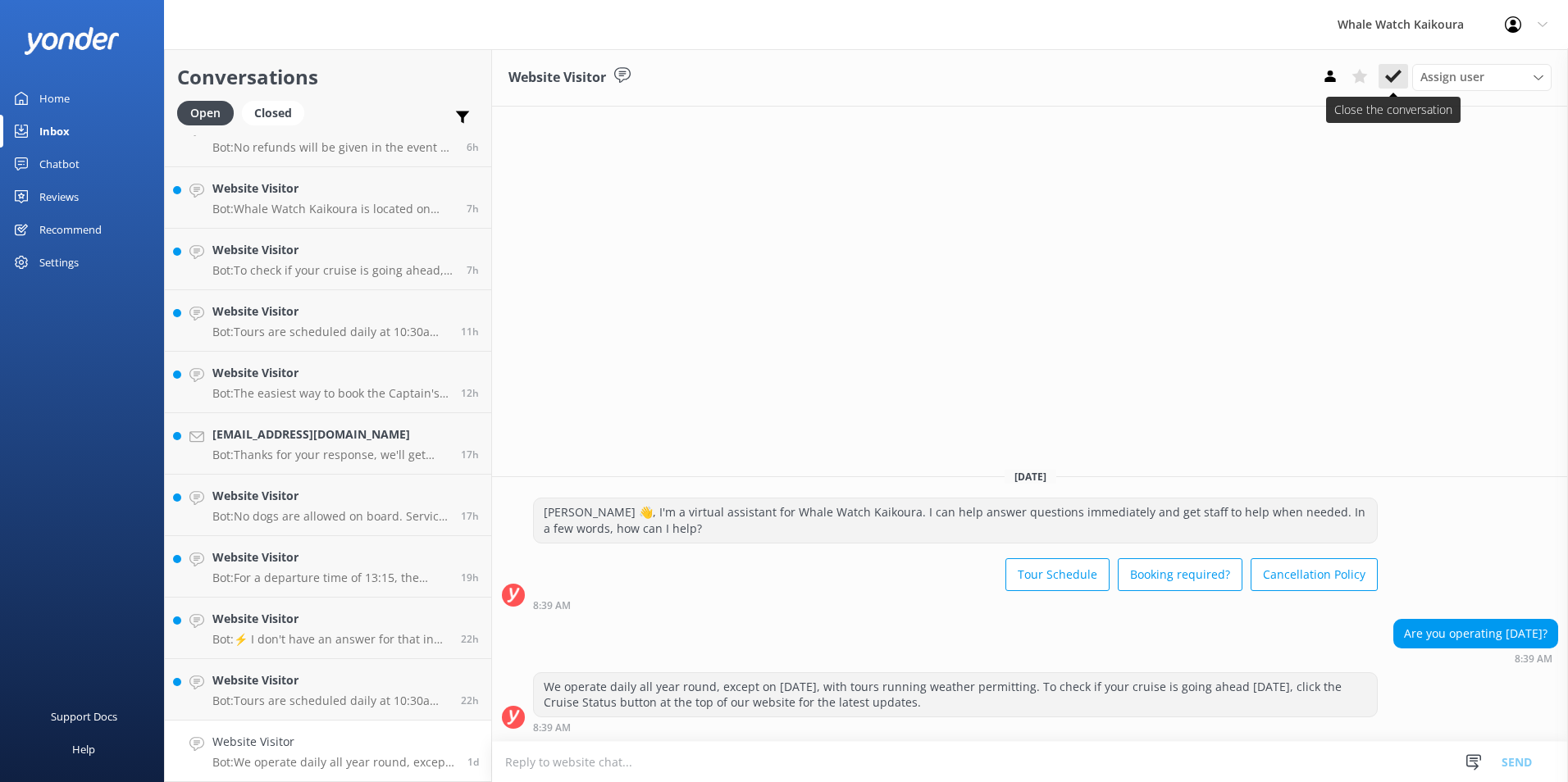
click at [1401, 77] on button at bounding box center [1393, 76] width 29 height 25
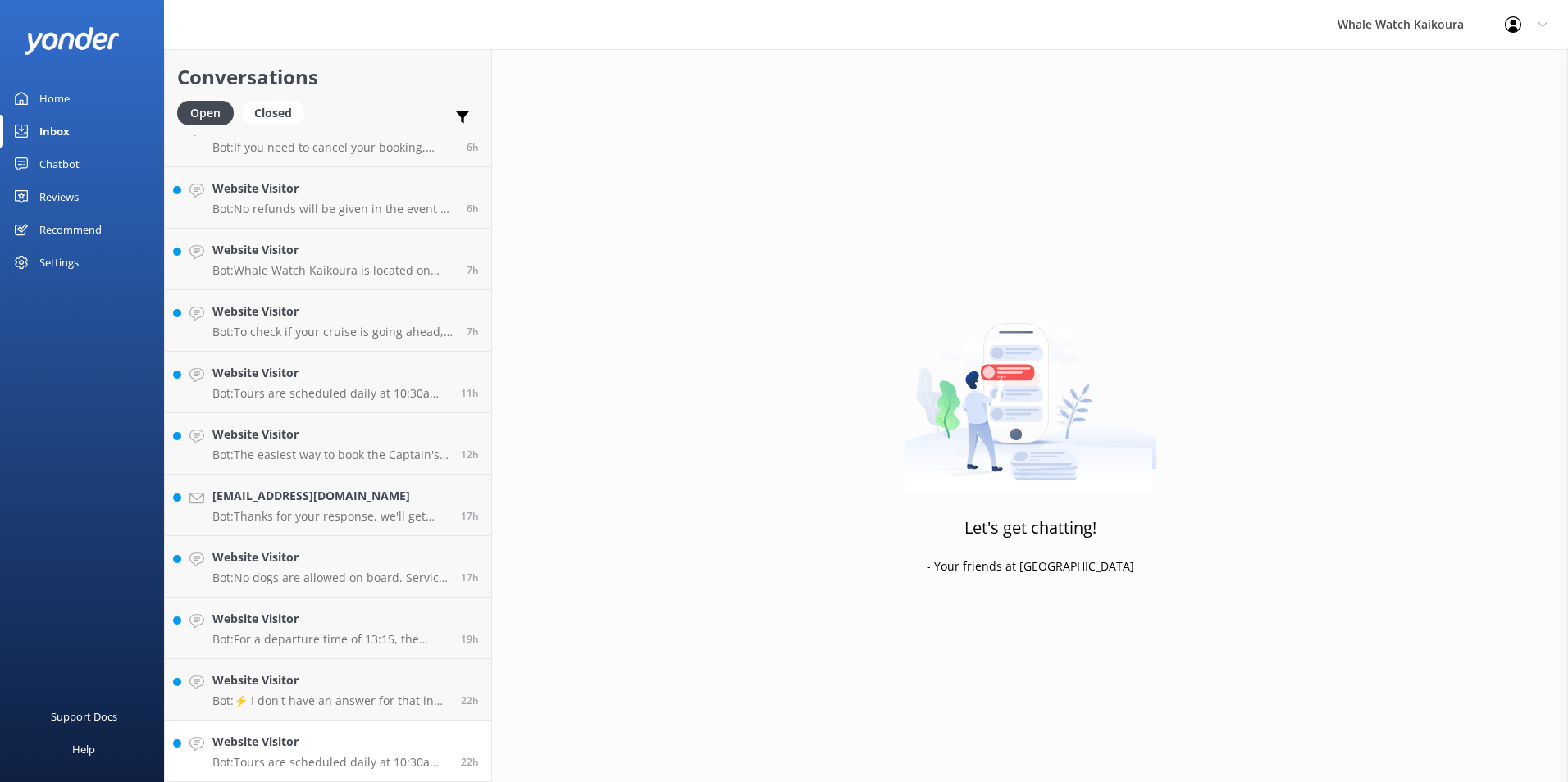
scroll to position [337, 0]
click at [323, 733] on h4 "Website Visitor" at bounding box center [330, 742] width 236 height 18
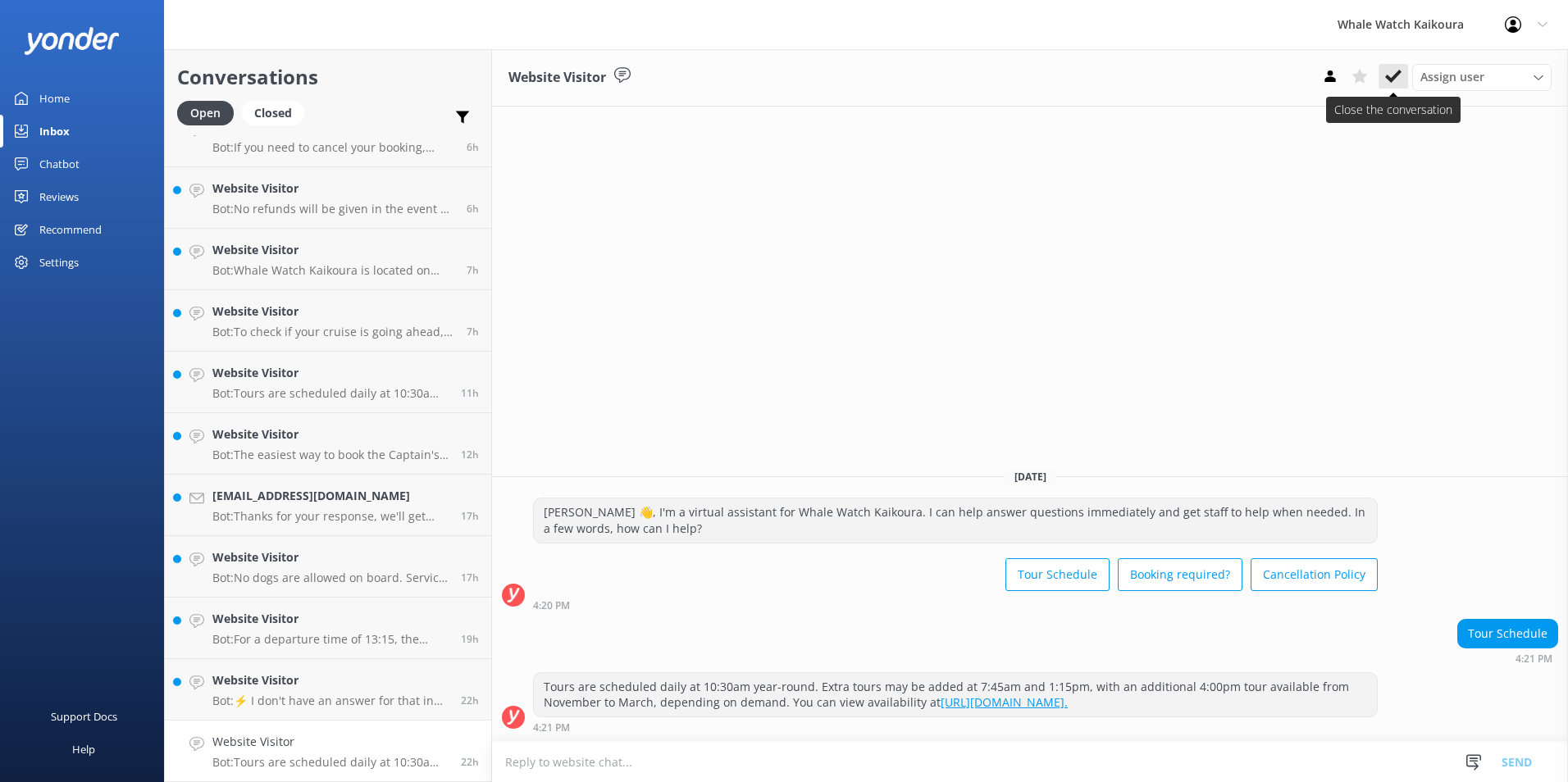
click at [1396, 81] on icon at bounding box center [1393, 77] width 16 height 16
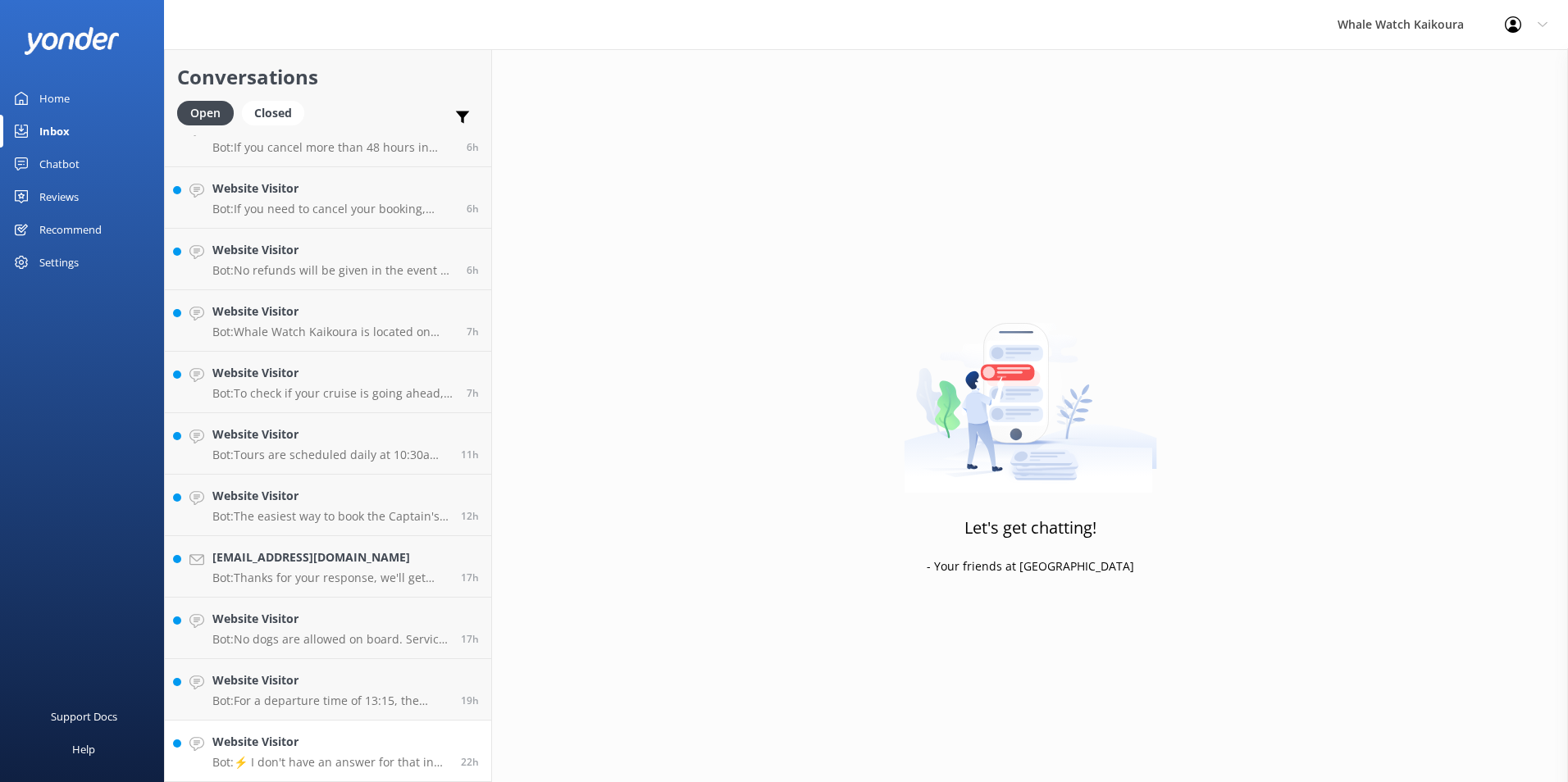
scroll to position [275, 0]
click at [320, 746] on h4 "Website Visitor" at bounding box center [330, 742] width 236 height 18
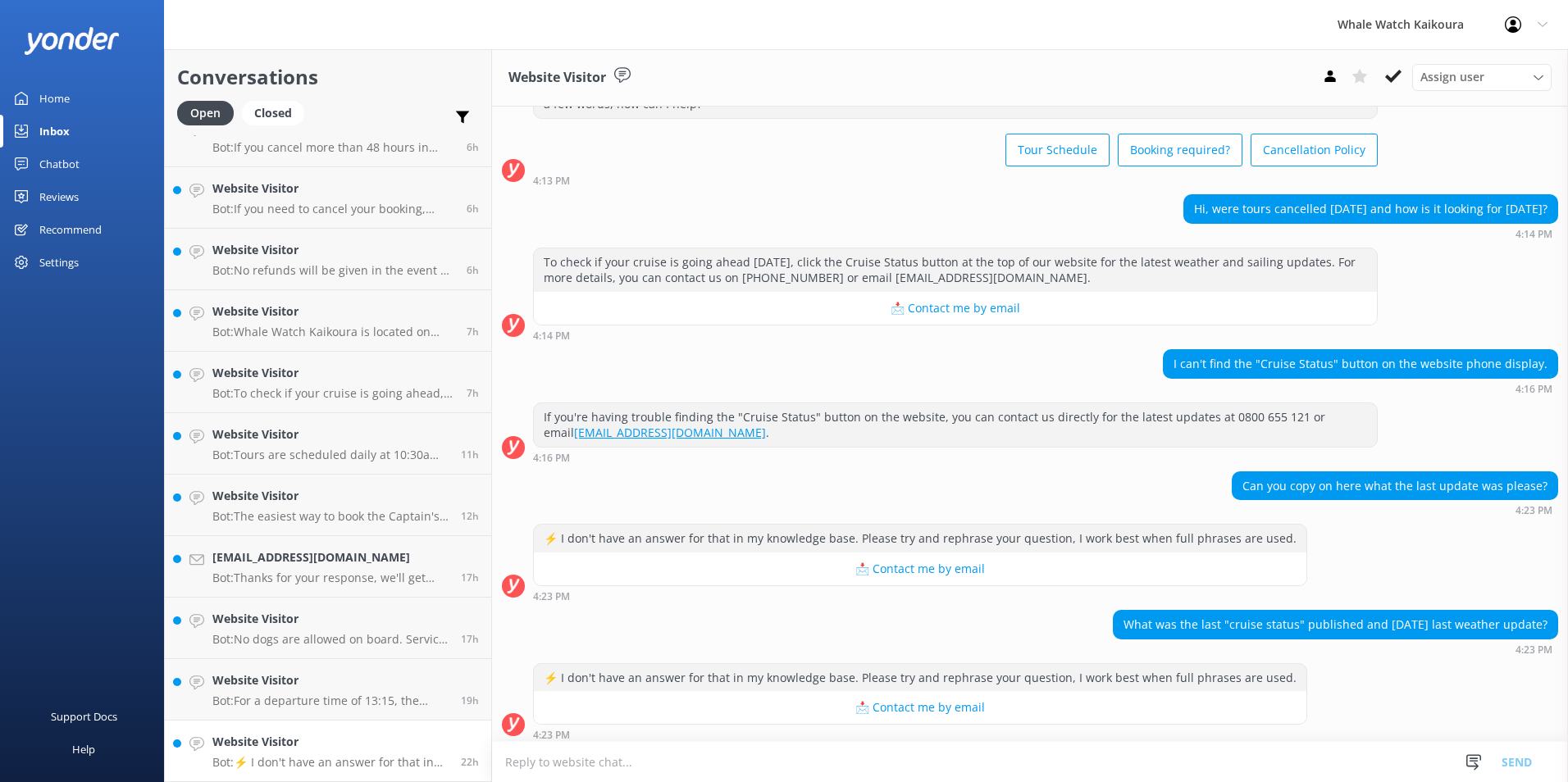
scroll to position [84, 0]
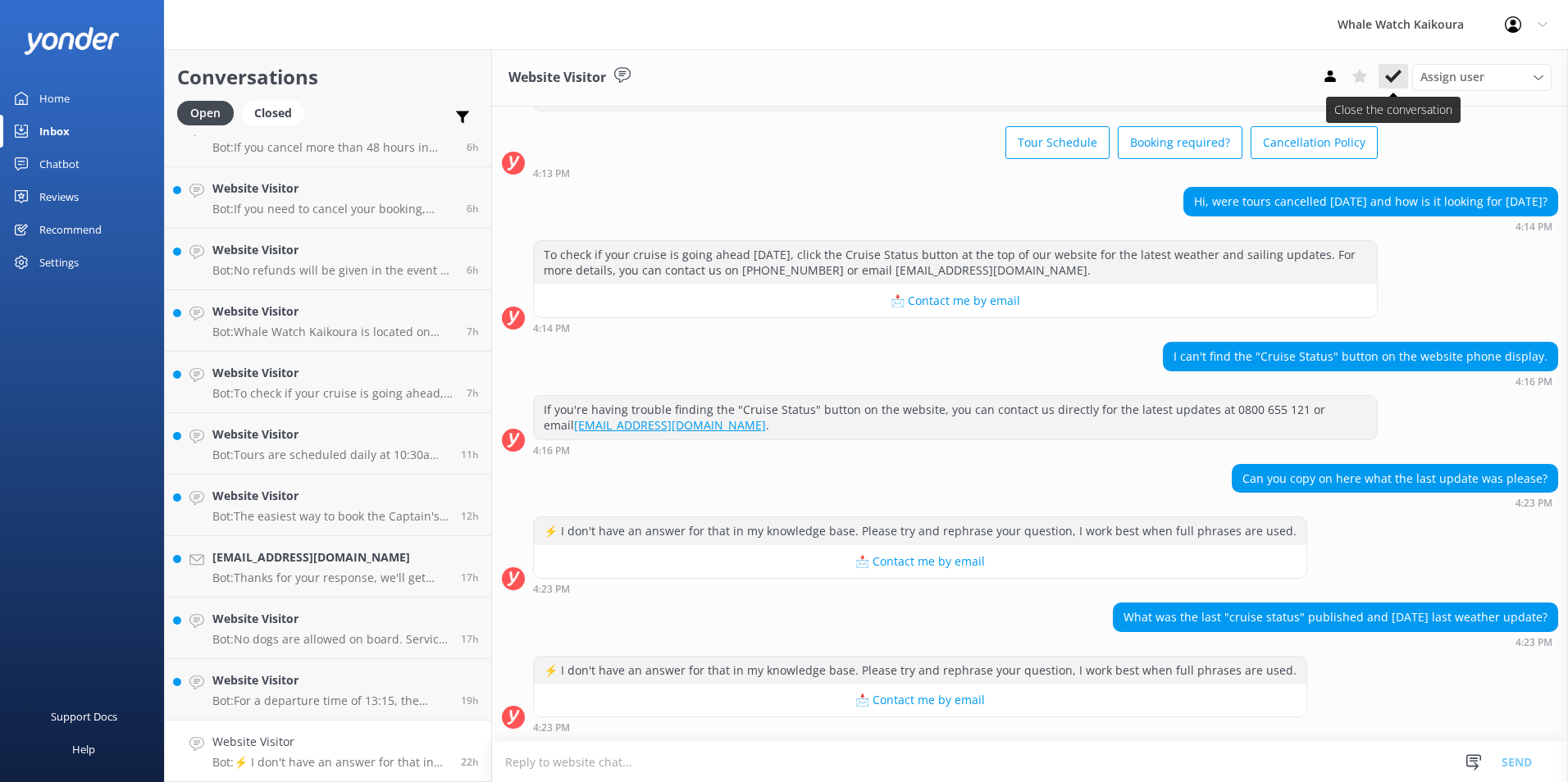
click at [1395, 81] on icon at bounding box center [1393, 77] width 16 height 16
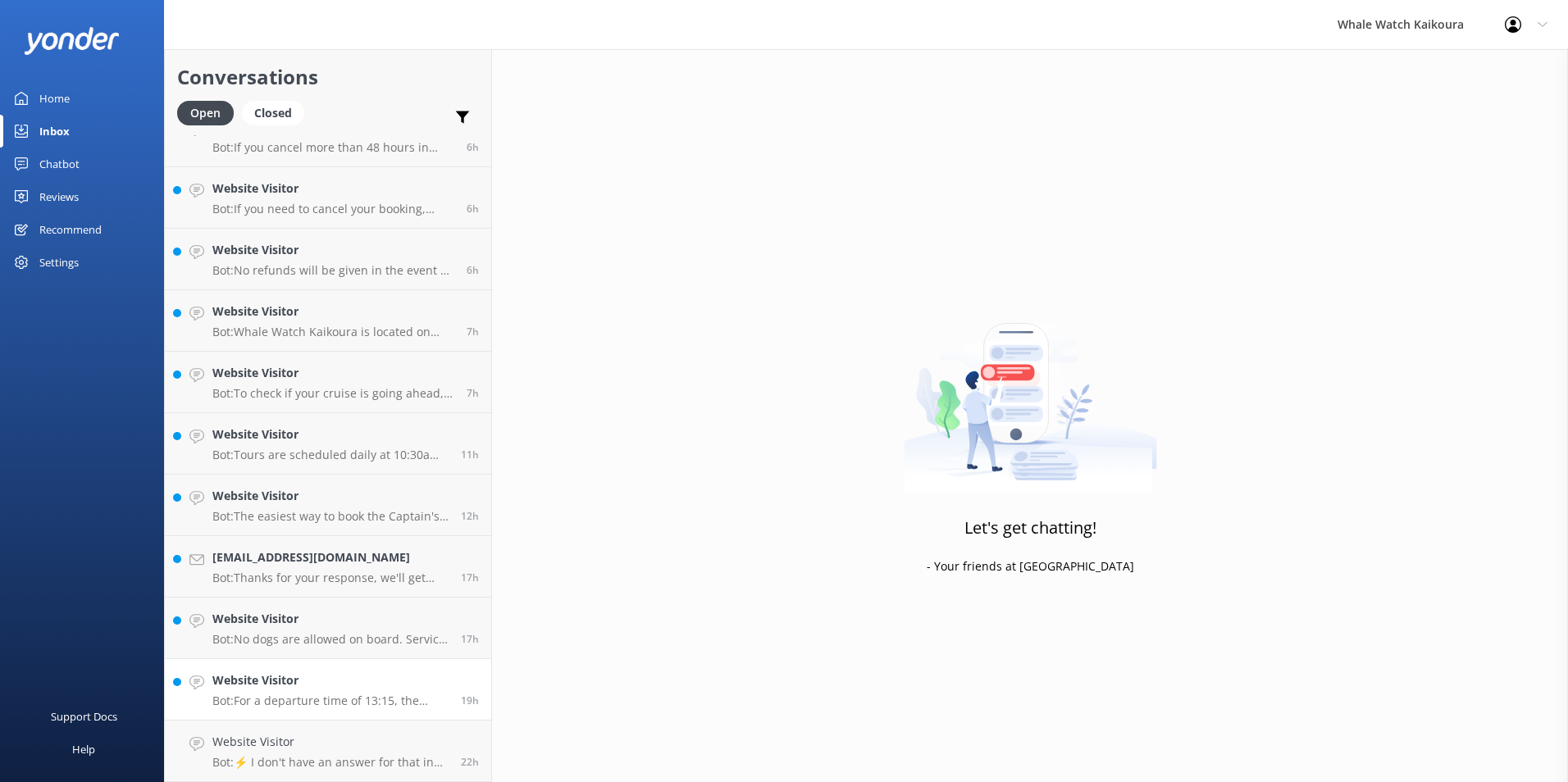
scroll to position [214, 0]
click at [359, 753] on div "Website Visitor Bot: For a departure time of 13:15, the check-in deadline is 13…" at bounding box center [330, 751] width 236 height 36
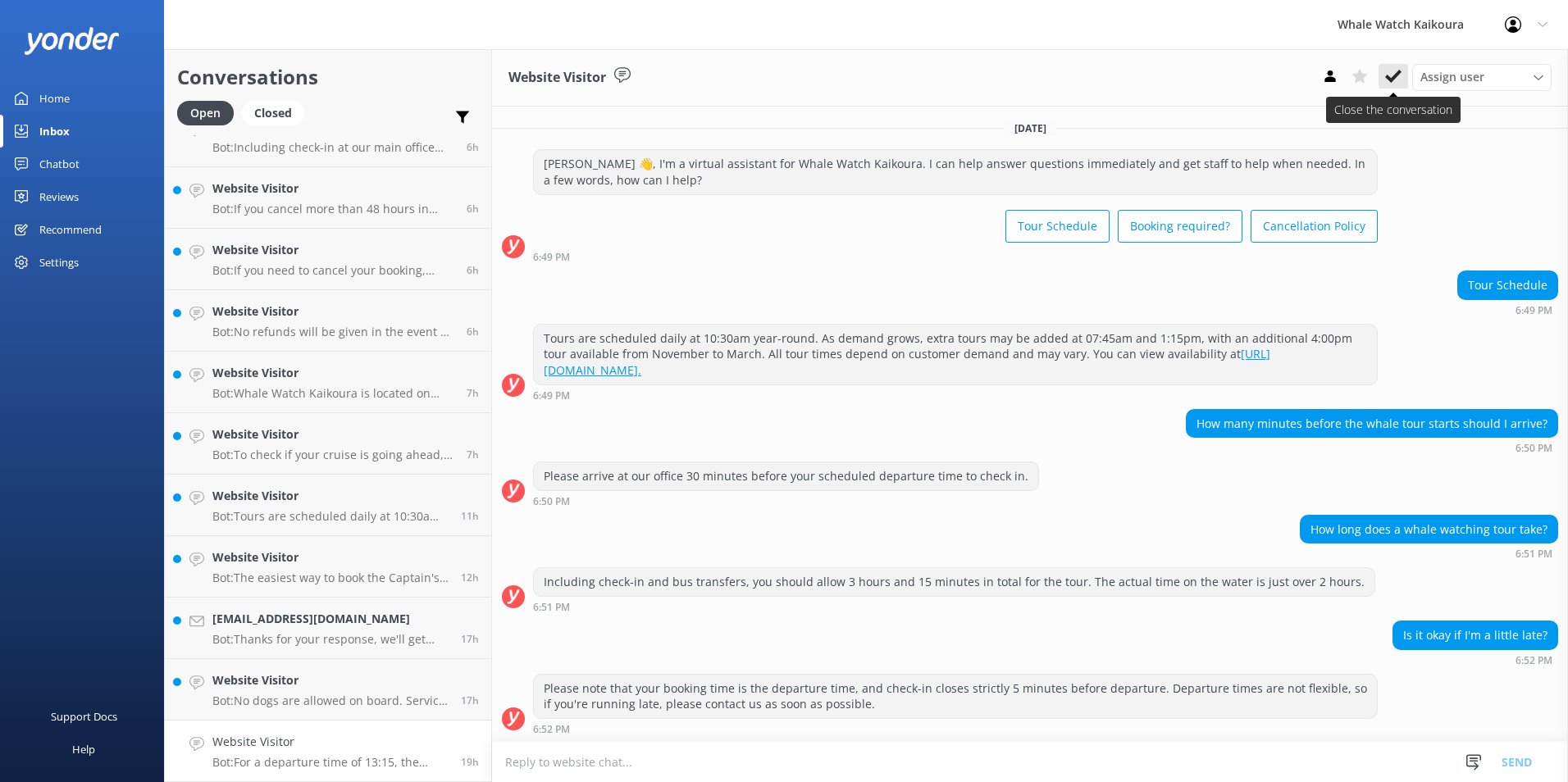
click at [1385, 76] on icon at bounding box center [1393, 77] width 16 height 16
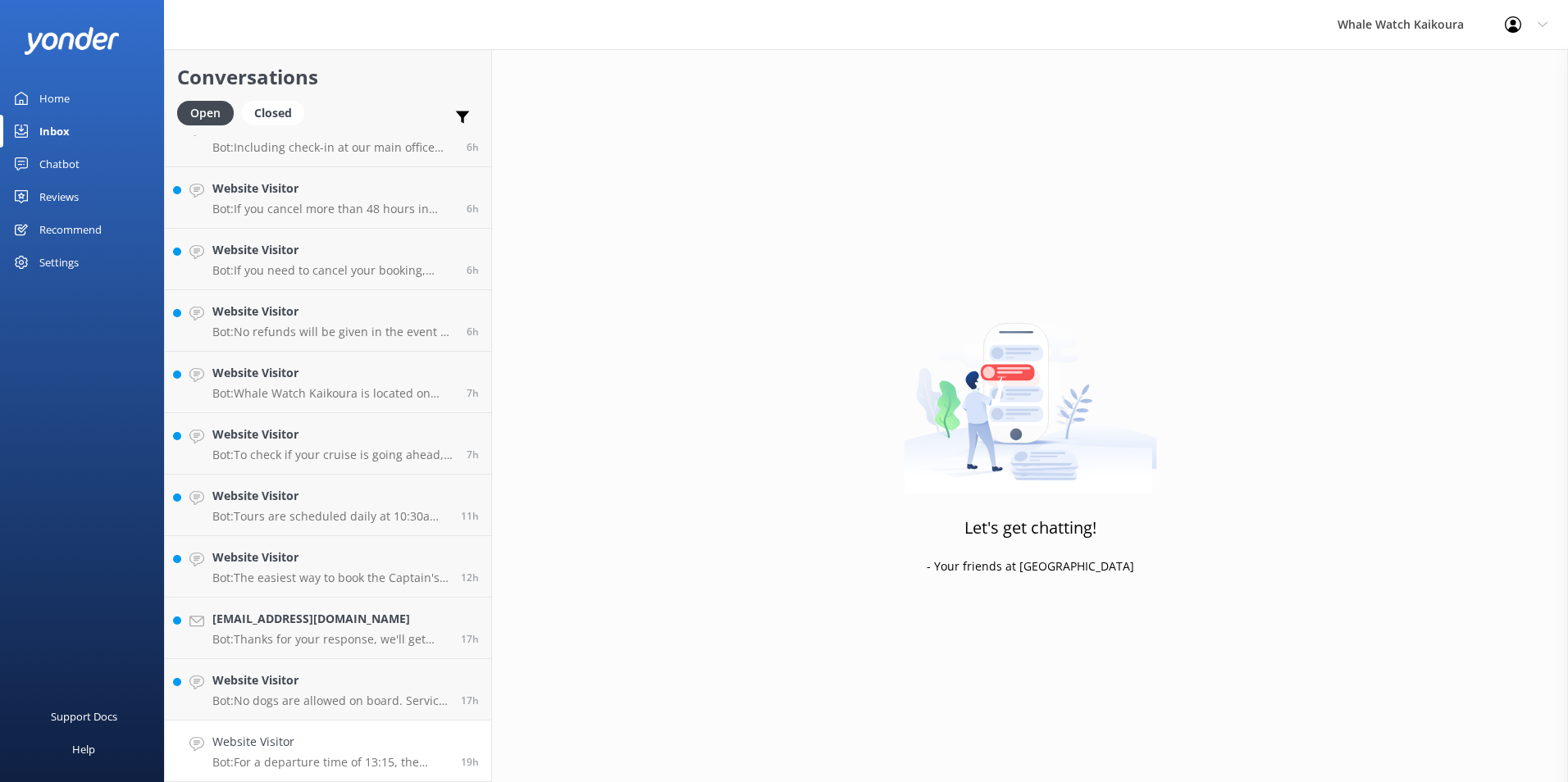
click at [324, 756] on p "Bot: For a departure time of 13:15, the check-in deadline is 13:10. Please arri…" at bounding box center [330, 762] width 236 height 15
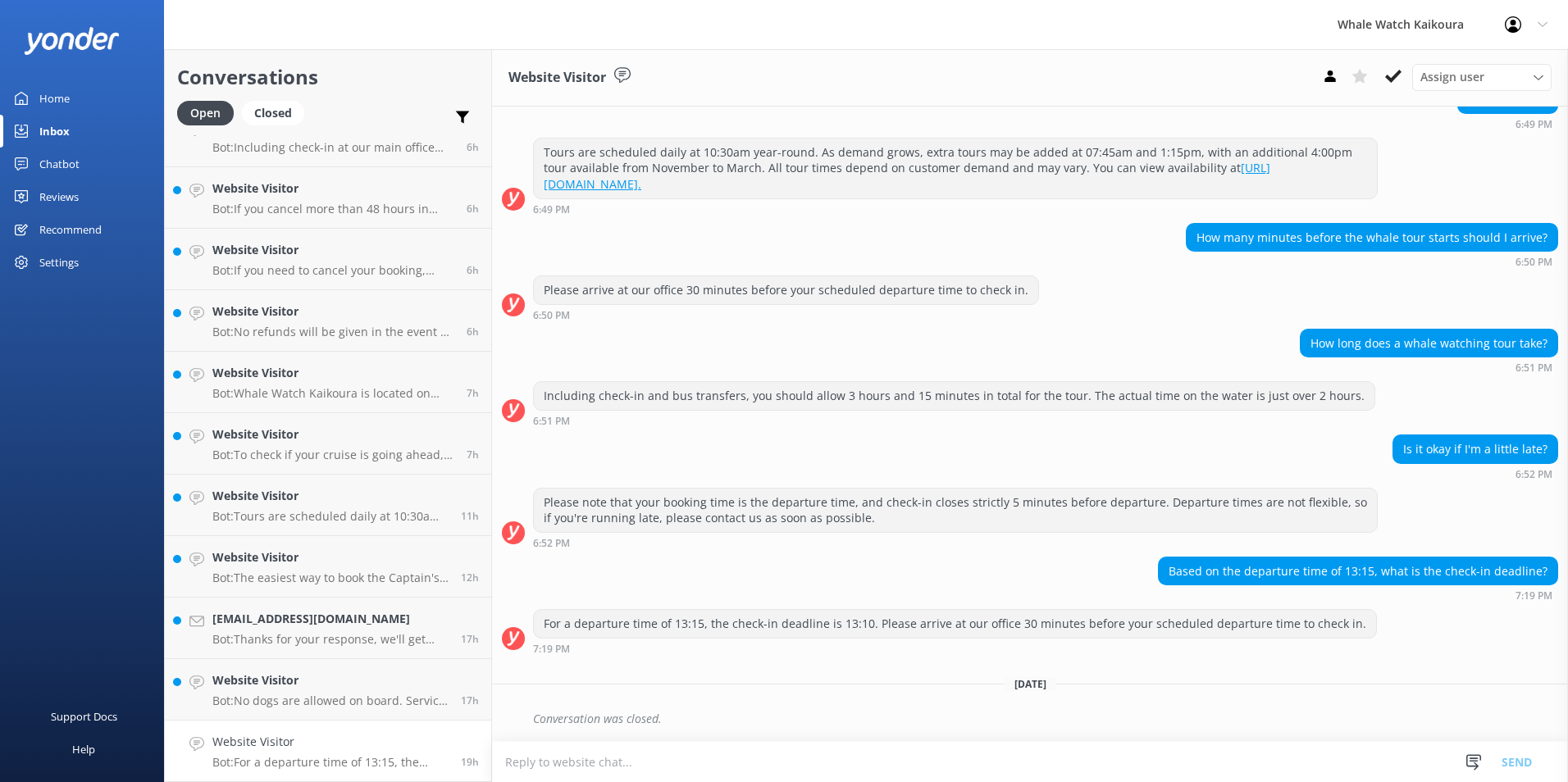
scroll to position [152, 0]
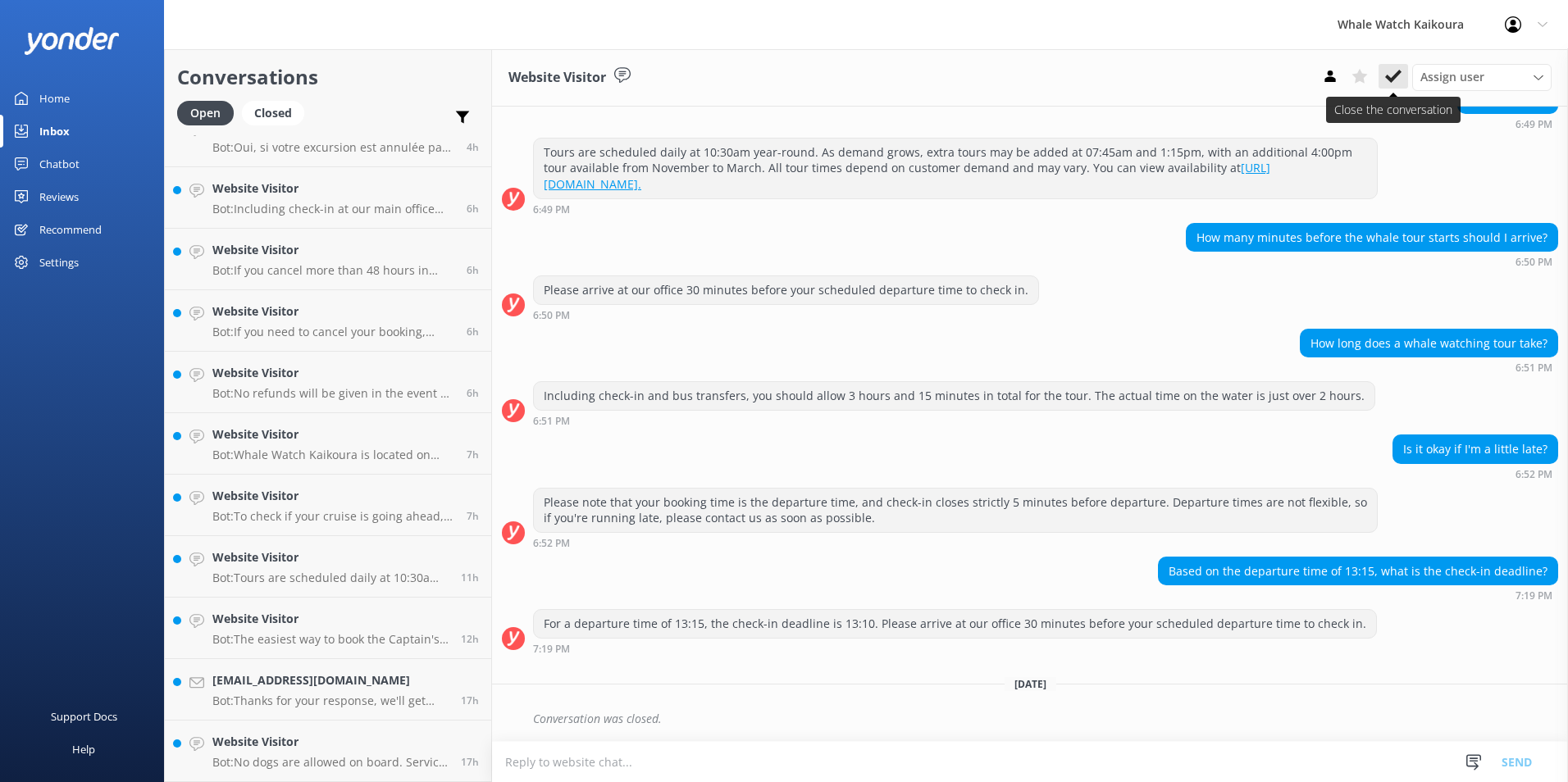
click at [1387, 71] on icon at bounding box center [1393, 77] width 16 height 16
click at [353, 762] on p "Bot: No dogs are allowed on board. Service dogs are permitted onboard, but we w…" at bounding box center [330, 762] width 236 height 15
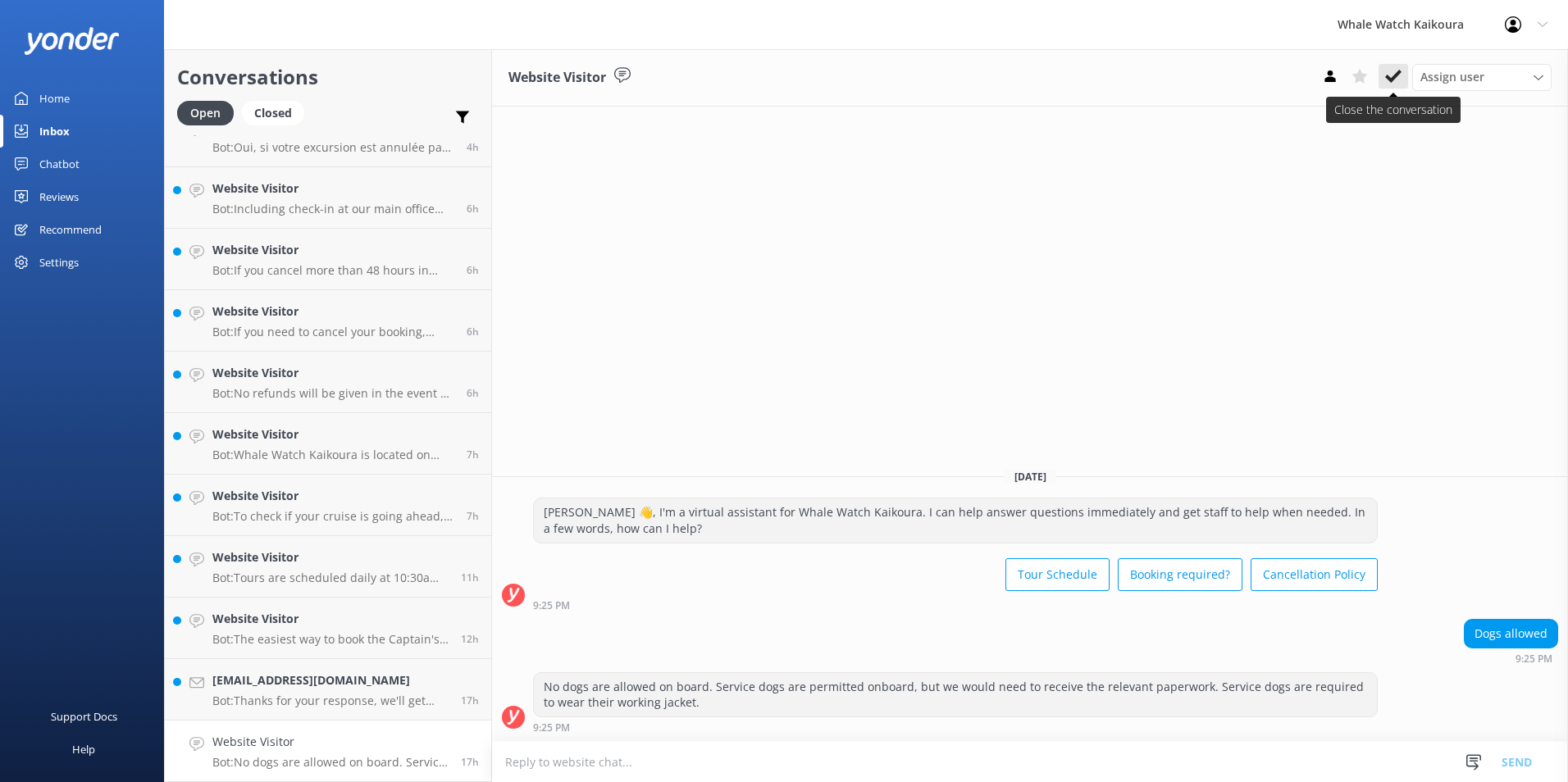
click at [1398, 73] on use at bounding box center [1393, 76] width 16 height 13
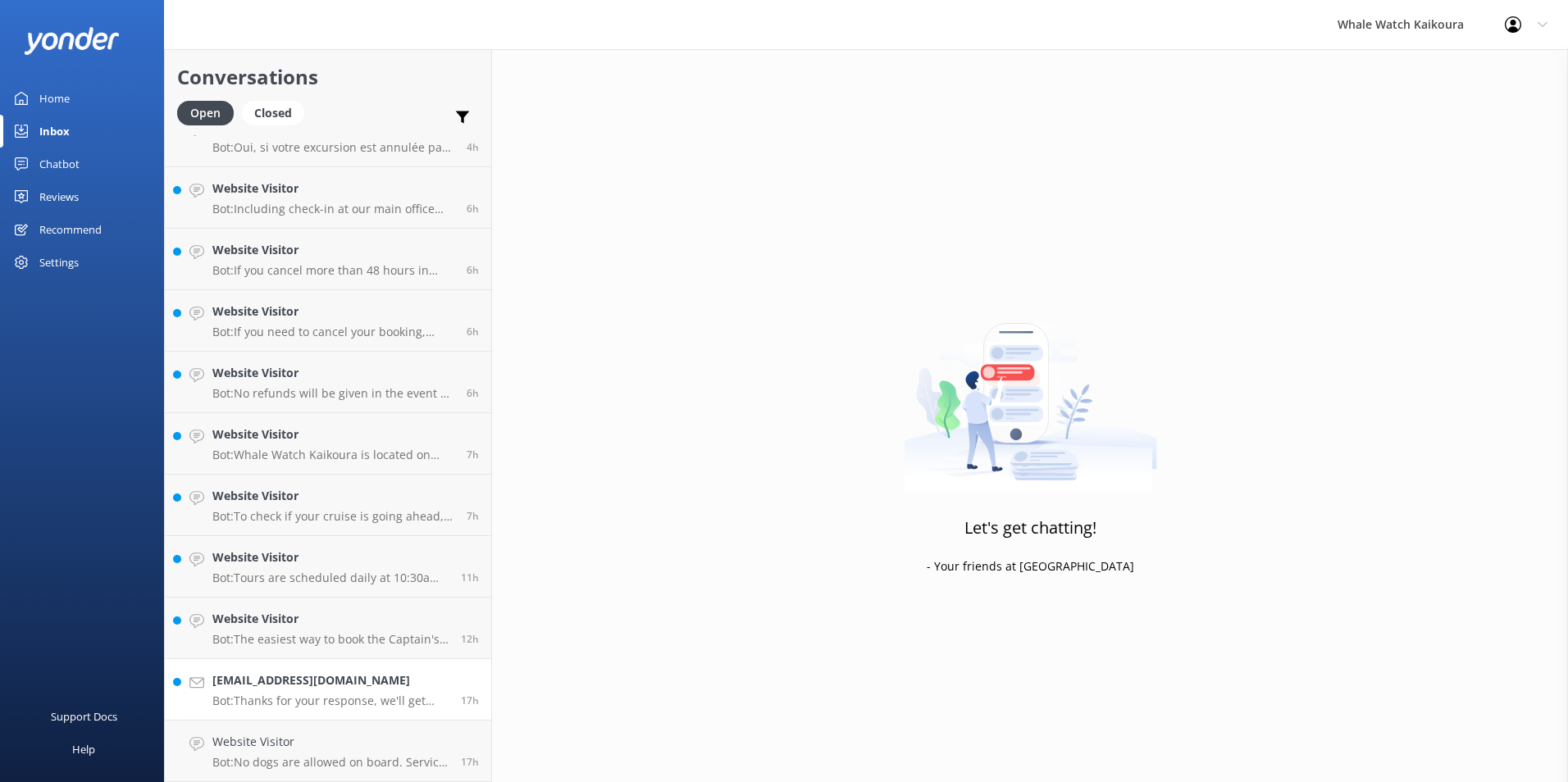
scroll to position [91, 0]
click at [265, 738] on h4 "[EMAIL_ADDRESS][DOMAIN_NAME]" at bounding box center [330, 742] width 236 height 18
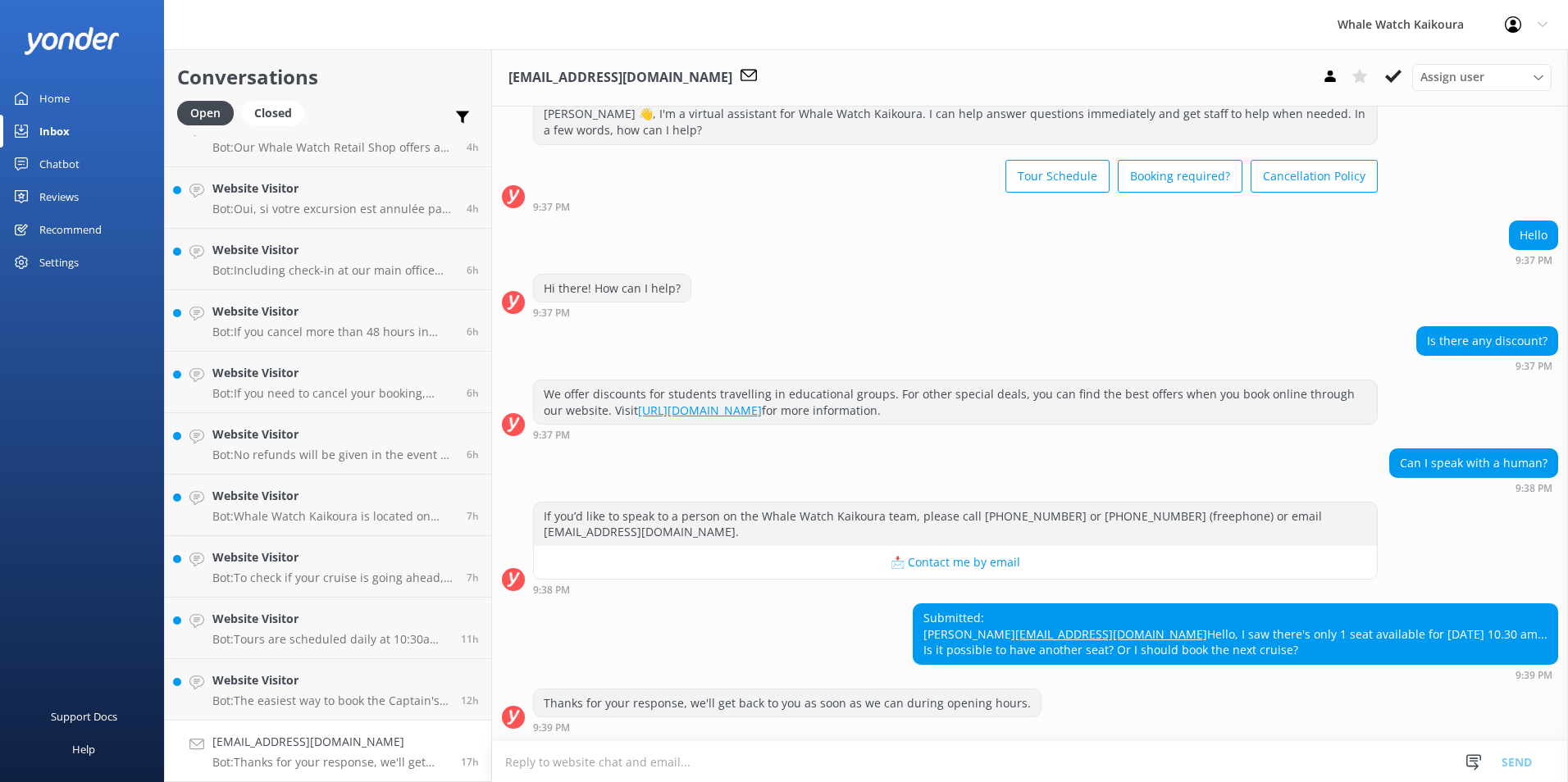
scroll to position [82, 0]
click at [1391, 87] on button at bounding box center [1393, 76] width 29 height 25
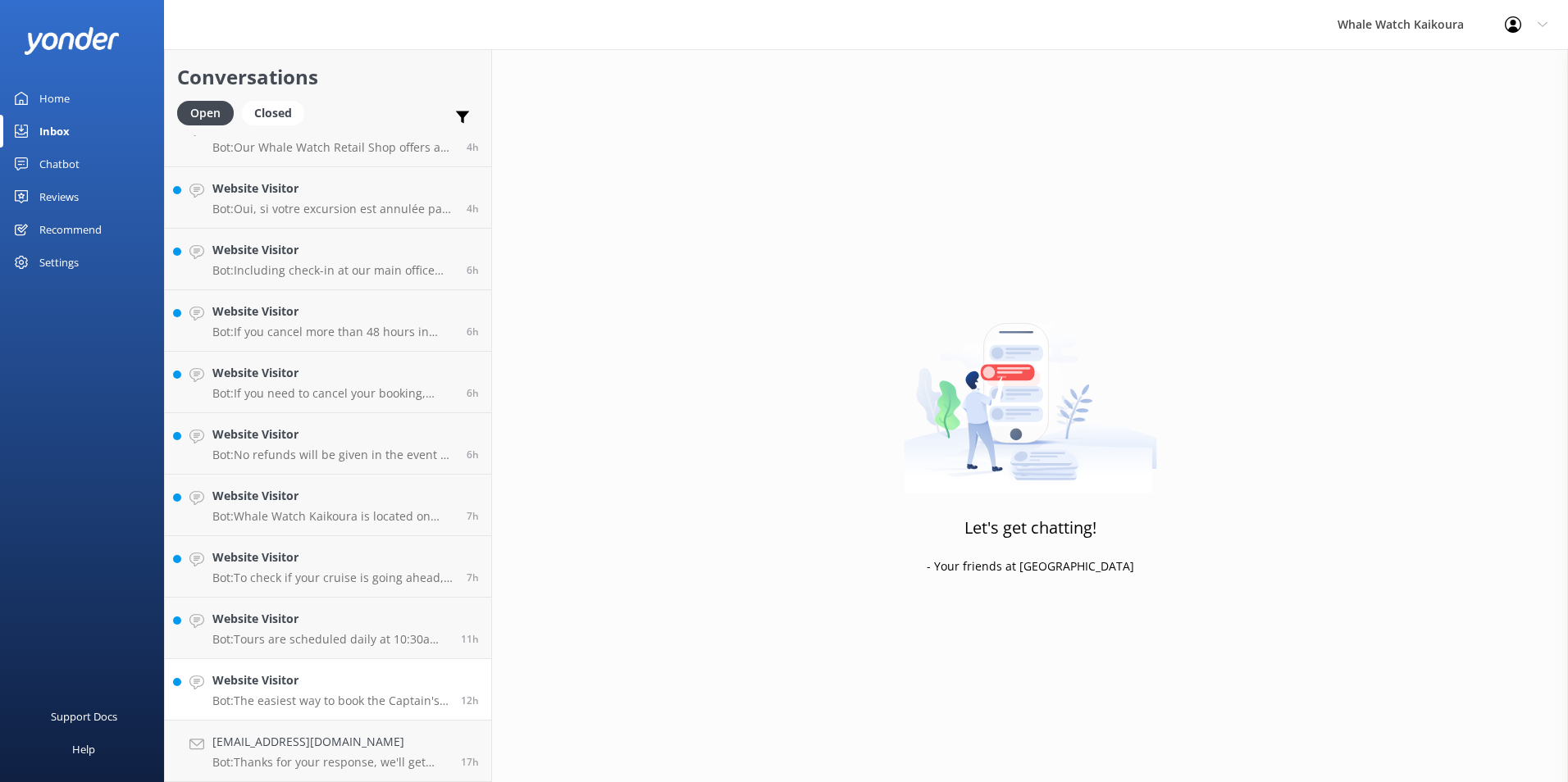
scroll to position [29, 0]
click at [322, 751] on h4 "Website Visitor" at bounding box center [330, 742] width 236 height 18
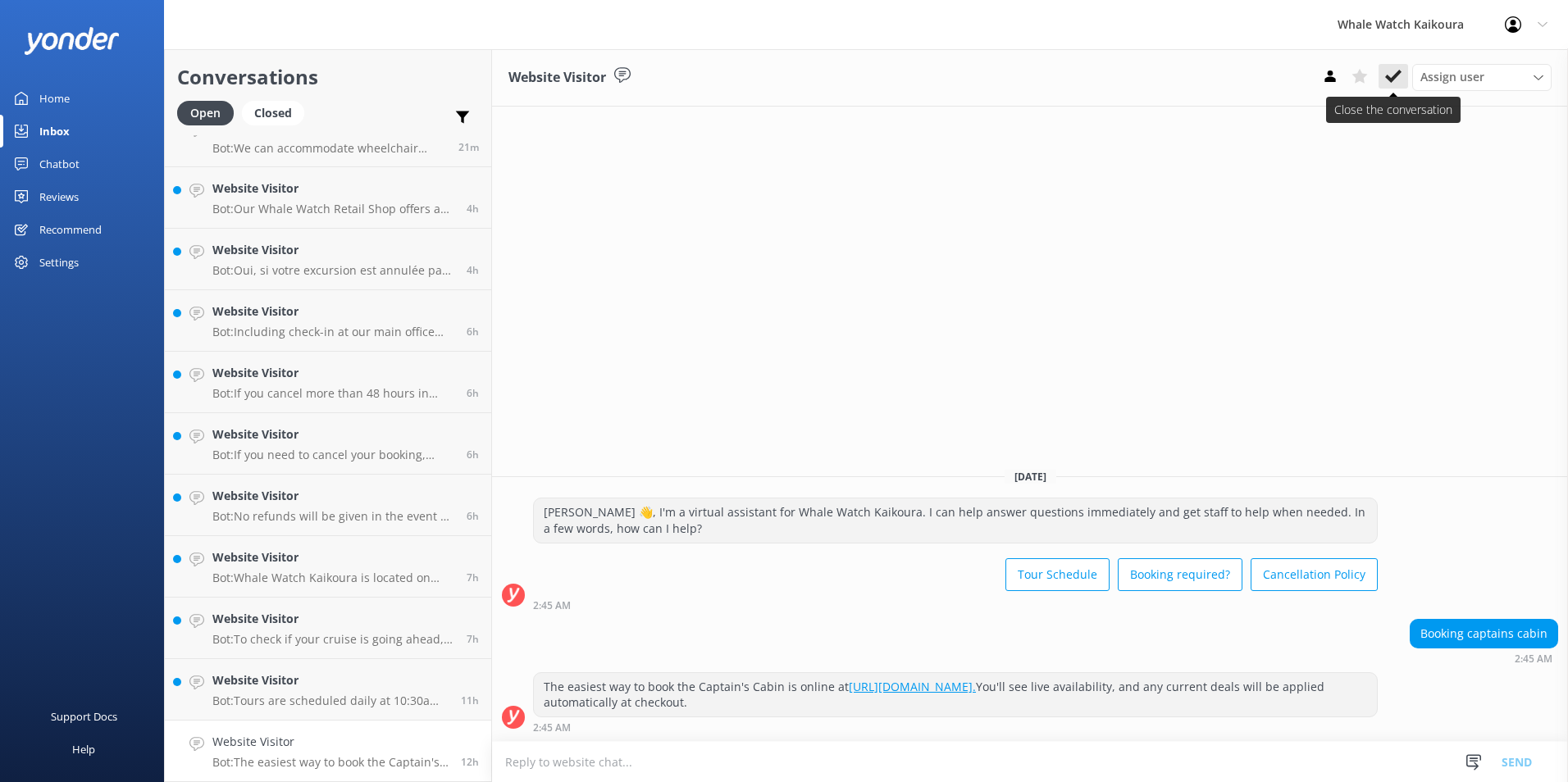
click at [1399, 77] on icon at bounding box center [1393, 77] width 16 height 16
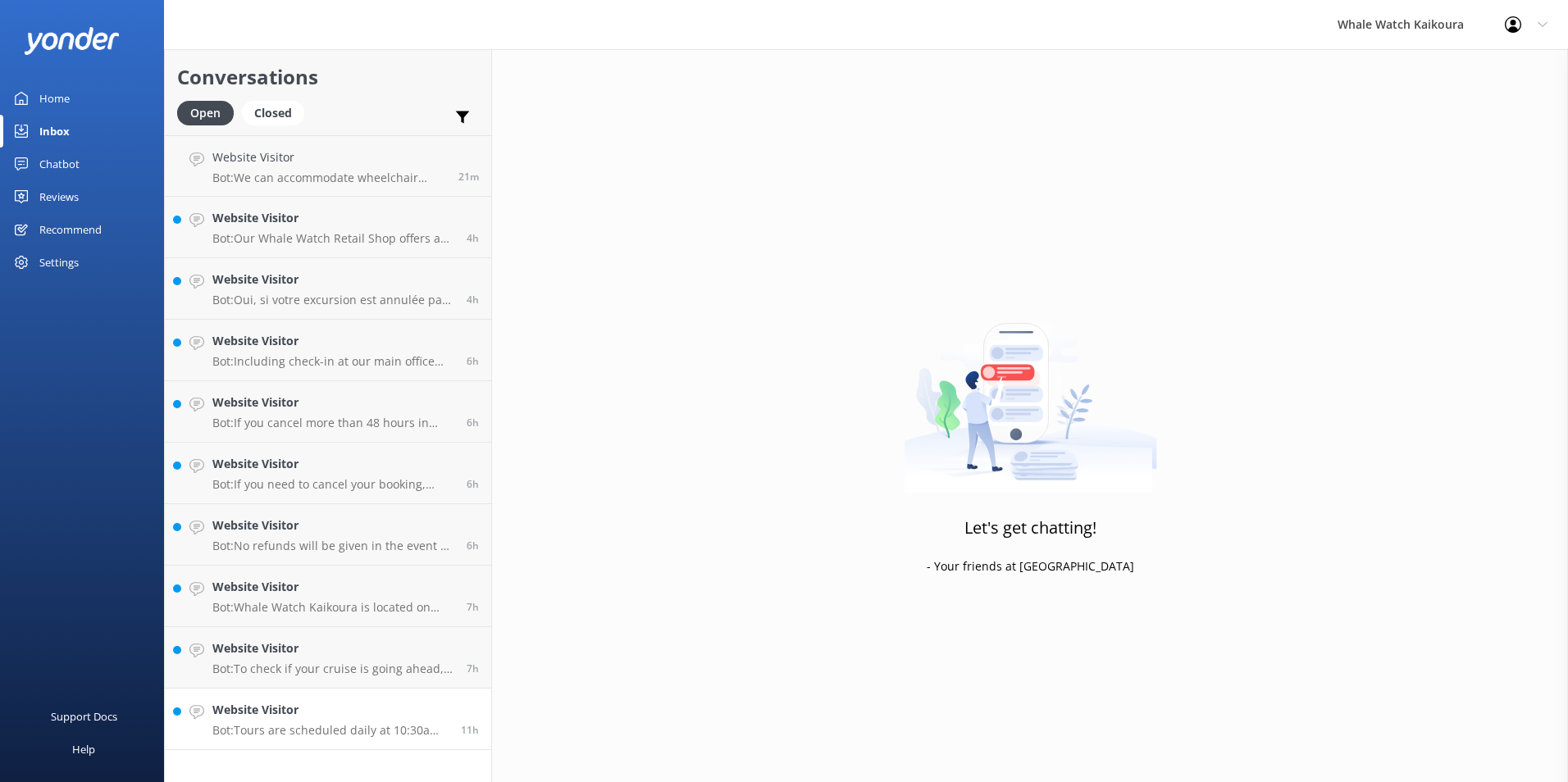
click at [359, 738] on link "Website Visitor Bot: Tours are scheduled daily at 10:30am year-round. Extra tou…" at bounding box center [328, 719] width 326 height 61
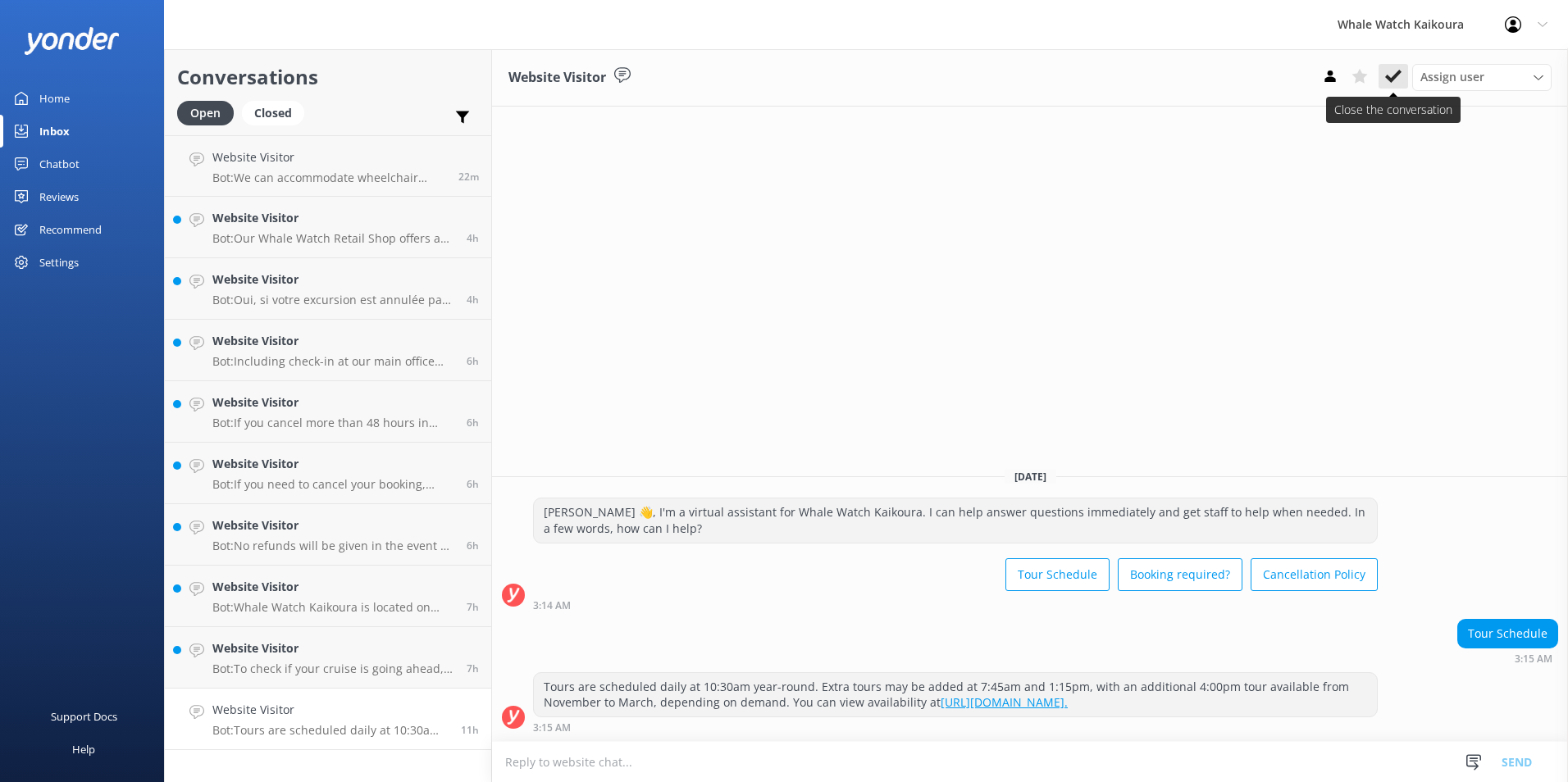
click at [1396, 78] on icon at bounding box center [1393, 77] width 16 height 16
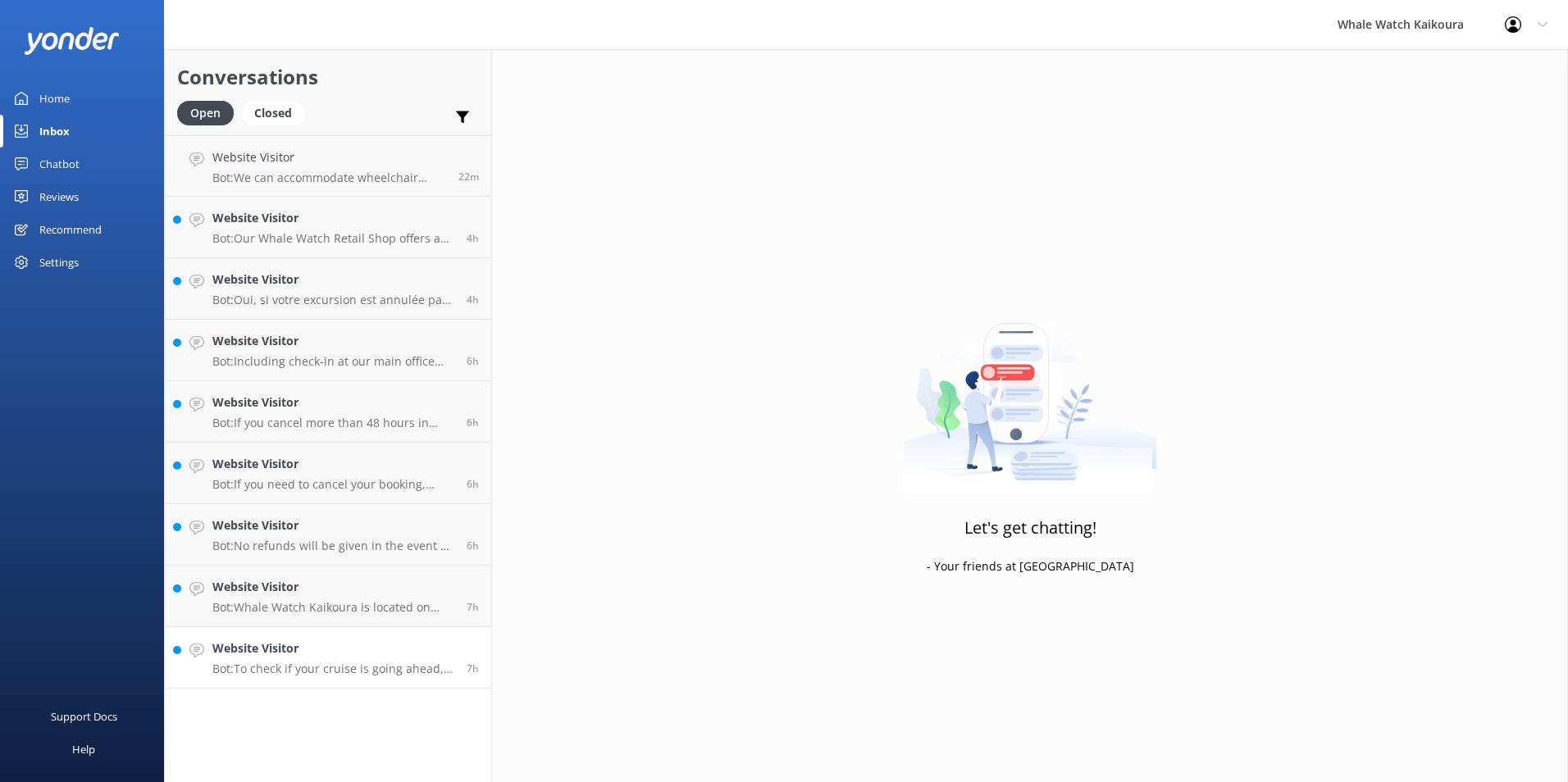
click at [363, 662] on p "Bot: To check if your cruise is going ahead, click the Cruise Status button at …" at bounding box center [333, 669] width 242 height 15
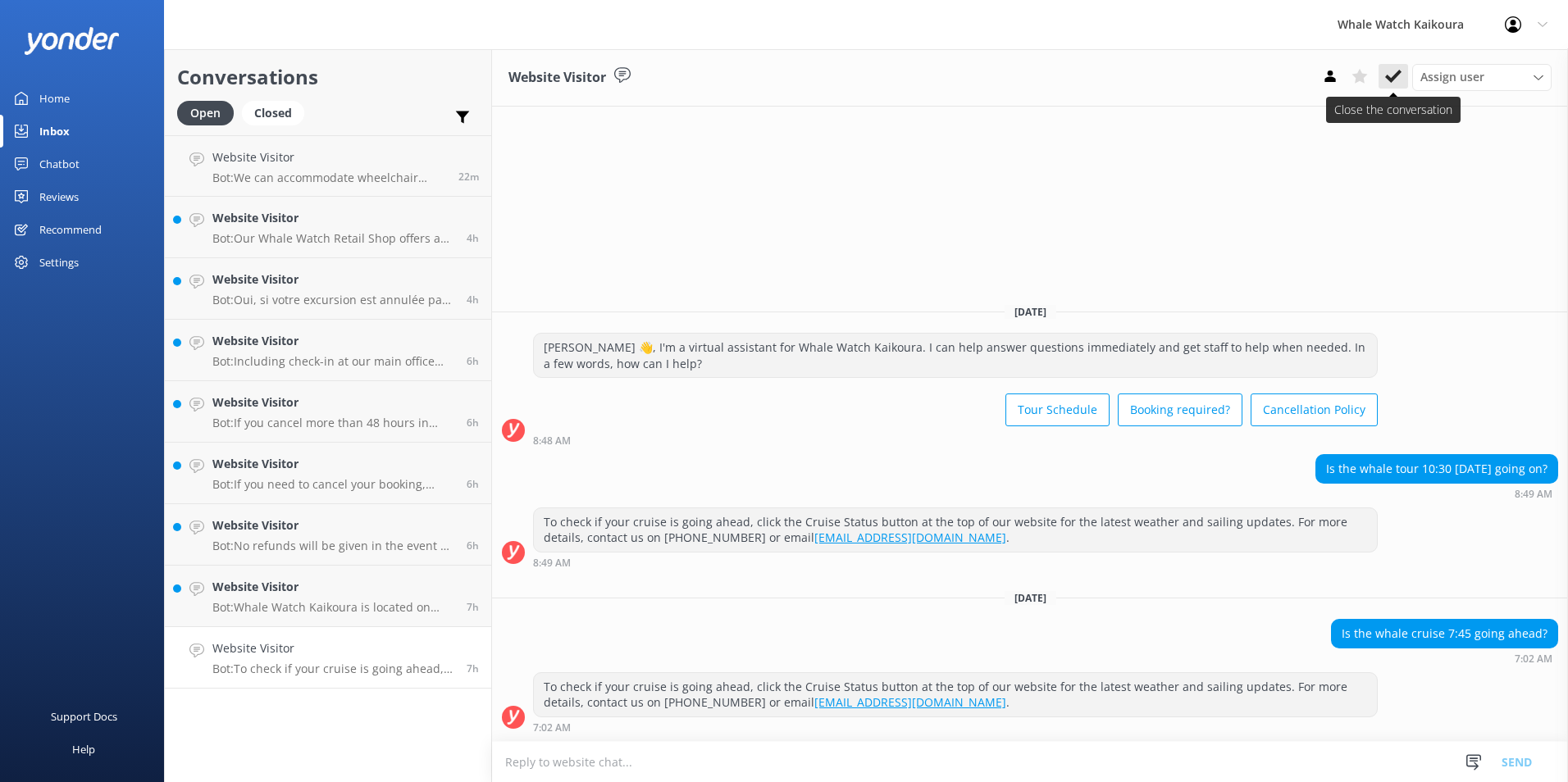
click at [1399, 78] on icon at bounding box center [1393, 77] width 16 height 16
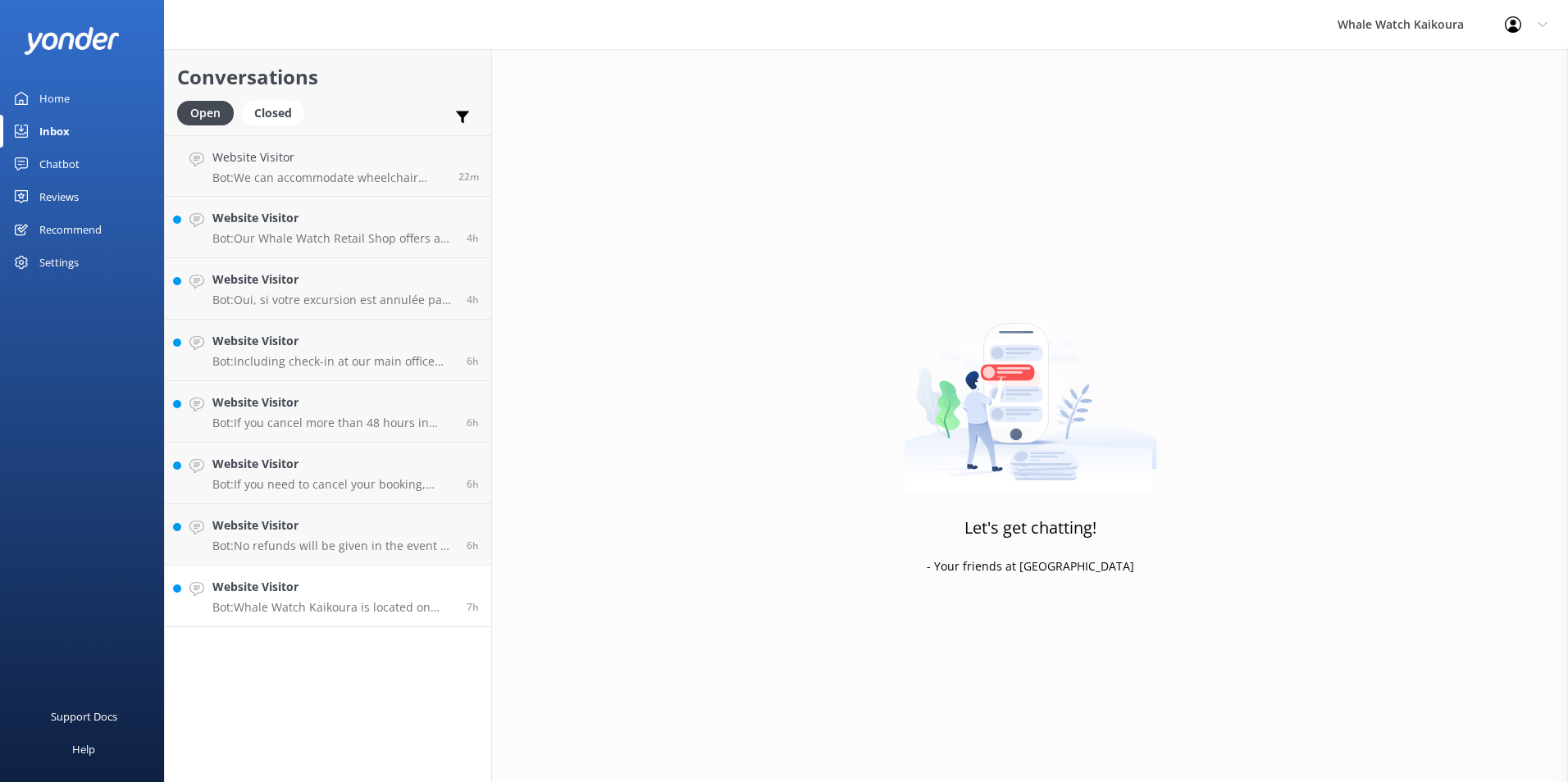
click at [308, 610] on p "Bot: Whale Watch Kaikoura is located on [GEOGRAPHIC_DATA], [STREET_ADDRESS]. It…" at bounding box center [333, 607] width 242 height 15
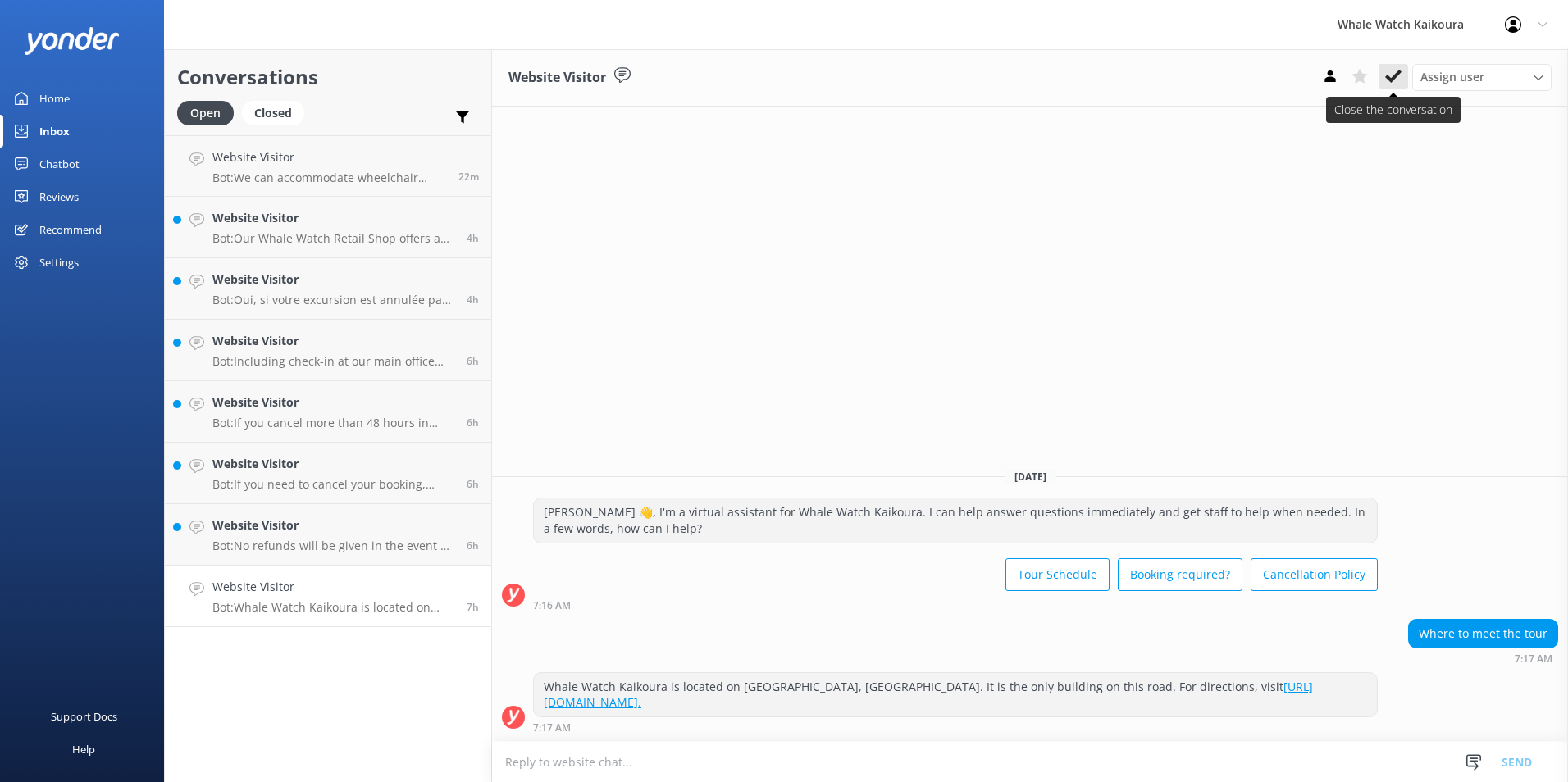
click at [1397, 78] on icon at bounding box center [1393, 77] width 16 height 16
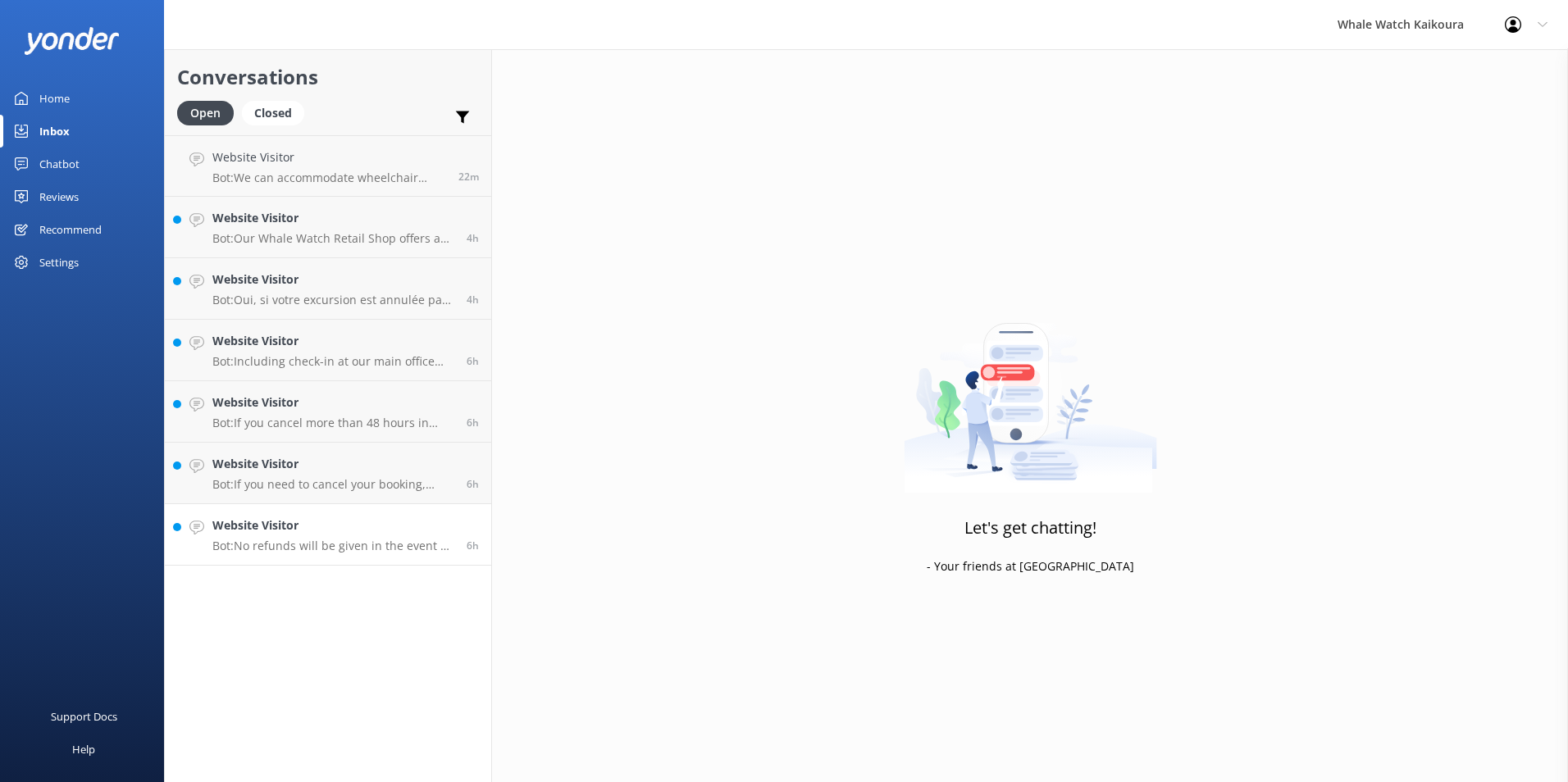
click at [271, 550] on p "Bot: No refunds will be given in the event of your failure to notify us of your…" at bounding box center [333, 546] width 242 height 15
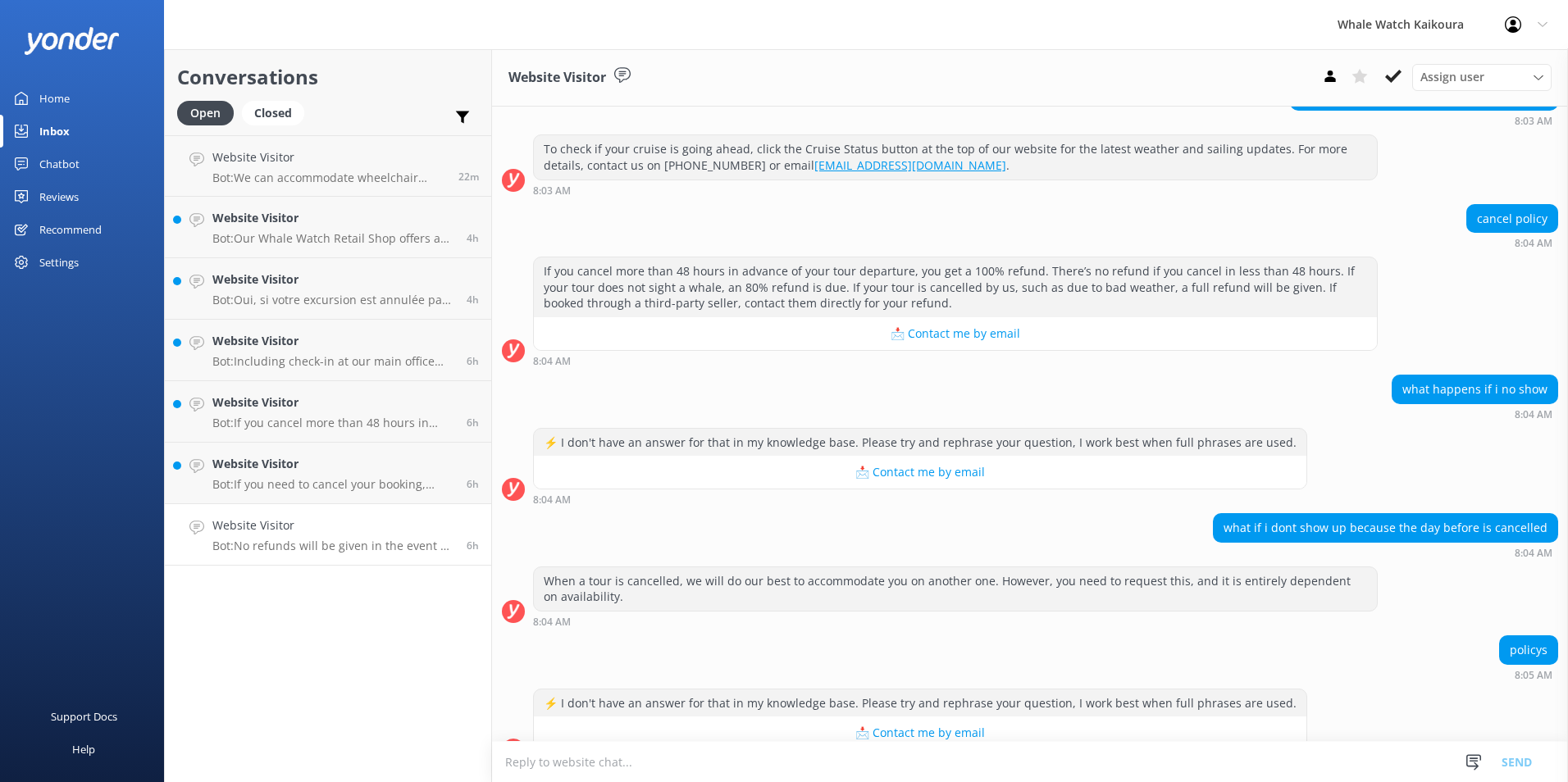
scroll to position [2053, 0]
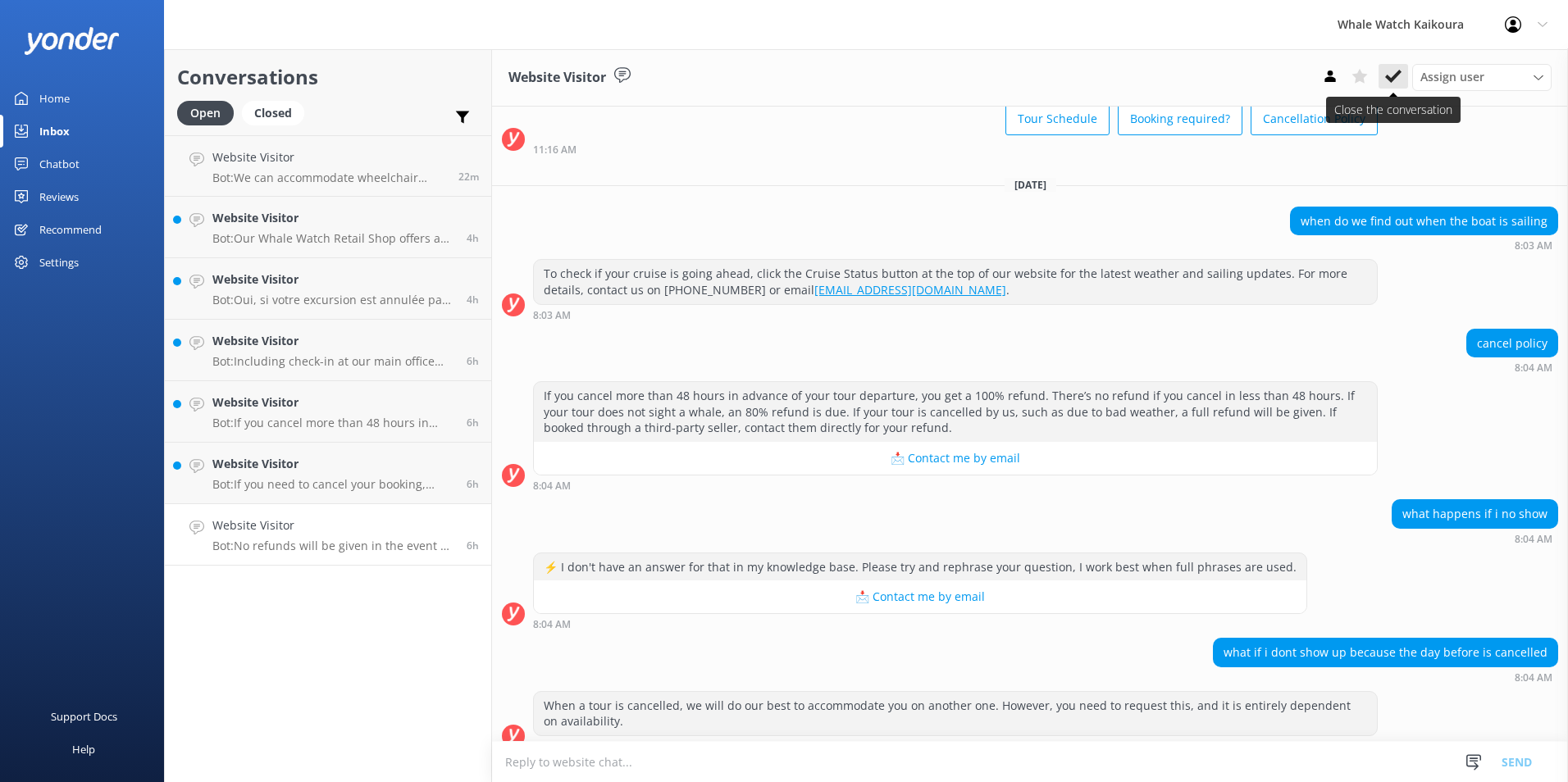
click at [1401, 75] on button at bounding box center [1393, 76] width 29 height 25
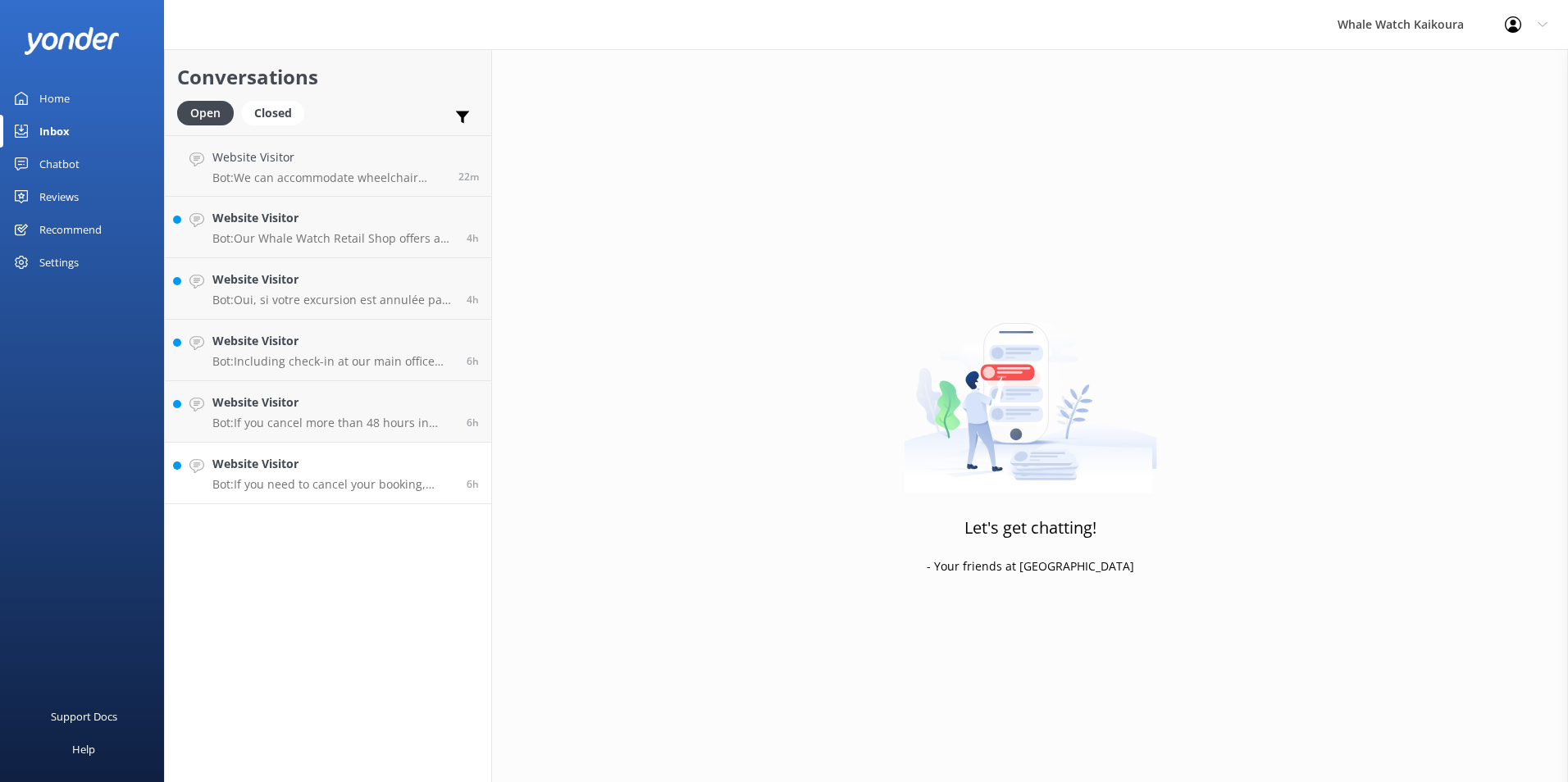
click at [350, 488] on p "Bot: If you need to cancel your booking, please contact us directly at [PHONE_N…" at bounding box center [333, 484] width 242 height 15
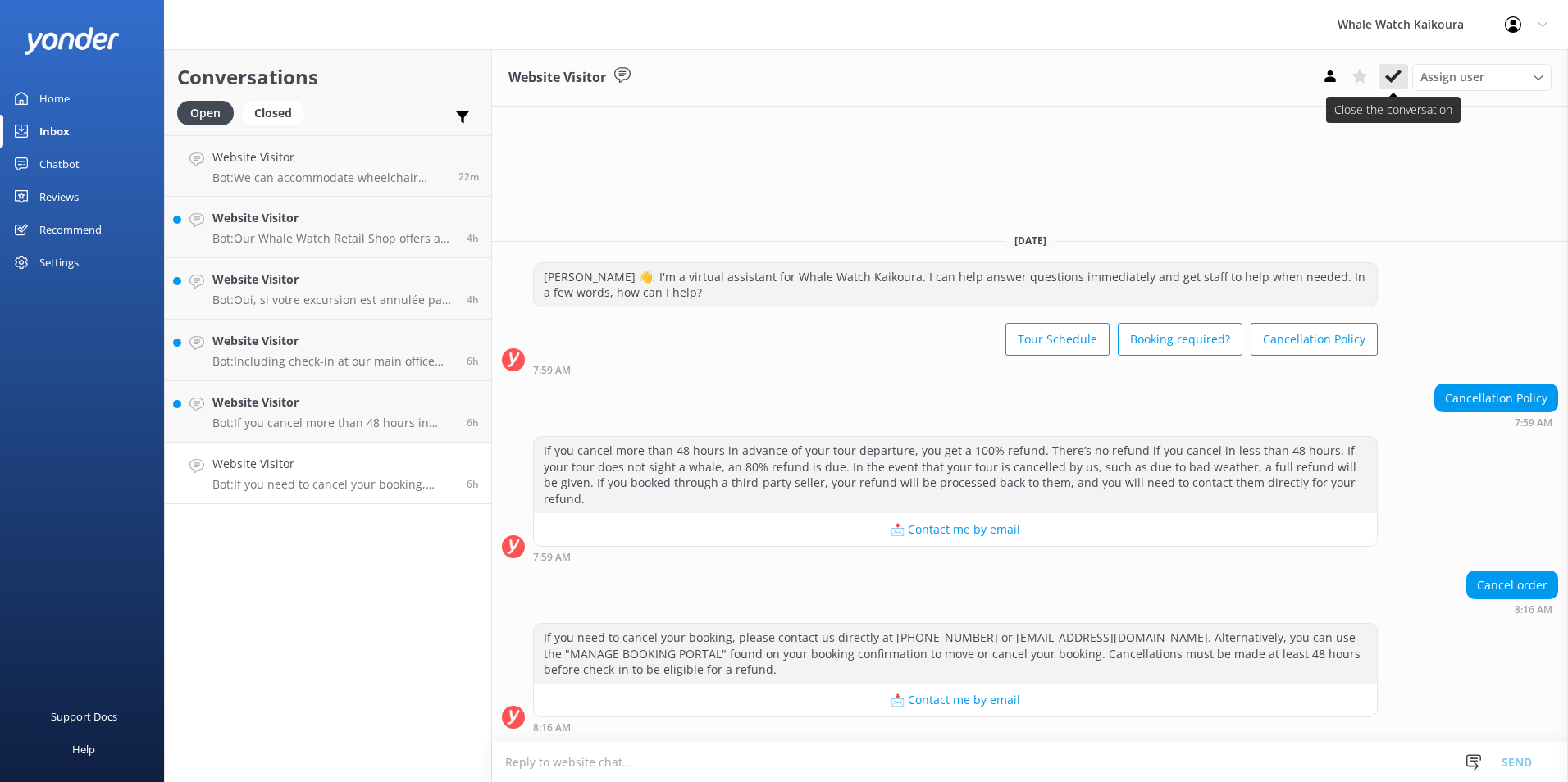
click at [1396, 78] on icon at bounding box center [1393, 77] width 16 height 16
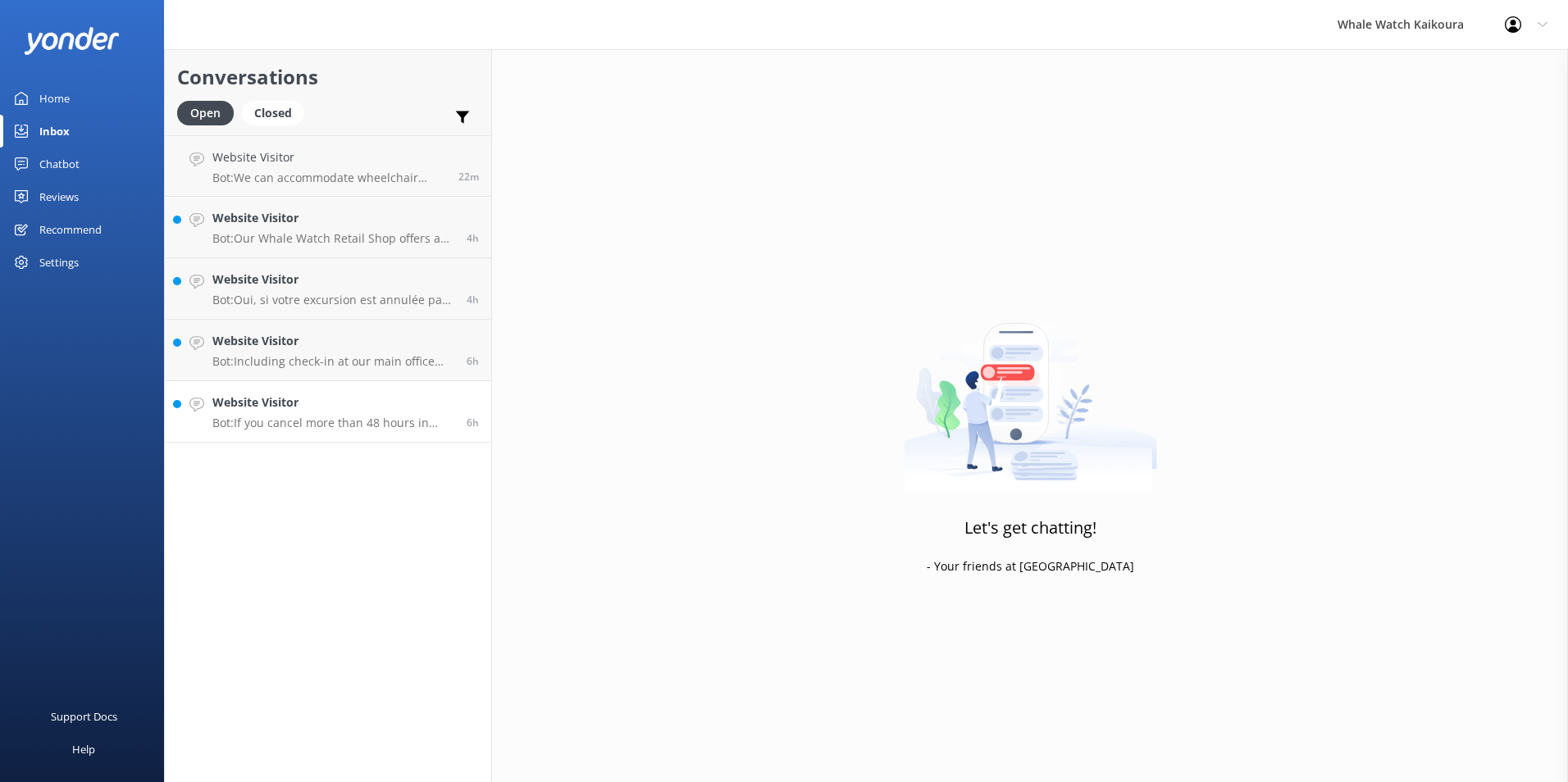
click at [320, 405] on h4 "Website Visitor" at bounding box center [333, 403] width 242 height 18
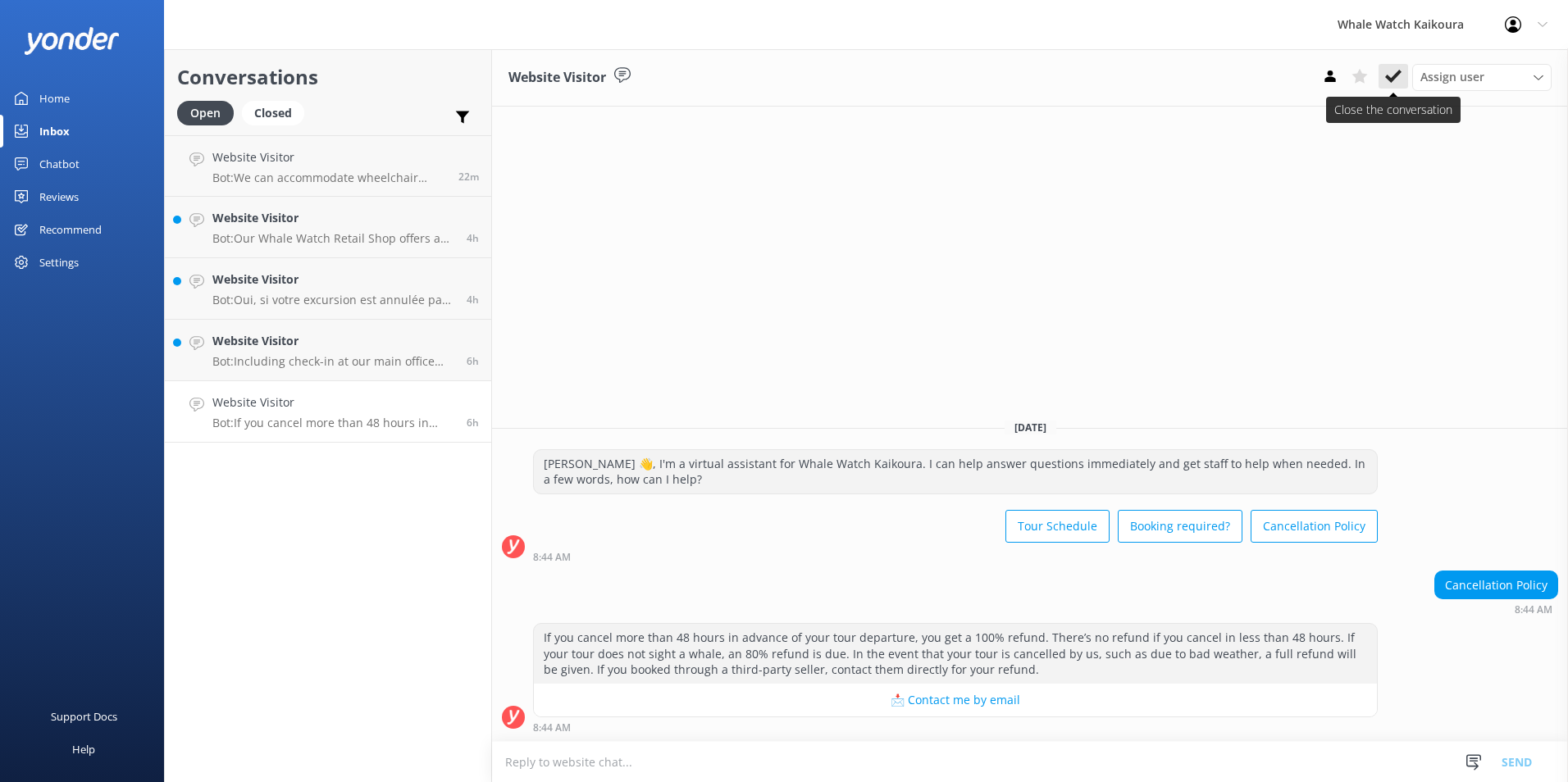
click at [1399, 77] on icon at bounding box center [1393, 77] width 16 height 16
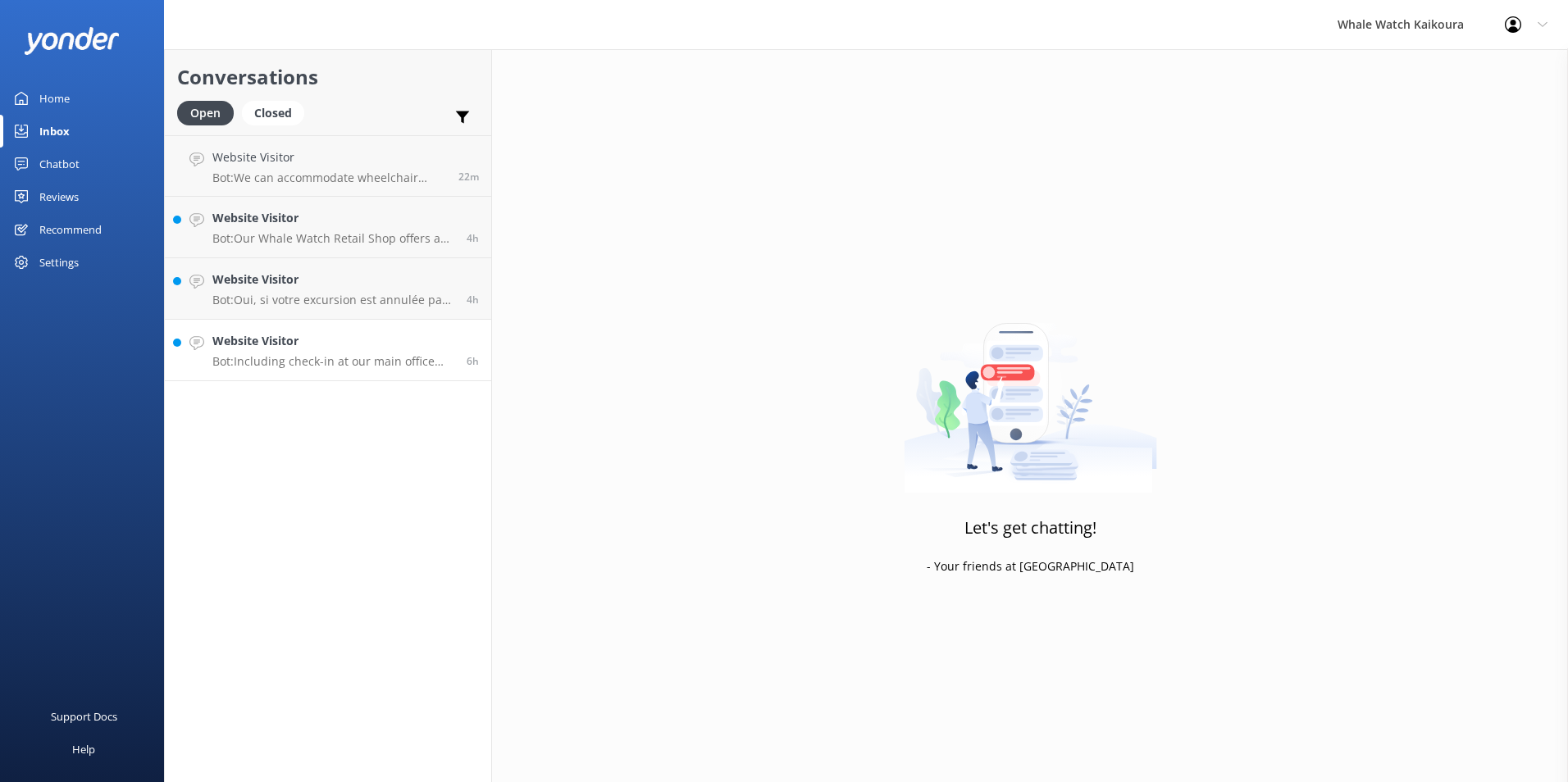
click at [332, 361] on p "Bot: Including check-in at our main office and bus transfers to and from our ma…" at bounding box center [333, 362] width 242 height 15
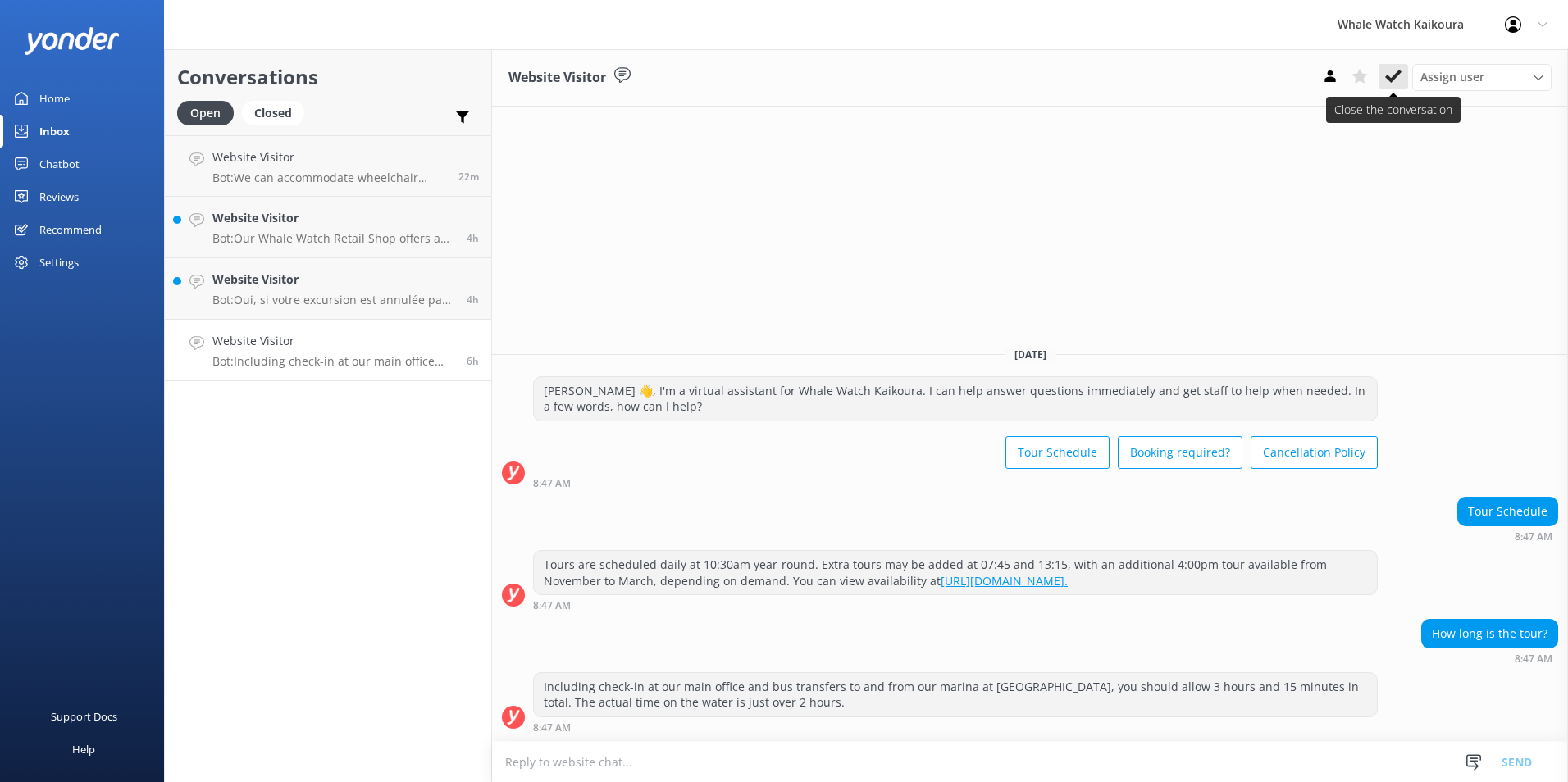
click at [1384, 77] on button at bounding box center [1393, 76] width 29 height 25
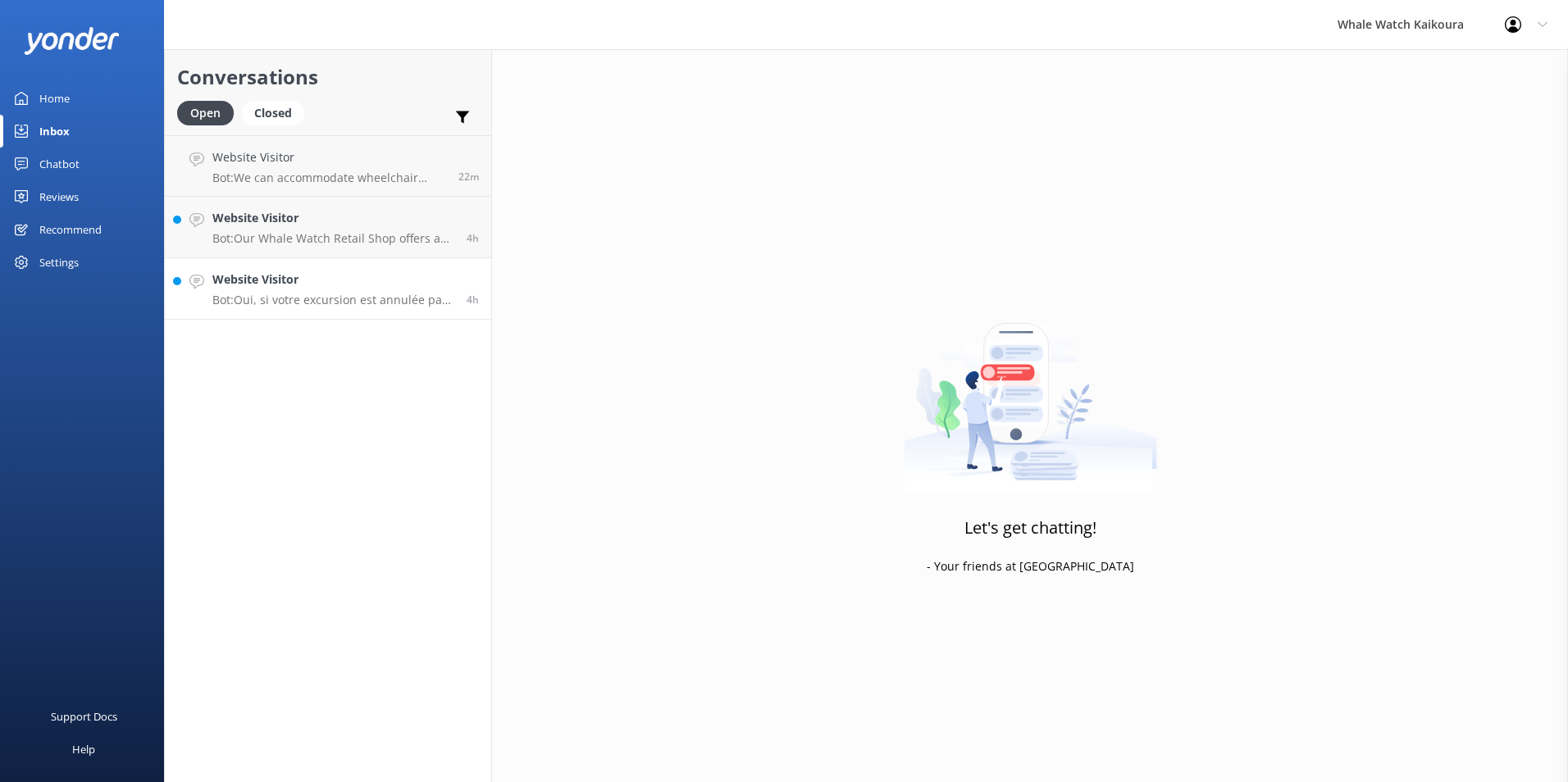
click at [290, 289] on h4 "Website Visitor" at bounding box center [333, 280] width 242 height 18
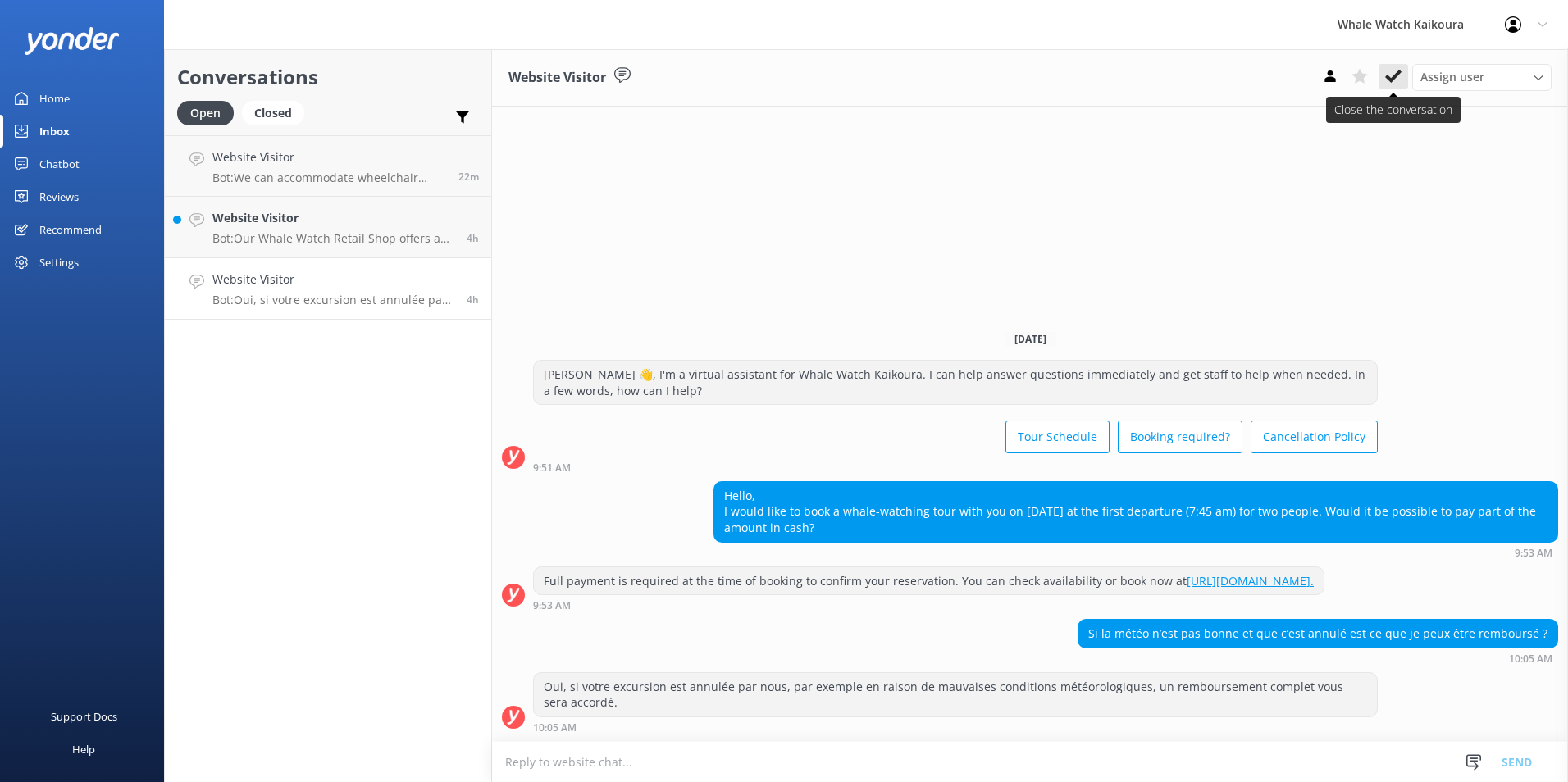
click at [1396, 77] on use at bounding box center [1393, 76] width 16 height 13
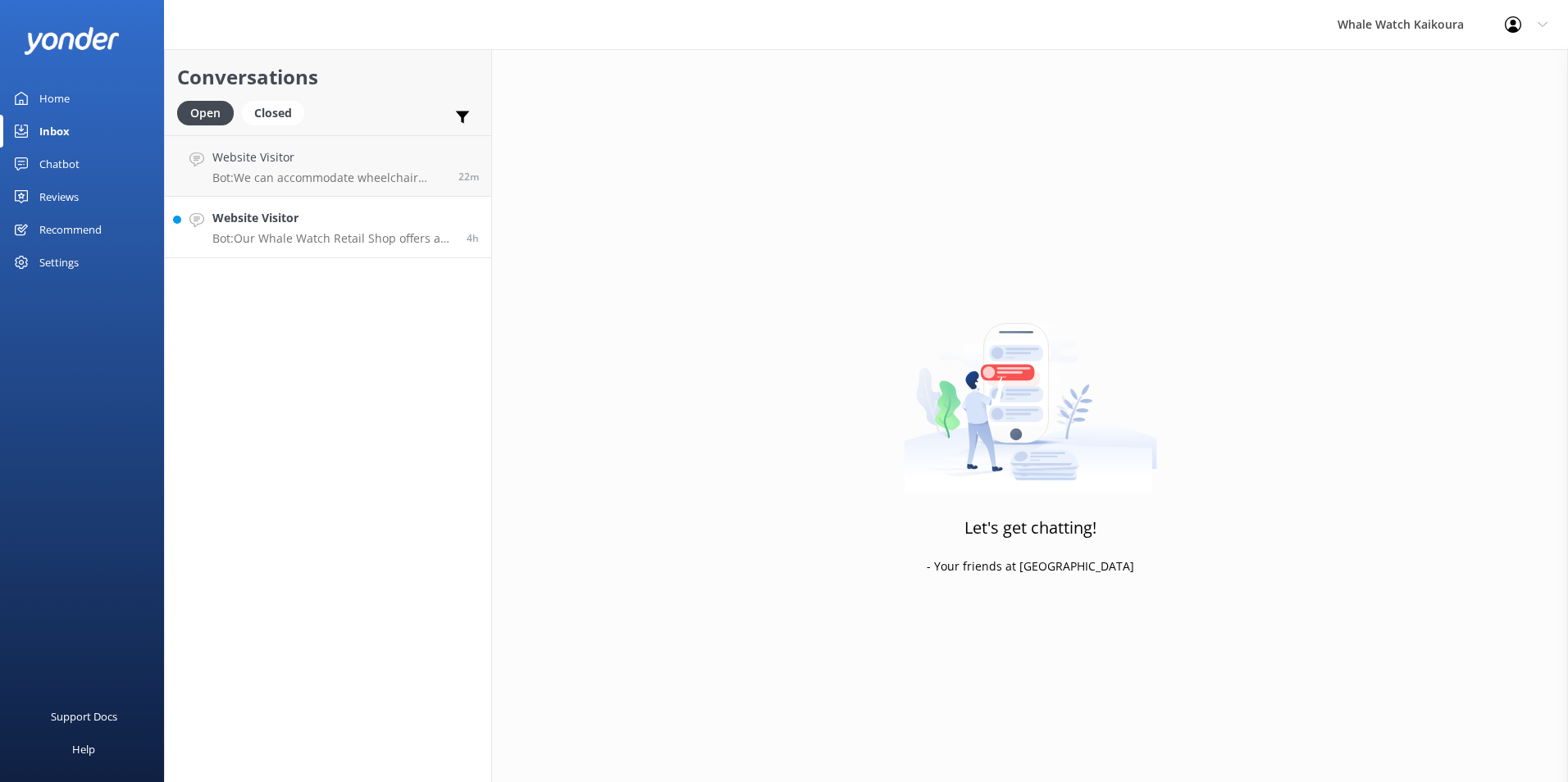
click at [258, 235] on p "Bot: Our Whale Watch Retail Shop offers a great selection of marine-themed merc…" at bounding box center [333, 239] width 242 height 15
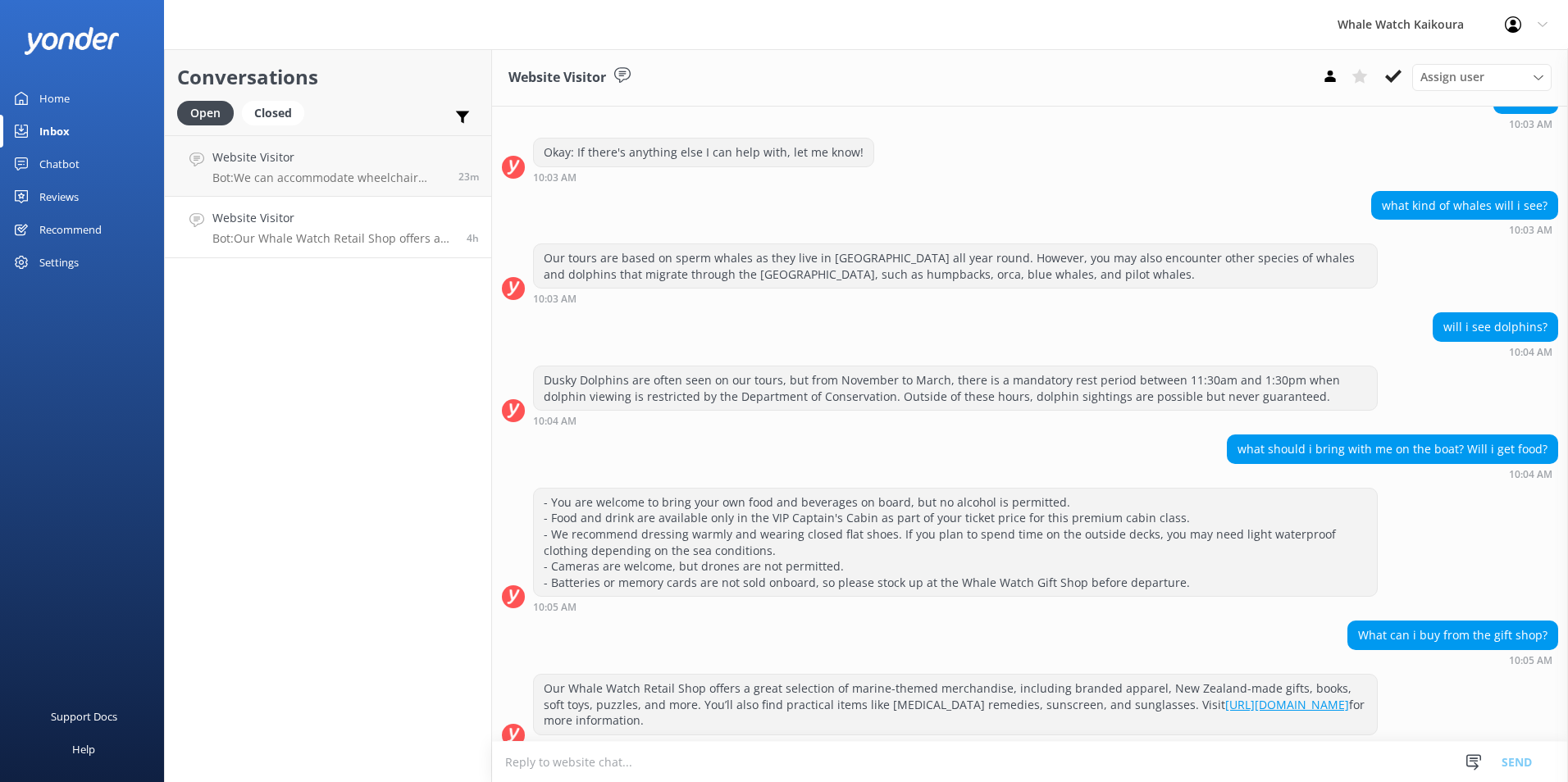
scroll to position [1148, 0]
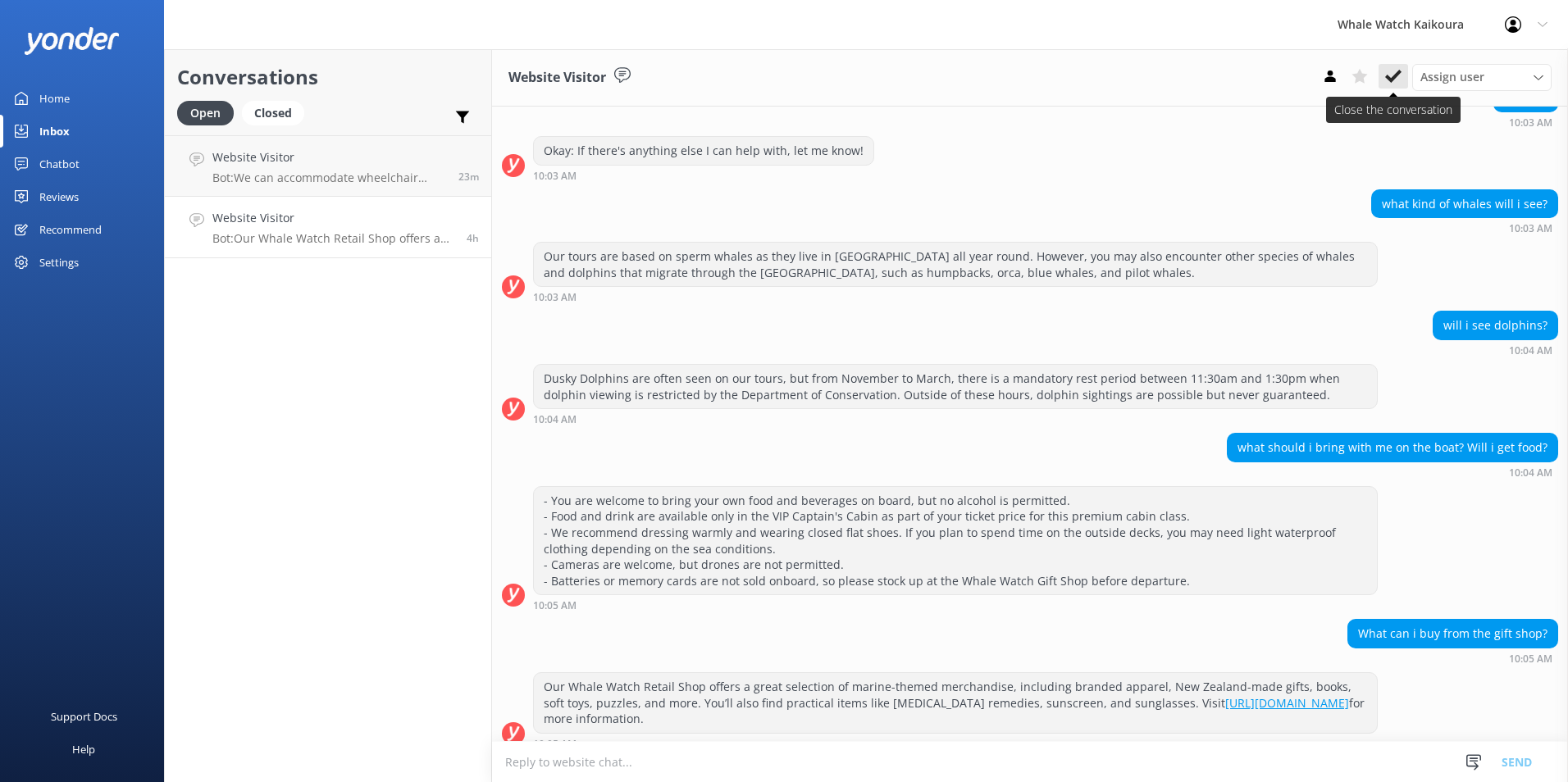
click at [1396, 78] on icon at bounding box center [1393, 77] width 16 height 16
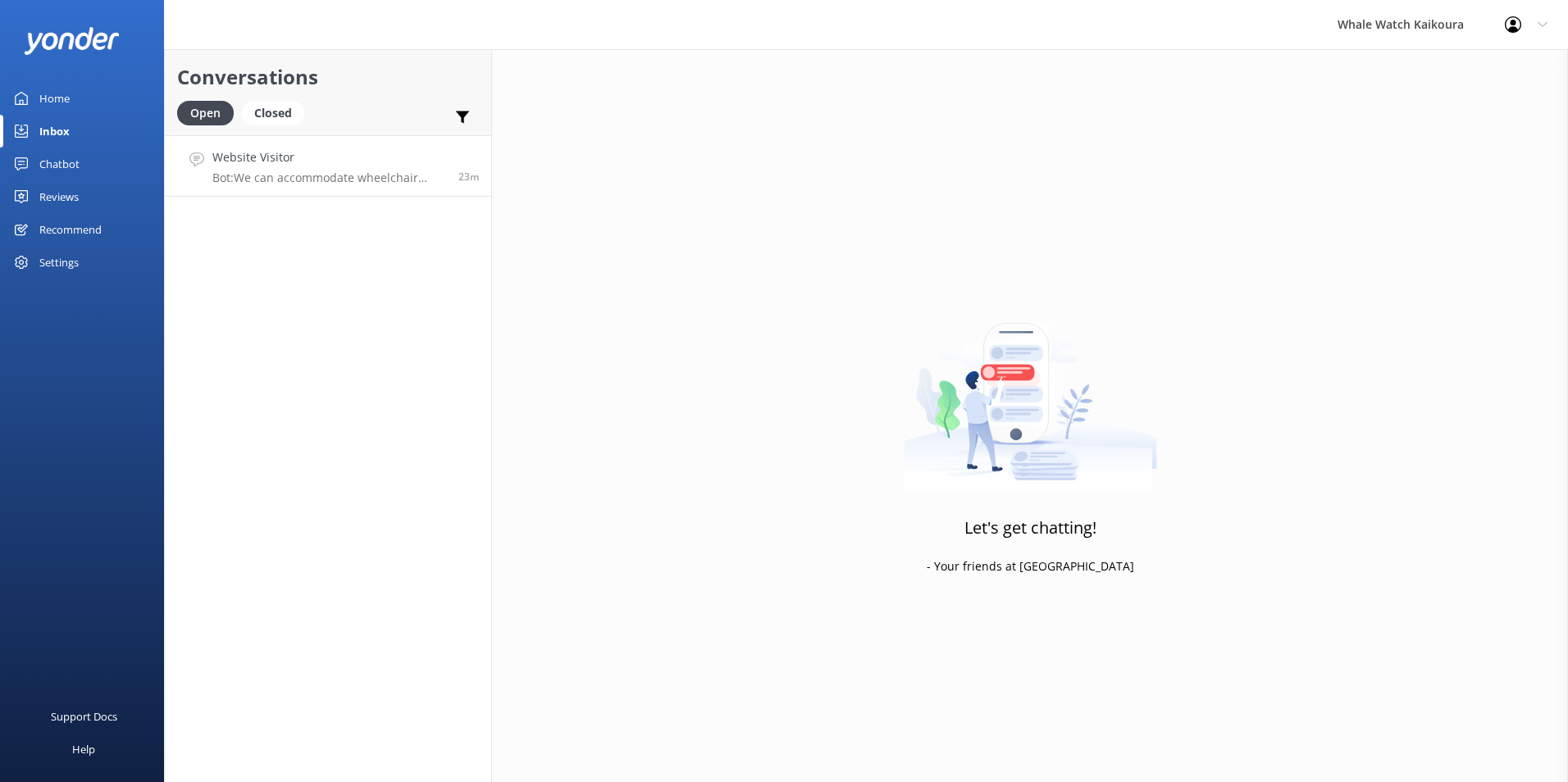
click at [316, 159] on h4 "Website Visitor" at bounding box center [329, 158] width 233 height 18
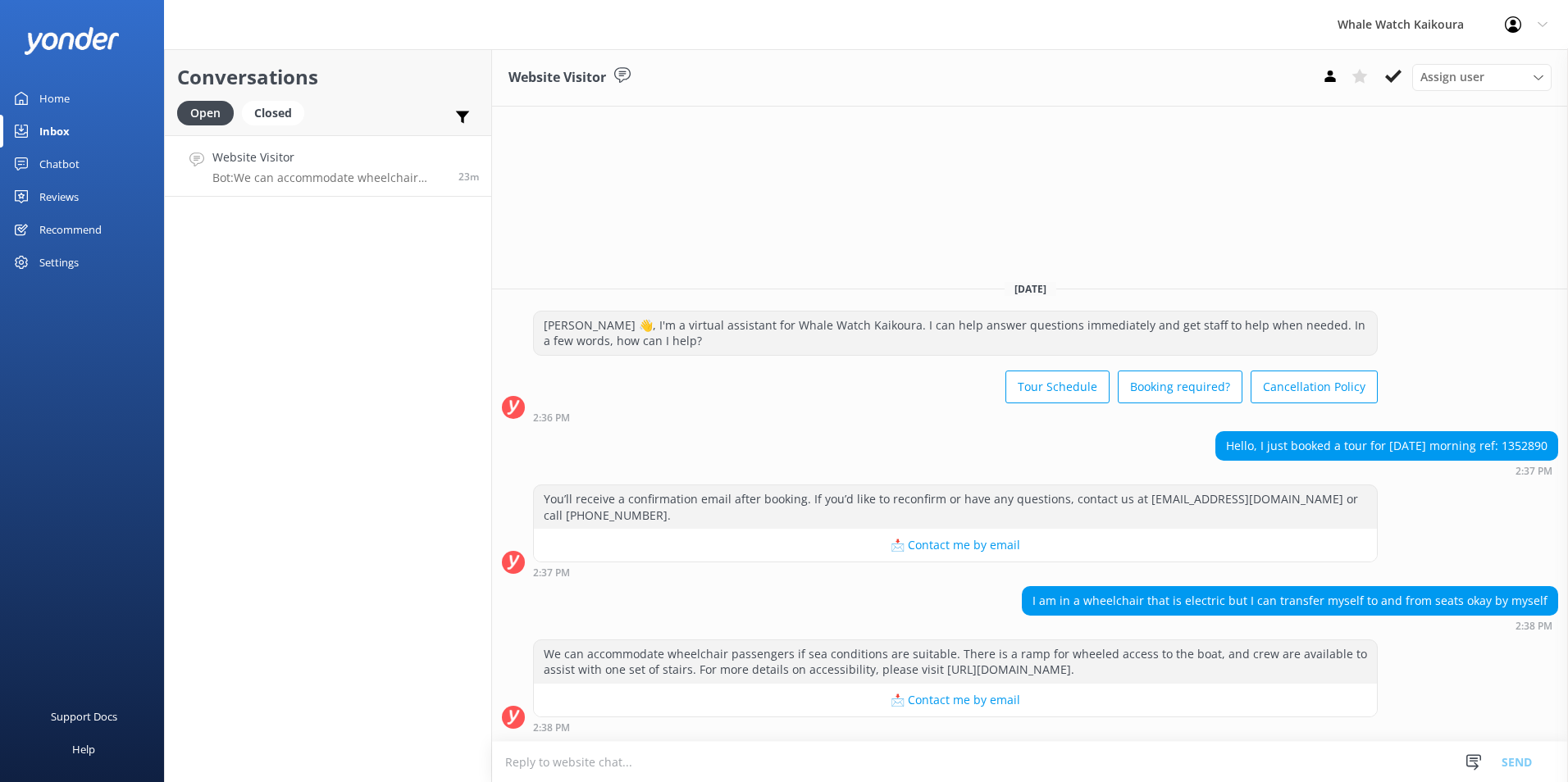
click at [333, 180] on p "Bot: We can accommodate wheelchair passengers if sea conditions are suitable. T…" at bounding box center [329, 178] width 233 height 15
click at [1072, 199] on div "Website Visitor Assign user Customer Support Wiremu Stone Abba kahu [PERSON_NAM…" at bounding box center [1030, 416] width 1076 height 733
click at [831, 183] on div "Website Visitor Assign user Customer Support Wiremu Stone Abba kahu [PERSON_NAM…" at bounding box center [1030, 416] width 1076 height 733
click at [351, 356] on div "Conversations Open Closed Important Assigned to me Unassigned Website Visitor B…" at bounding box center [328, 416] width 328 height 733
click at [277, 232] on div "Conversations Open Closed Important Assigned to me Unassigned Website Visitor B…" at bounding box center [328, 416] width 328 height 733
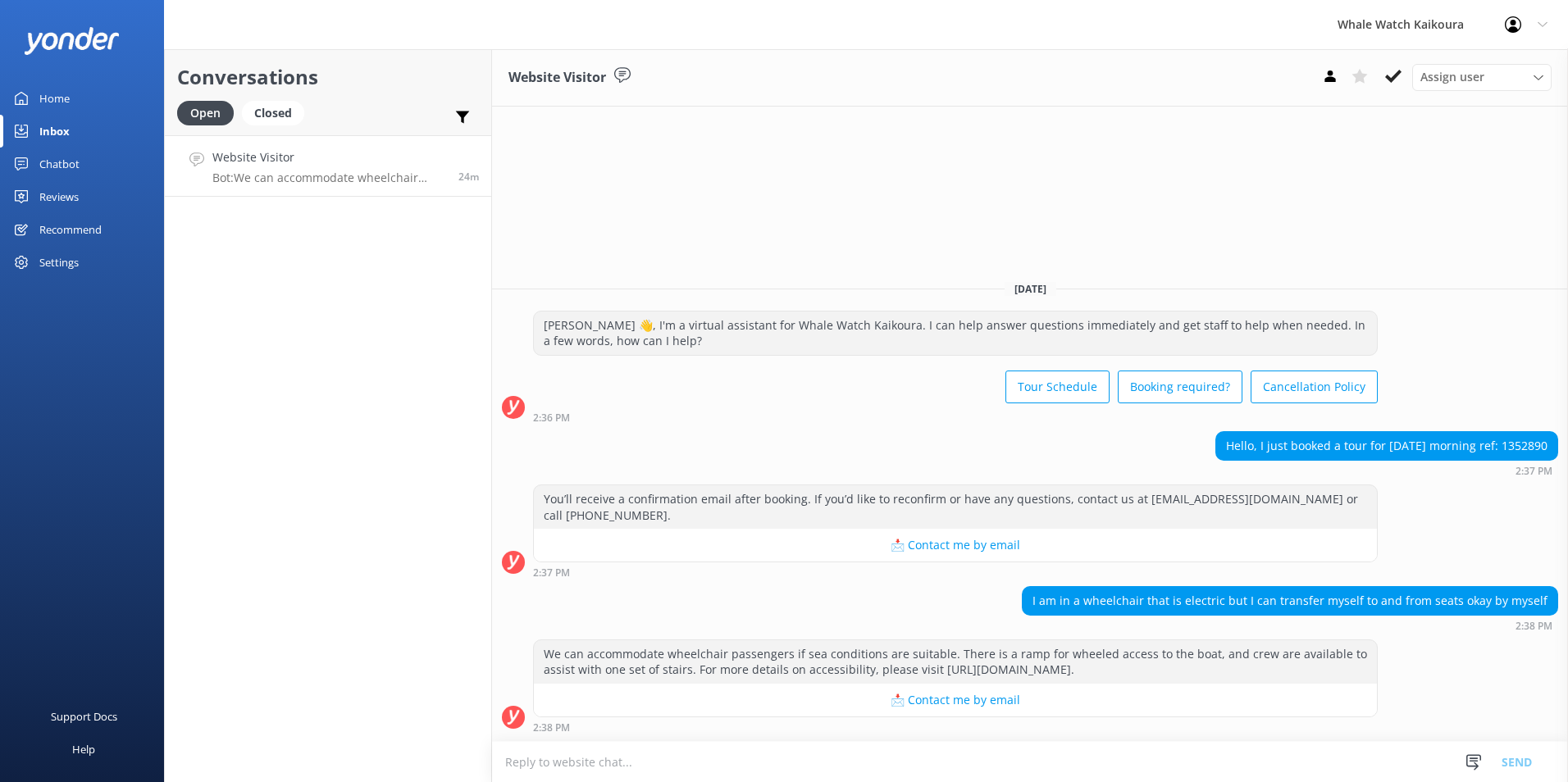
click at [266, 167] on h4 "Website Visitor" at bounding box center [329, 158] width 233 height 18
click at [64, 101] on div "Home" at bounding box center [54, 98] width 30 height 33
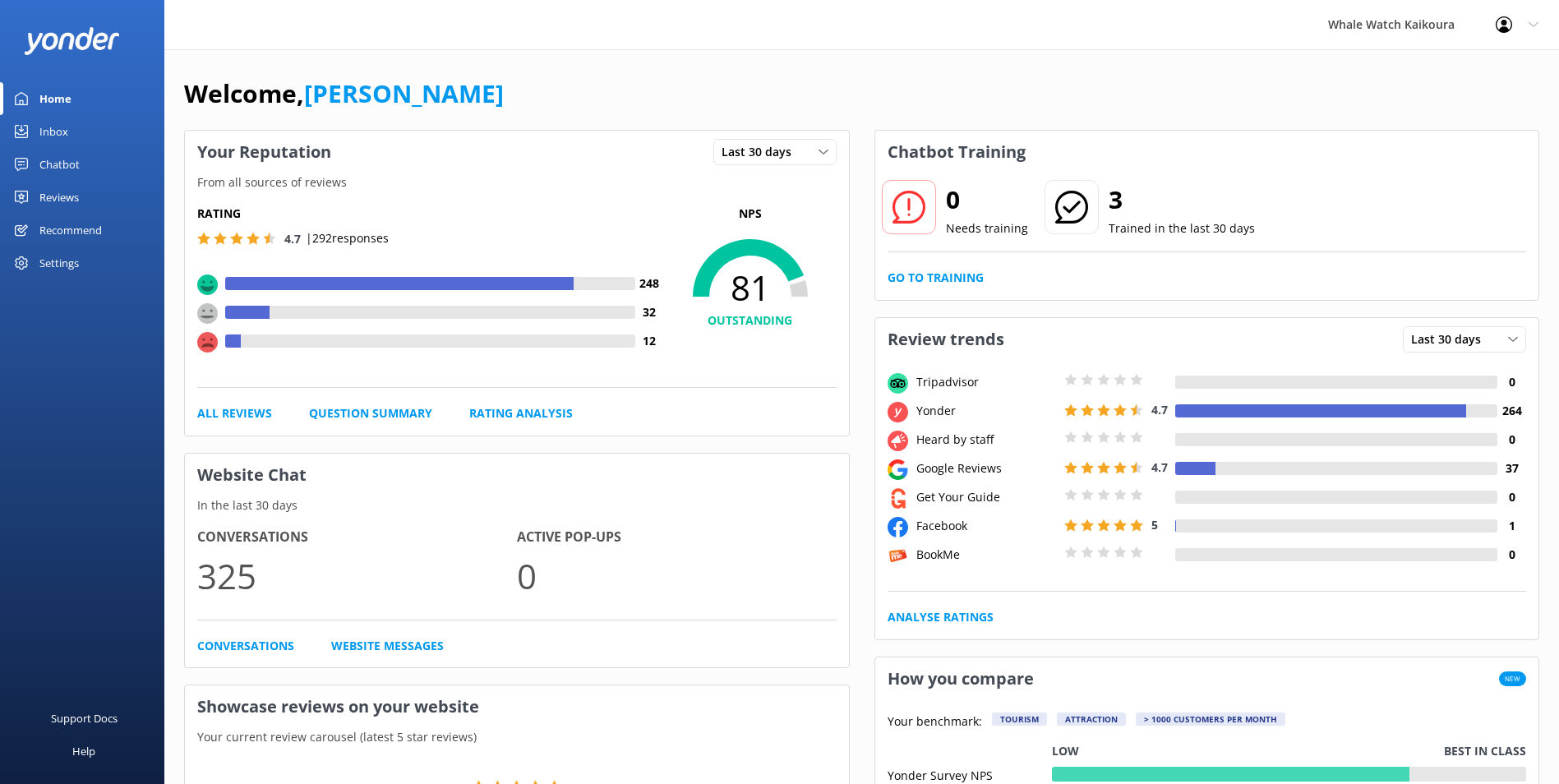
click at [50, 130] on div "Inbox" at bounding box center [53, 132] width 28 height 33
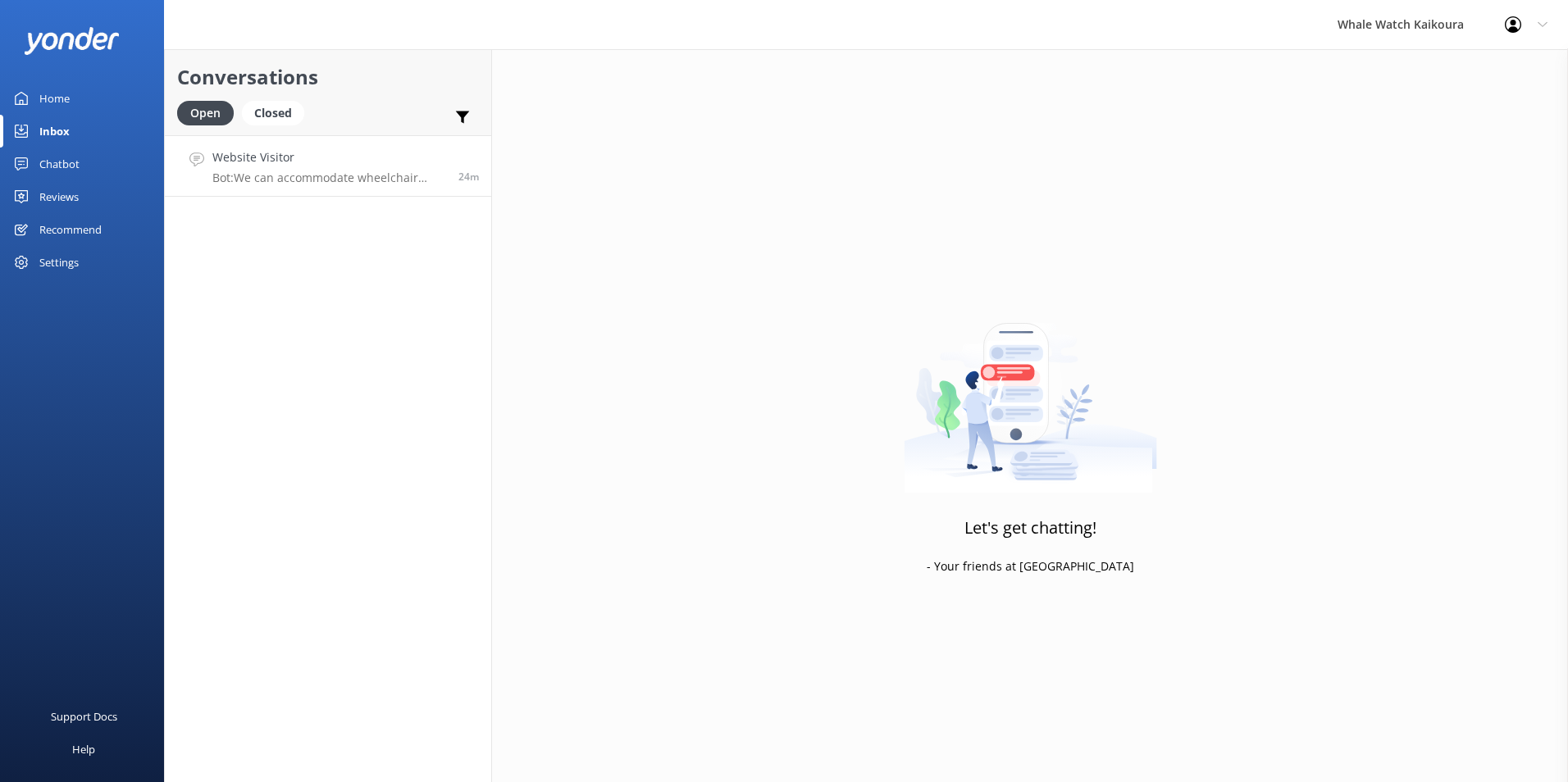
click at [318, 160] on h4 "Website Visitor" at bounding box center [329, 158] width 233 height 18
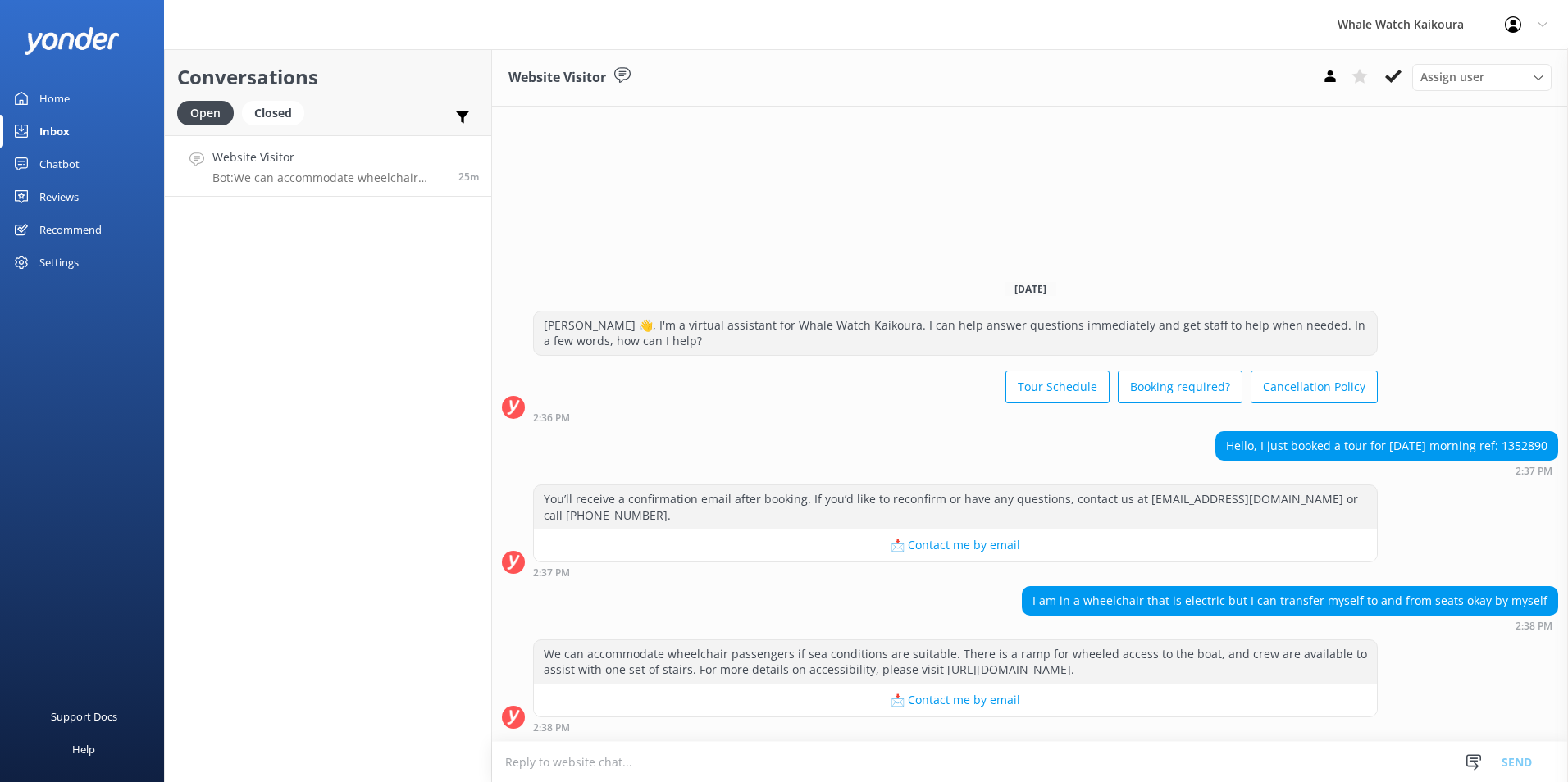
click at [284, 305] on div "Conversations Open Closed Important Assigned to me Unassigned Website Visitor B…" at bounding box center [328, 416] width 328 height 733
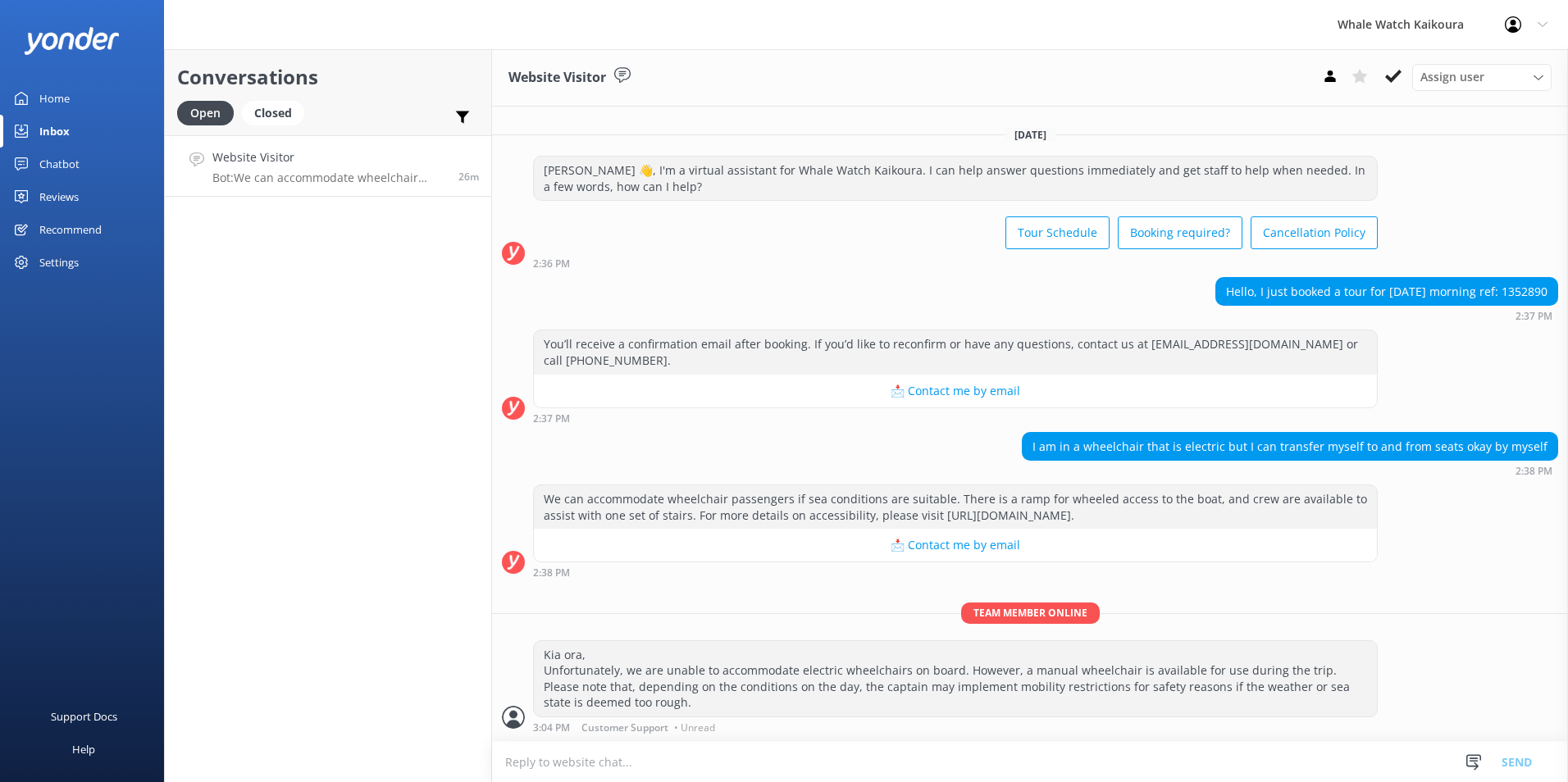
click at [1518, 293] on div "Hello, I just booked a tour for [DATE] morning ref: 1352890" at bounding box center [1387, 292] width 341 height 28
click at [1439, 604] on p "Team member online" at bounding box center [1030, 612] width 1076 height 20
